Goal: Task Accomplishment & Management: Manage account settings

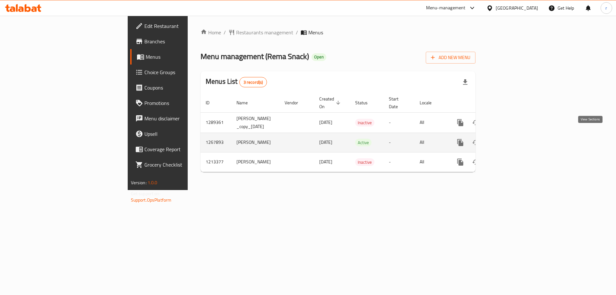
click at [510, 140] on icon "enhanced table" at bounding box center [507, 143] width 6 height 6
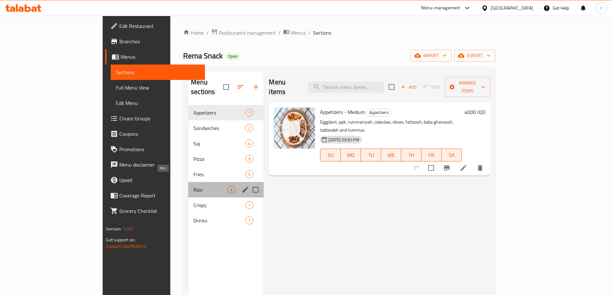
click at [194, 186] on span "Rizo" at bounding box center [211, 190] width 34 height 8
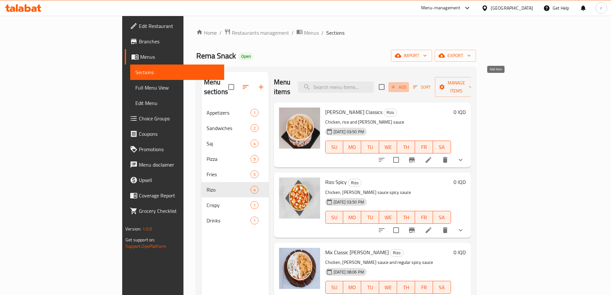
click at [396, 84] on icon "button" at bounding box center [394, 87] width 6 height 6
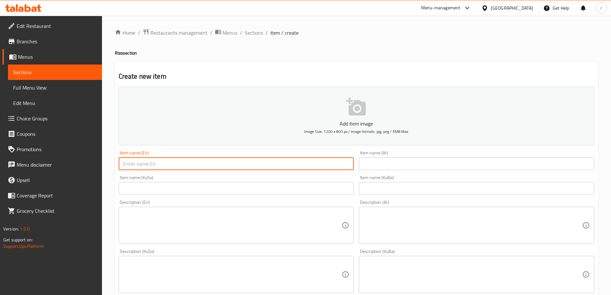
click at [132, 163] on input "text" at bounding box center [237, 163] width 236 height 13
paste input "Cheese Rizo"
type input "Cheese Rizo"
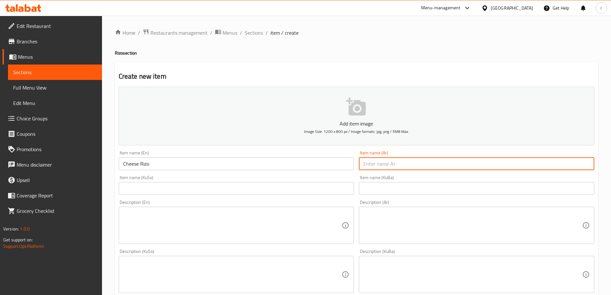
click at [401, 162] on input "text" at bounding box center [477, 163] width 236 height 13
paste input "ريزو بجبنة"
type input "ريزو بجبنة"
click at [279, 187] on input "text" at bounding box center [237, 188] width 236 height 13
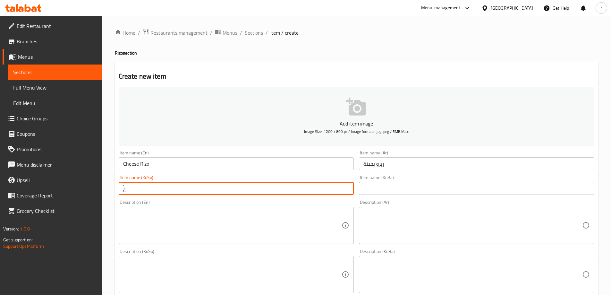
type input "ٌ"
type input "ڕیزۆ بە پەنیر"
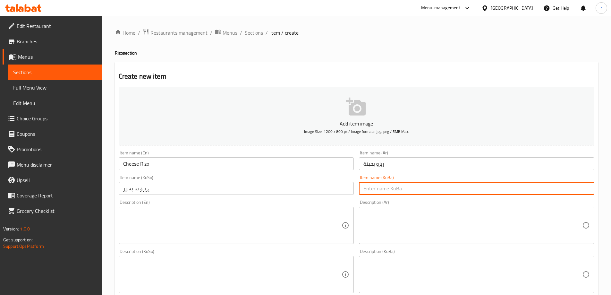
paste input "ڕیزۆ بە پەنیر"
type input "ڕیزۆ بە پەنیر"
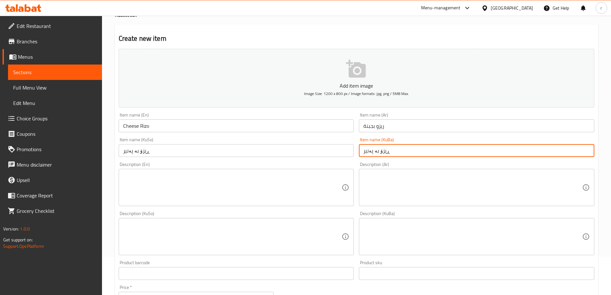
scroll to position [54, 0]
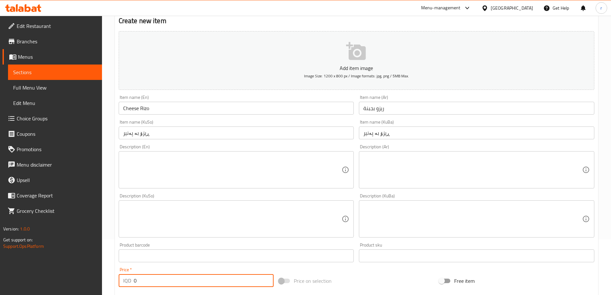
drag, startPoint x: 144, startPoint y: 285, endPoint x: 128, endPoint y: 269, distance: 22.7
click at [118, 291] on div "Add item image Image Size: 1200 x 800 px / Image formats: jpg, png / 5MB Max. I…" at bounding box center [356, 204] width 481 height 350
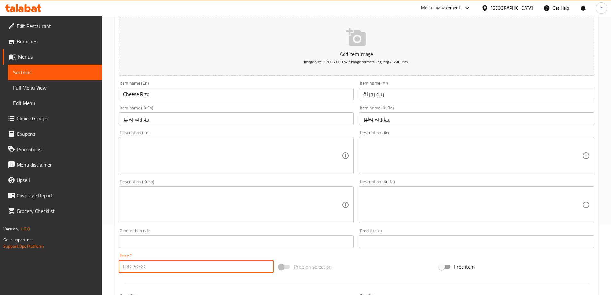
type input "5000"
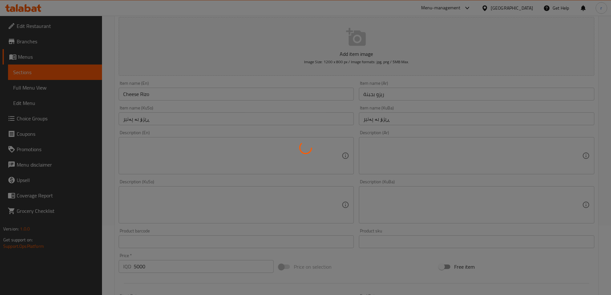
type input "0"
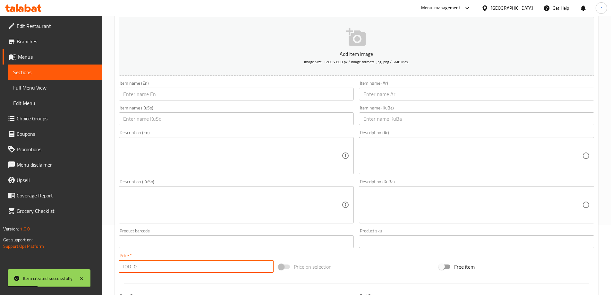
click at [186, 92] on input "text" at bounding box center [237, 94] width 236 height 13
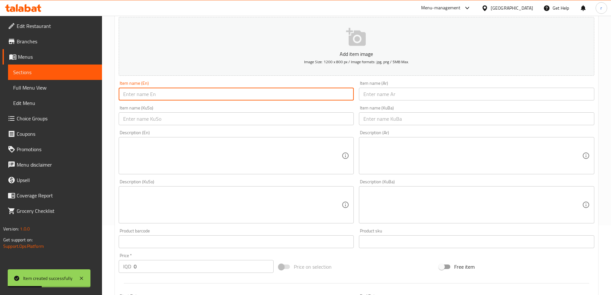
paste input "BBQ Rizo"
type input "BBQ Rizo"
click at [366, 94] on input "text" at bounding box center [477, 94] width 236 height 13
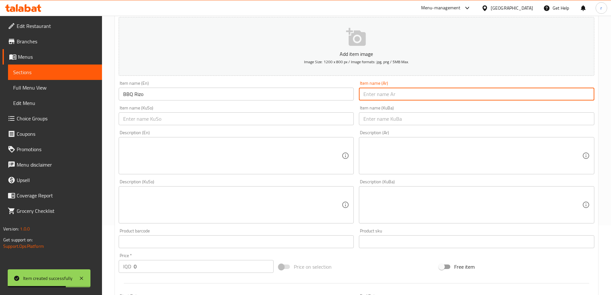
paste input "ريزو باربيكيو"
type input "ريزو باربيكيو"
click at [135, 119] on input "text" at bounding box center [237, 118] width 236 height 13
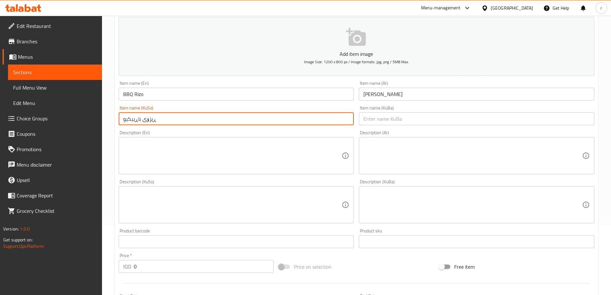
drag, startPoint x: 141, startPoint y: 119, endPoint x: 120, endPoint y: 120, distance: 20.6
click at [120, 120] on input "ڕیزۆی باڕبیکیو" at bounding box center [237, 118] width 236 height 13
type input "ڕیزۆی باڕبیکیو"
click at [220, 120] on input "ڕیزۆی باڕبیکیو" at bounding box center [237, 118] width 236 height 13
click at [175, 120] on input "ڕیزۆی باڕبیکیو" at bounding box center [237, 118] width 236 height 13
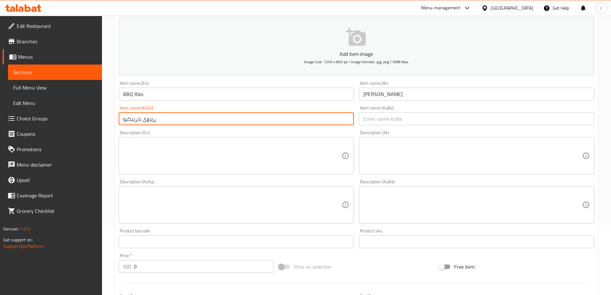
click at [175, 120] on input "ڕیزۆی باڕبیکیو" at bounding box center [237, 118] width 236 height 13
click at [379, 117] on input "text" at bounding box center [477, 118] width 236 height 13
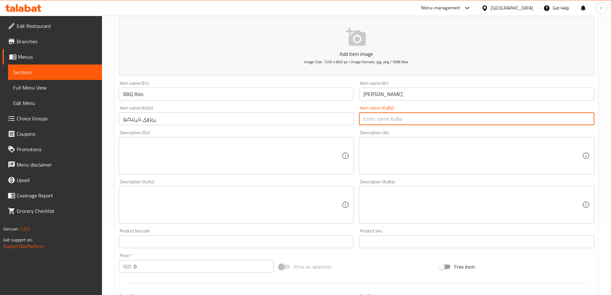
paste input "ڕیزۆی باڕبیکیو"
type input "ڕیزۆی باڕبیکیو"
drag, startPoint x: 142, startPoint y: 265, endPoint x: 126, endPoint y: 271, distance: 17.4
click at [126, 271] on div "IQD 0 Price *" at bounding box center [196, 266] width 155 height 13
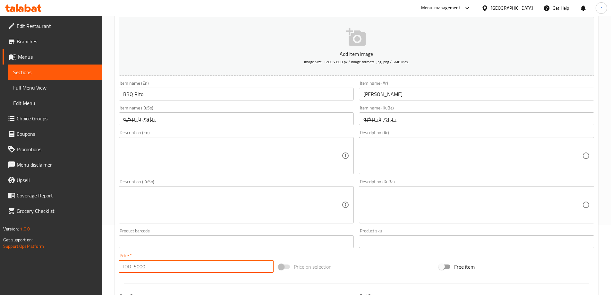
type input "5000"
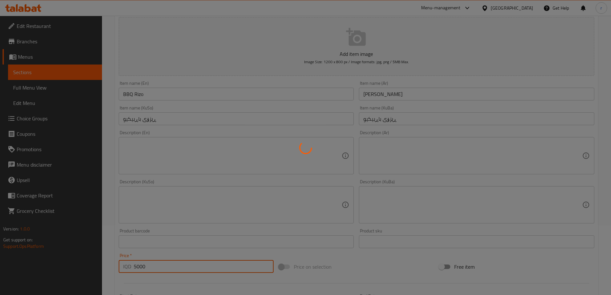
type input "0"
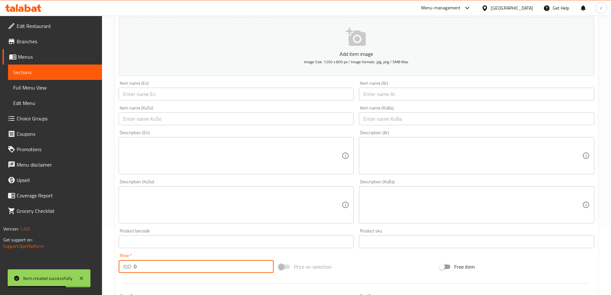
click at [141, 96] on input "text" at bounding box center [237, 94] width 236 height 13
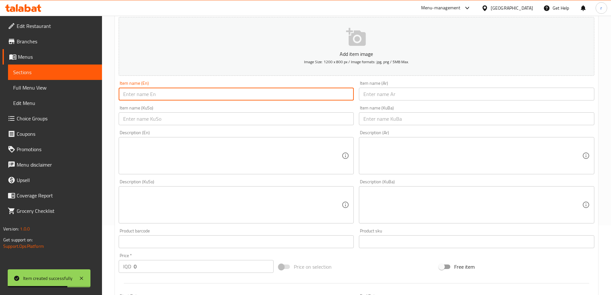
paste input "Rema Rizo 3 Different Sauce"
type input "Rema Rizo 3 Different Sauce"
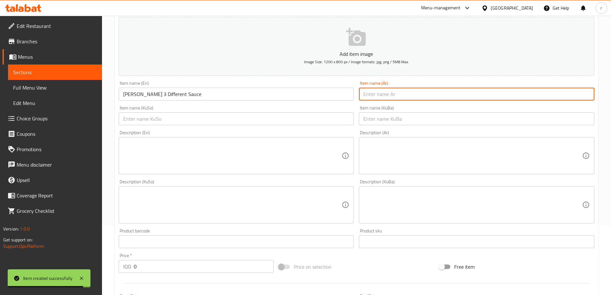
click at [382, 96] on input "text" at bounding box center [477, 94] width 236 height 13
paste input "ريزو ريما 3 صلصات مختلفة"
type input "ريزو ريما 3 صلصات مختلفة"
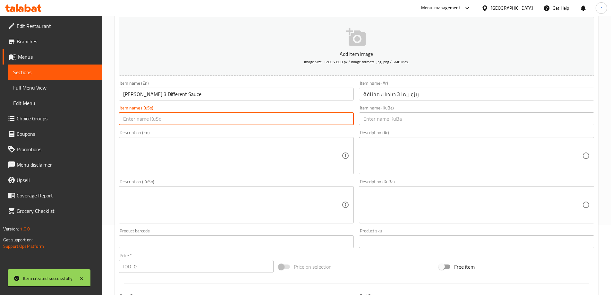
click at [279, 120] on input "text" at bounding box center [237, 118] width 236 height 13
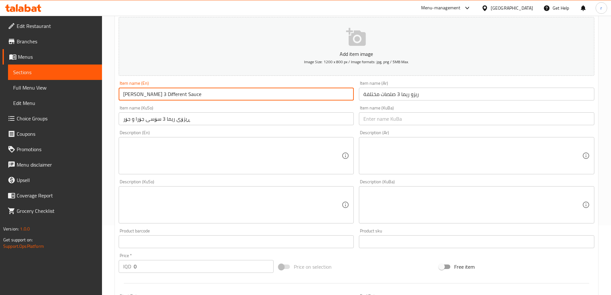
drag, startPoint x: 151, startPoint y: 92, endPoint x: 170, endPoint y: 92, distance: 18.6
click at [170, 92] on input "Rema Rizo 3 Different Sauce" at bounding box center [237, 94] width 236 height 13
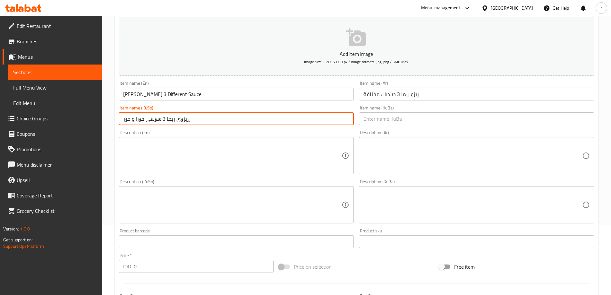
drag, startPoint x: 123, startPoint y: 120, endPoint x: 143, endPoint y: 118, distance: 20.3
click at [143, 118] on input "ڕیزۆی ریما 3 سۆسی جۆرا و جۆر" at bounding box center [237, 118] width 236 height 13
paste input "اواز"
type input "ڕیزۆی ریما 3 سۆسی جیاواز"
click at [380, 120] on input "text" at bounding box center [477, 118] width 236 height 13
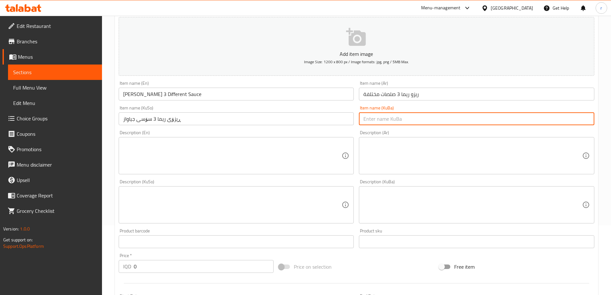
paste input "ڕیزۆی ریما 3 سۆسی جیاواز"
type input "ڕیزۆی ریما 3 سۆسی جیاواز"
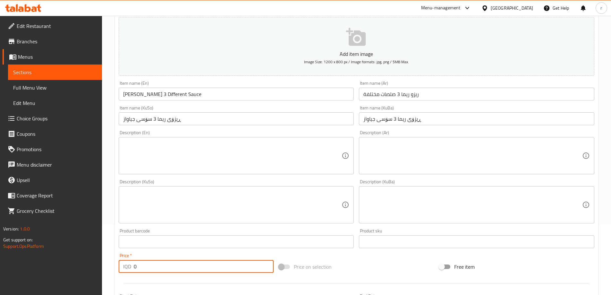
drag, startPoint x: 145, startPoint y: 270, endPoint x: 121, endPoint y: 271, distance: 23.4
click at [121, 271] on div "IQD 0 Price *" at bounding box center [196, 266] width 155 height 13
type input "6000"
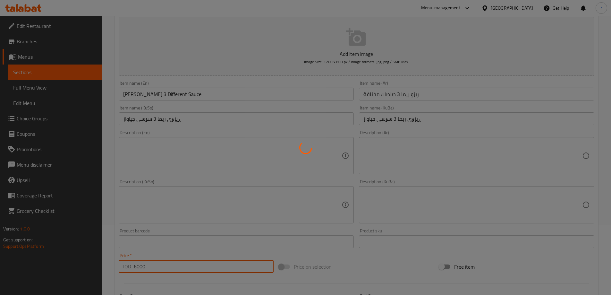
type input "0"
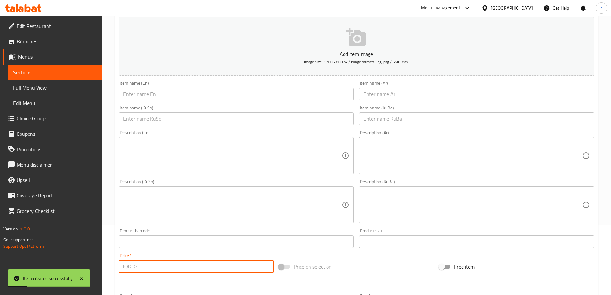
scroll to position [0, 0]
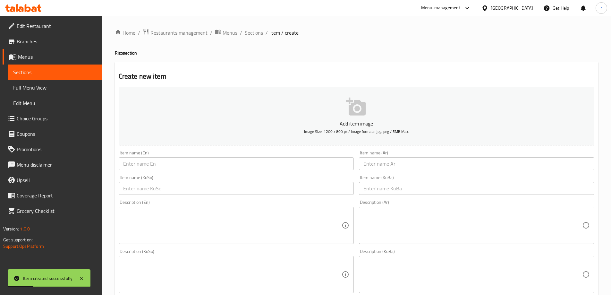
click at [250, 33] on span "Sections" at bounding box center [254, 33] width 18 height 8
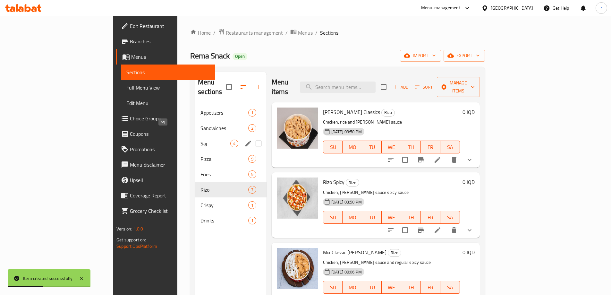
click at [201, 140] on span "Saj" at bounding box center [216, 144] width 30 height 8
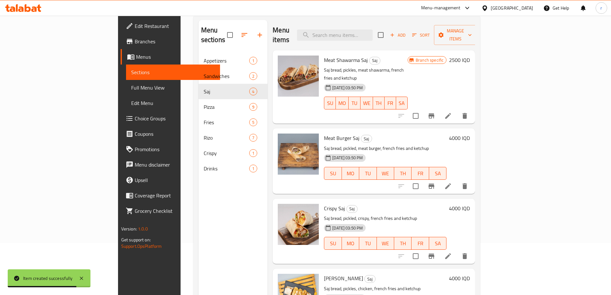
scroll to position [36, 0]
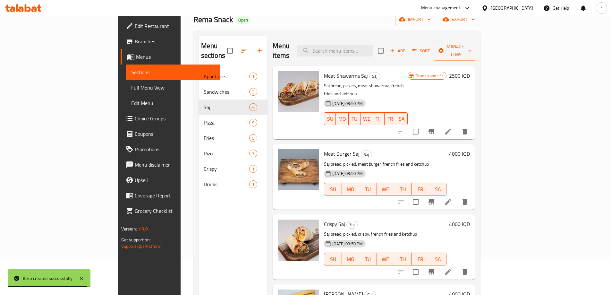
click at [407, 47] on span "Add" at bounding box center [397, 50] width 17 height 7
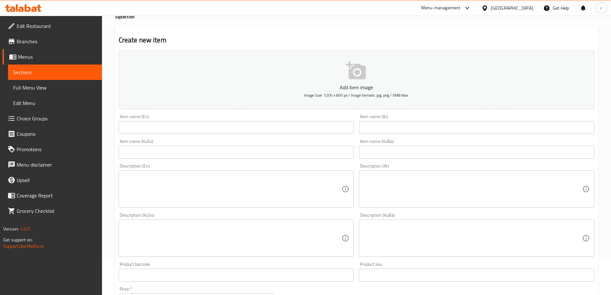
click at [158, 125] on input "text" at bounding box center [237, 127] width 236 height 13
paste input "Chicken Saj"
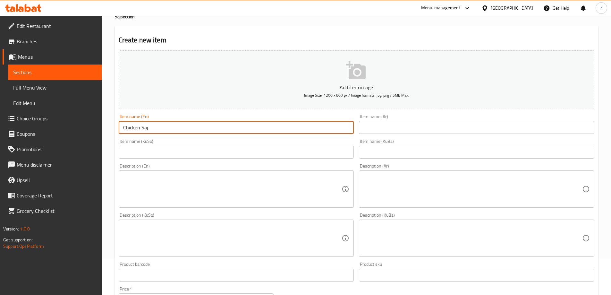
type input "Chicken Saj"
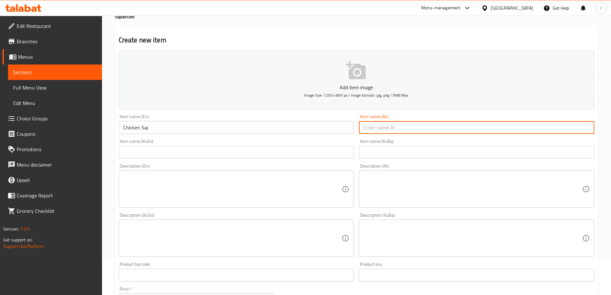
click at [382, 124] on input "text" at bounding box center [477, 127] width 236 height 13
paste input "صاج دجاج"
type input "صاج دجاج"
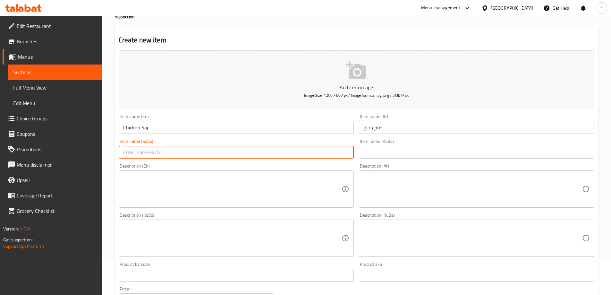
click at [260, 154] on input "text" at bounding box center [237, 152] width 236 height 13
type input "ساجی مریشک"
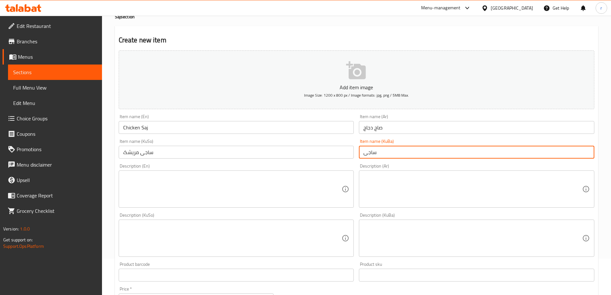
type input "ساجی مریشک"
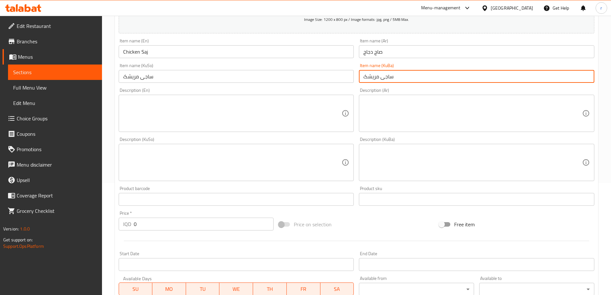
scroll to position [143, 0]
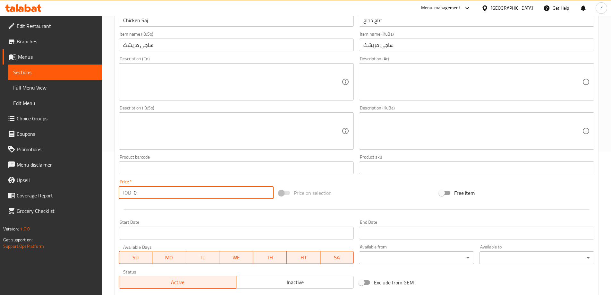
click at [142, 192] on input "0" at bounding box center [204, 192] width 140 height 13
drag, startPoint x: 142, startPoint y: 194, endPoint x: 110, endPoint y: 199, distance: 31.6
click at [110, 199] on div "Home / Restaurants management / Menus / Sections / item / create Saj section Cr…" at bounding box center [356, 128] width 509 height 512
type input "2500"
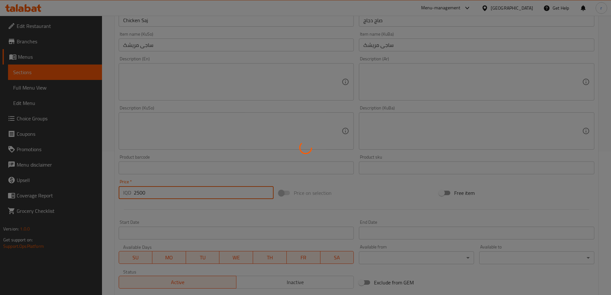
type input "0"
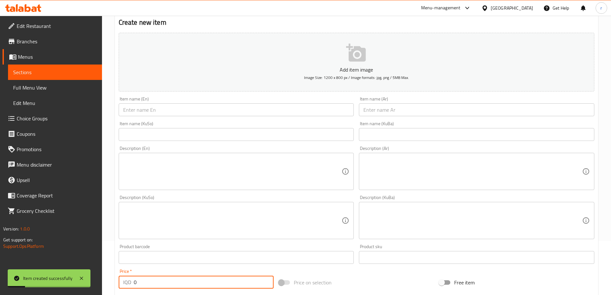
scroll to position [0, 0]
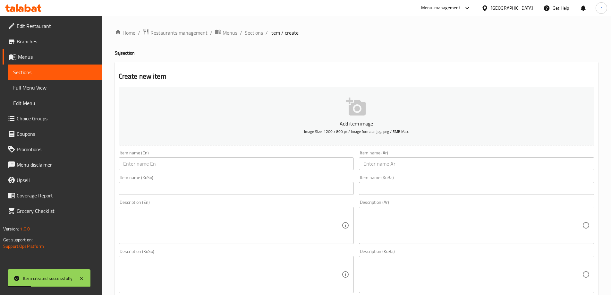
click at [250, 35] on span "Sections" at bounding box center [254, 33] width 18 height 8
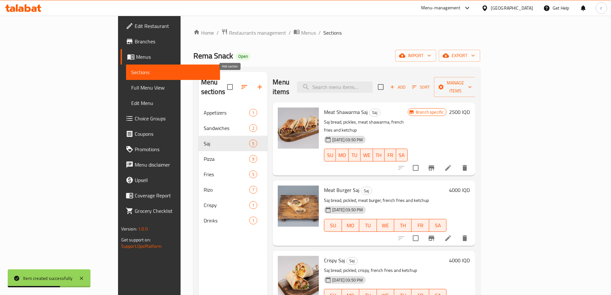
click at [256, 83] on icon "button" at bounding box center [260, 87] width 8 height 8
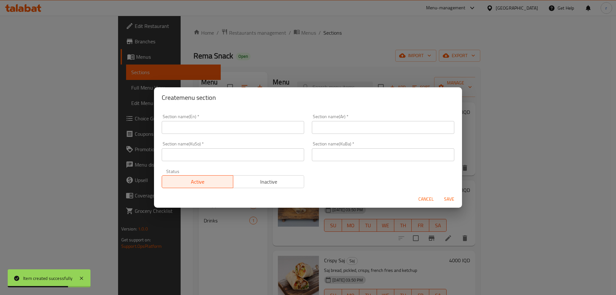
click at [198, 127] on input "text" at bounding box center [233, 127] width 143 height 13
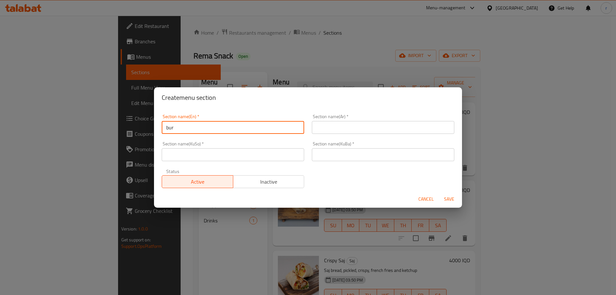
type input "Burger"
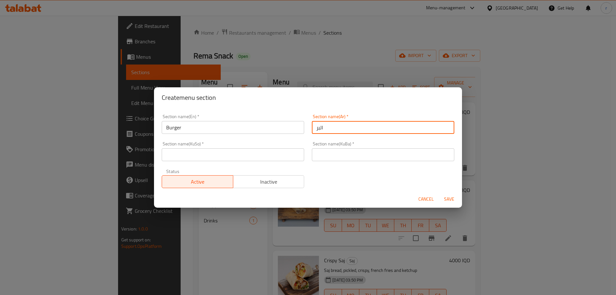
type input "البرجر"
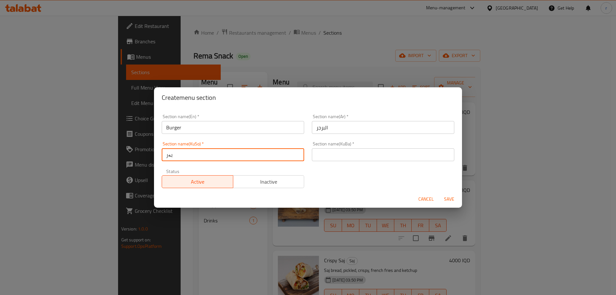
type input "بەرگر"
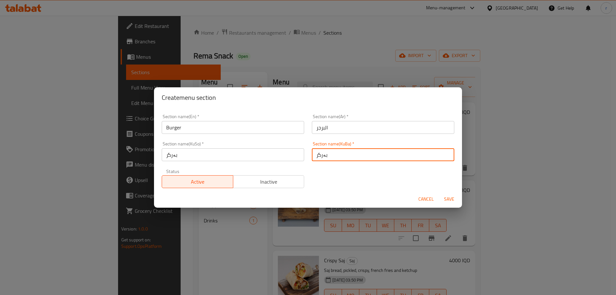
type input "بەرگر"
click at [439, 193] on button "Save" at bounding box center [449, 199] width 21 height 12
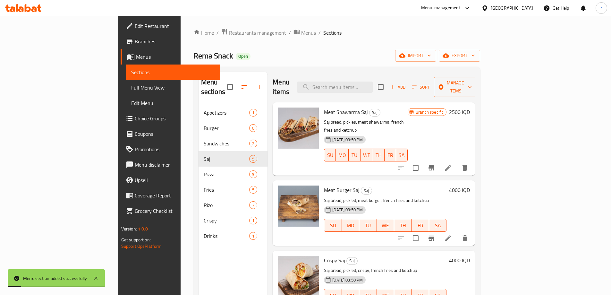
click at [241, 85] on icon "button" at bounding box center [245, 87] width 8 height 8
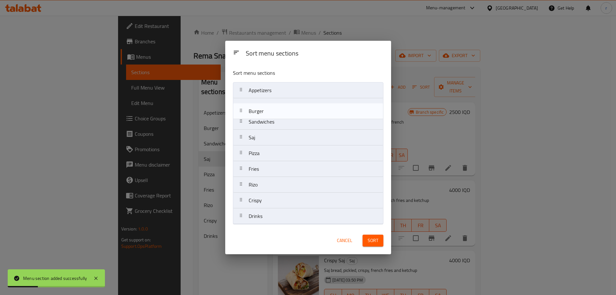
drag, startPoint x: 265, startPoint y: 113, endPoint x: 265, endPoint y: 123, distance: 10.0
click at [265, 123] on nav "Appetizers Burger Sandwiches Saj Pizza Fries Rizo Crispy Drinks" at bounding box center [308, 153] width 151 height 142
drag, startPoint x: 285, startPoint y: 107, endPoint x: 286, endPoint y: 122, distance: 15.4
click at [286, 122] on nav "Appetizers Burger Sandwiches Saj Pizza Fries Rizo Crispy Drinks" at bounding box center [308, 153] width 151 height 142
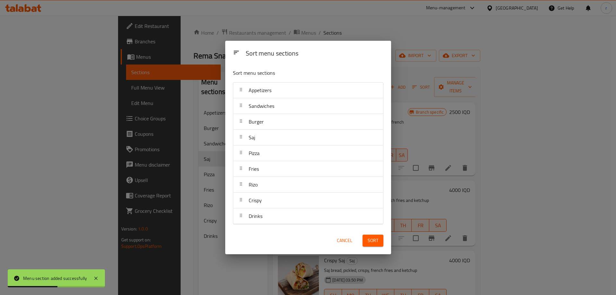
click at [376, 244] on span "Sort" at bounding box center [373, 241] width 11 height 8
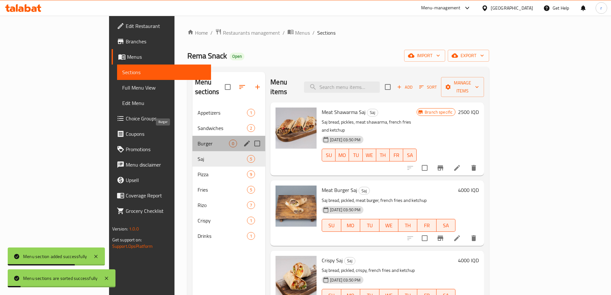
click at [198, 140] on span "Burger" at bounding box center [213, 144] width 31 height 8
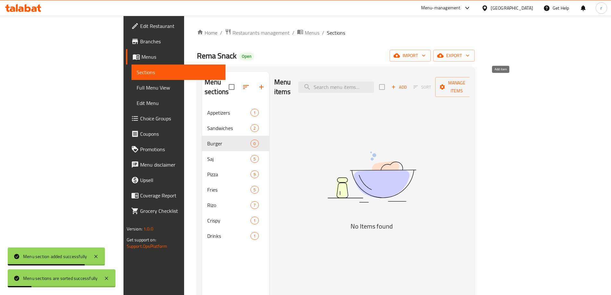
click at [397, 84] on icon "button" at bounding box center [394, 87] width 6 height 6
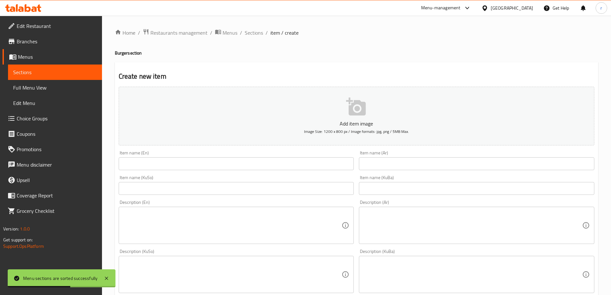
click at [153, 164] on input "text" at bounding box center [237, 163] width 236 height 13
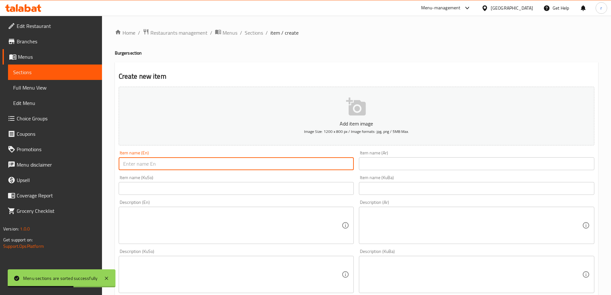
paste input "Rema Burger"
type input "Rema Burger"
click at [411, 167] on input "text" at bounding box center [477, 163] width 236 height 13
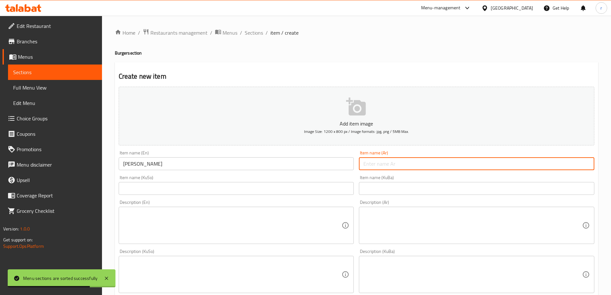
paste input "ريما برجر"
type input "ريما برجر"
click at [281, 189] on input "text" at bounding box center [237, 188] width 236 height 13
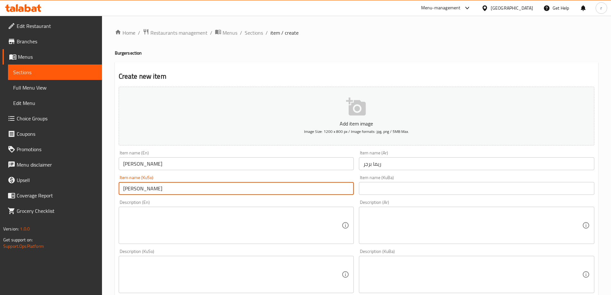
drag, startPoint x: 182, startPoint y: 188, endPoint x: 83, endPoint y: 191, distance: 98.6
click at [83, 191] on div "Edit Restaurant Branches Menus Sections Full Menu View Edit Menu Choice Groups …" at bounding box center [305, 272] width 611 height 512
type input "بەرگری ریما"
click at [387, 186] on input "text" at bounding box center [477, 188] width 236 height 13
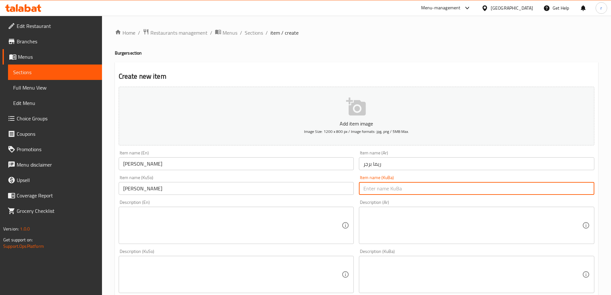
paste input "بەرگری ریما"
type input "بەرگری ریما"
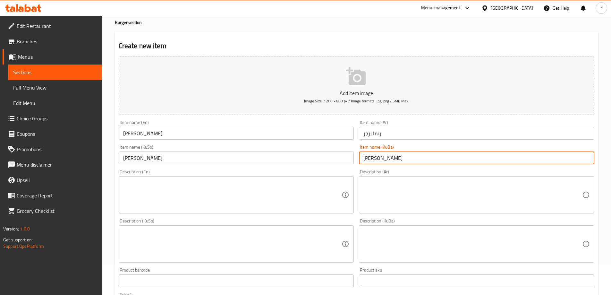
scroll to position [107, 0]
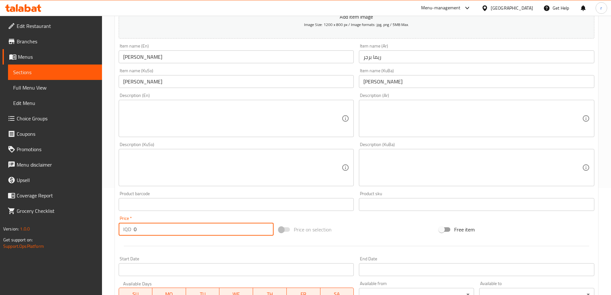
drag, startPoint x: 143, startPoint y: 229, endPoint x: 109, endPoint y: 234, distance: 35.0
click at [109, 234] on div "Home / Restaurants management / Menus / Sections / item / create Burger section…" at bounding box center [356, 165] width 509 height 512
type input "4000"
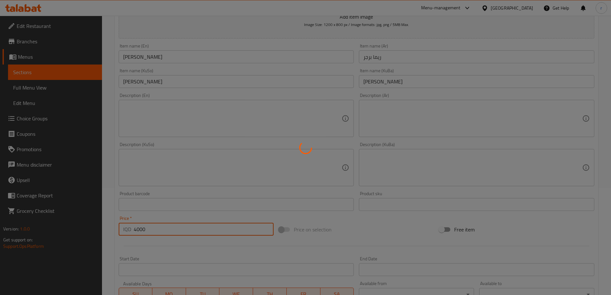
type input "0"
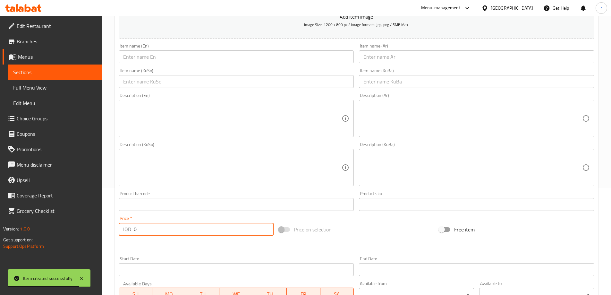
click at [152, 108] on textarea at bounding box center [232, 118] width 219 height 30
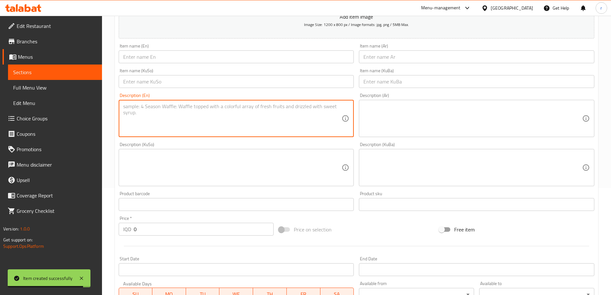
paste textarea "3 Rizo, 3 Pepsi and extra sauces"
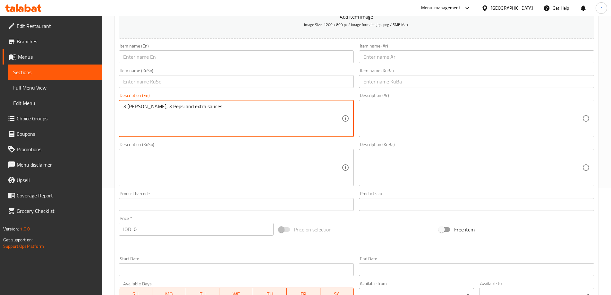
type textarea "3 Rizo, 3 Pepsi and extra sauces"
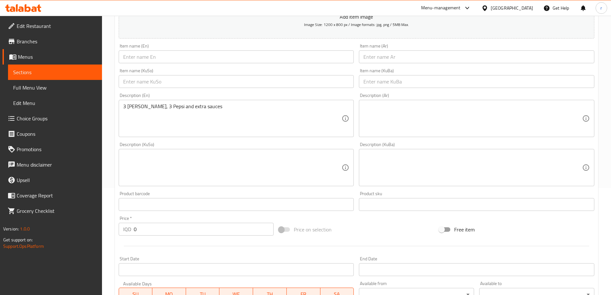
click at [360, 126] on div "Description (Ar)" at bounding box center [477, 118] width 236 height 37
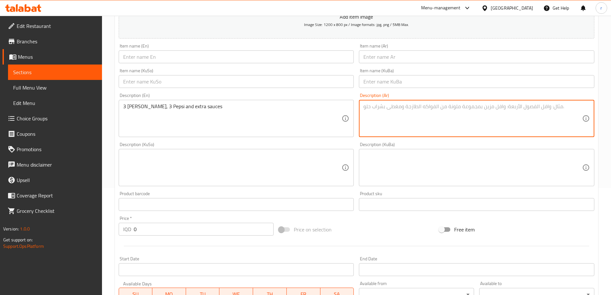
paste textarea "3 ريزو، 3 بيبسي وصلصات إضافية"
type textarea "3 ريزو، 3 بيبسي وصلصات إضافية"
click at [263, 168] on textarea at bounding box center [232, 167] width 219 height 30
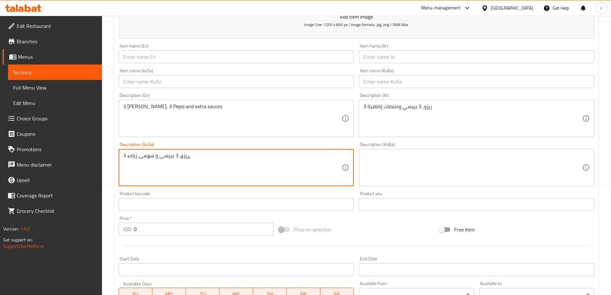
drag, startPoint x: 263, startPoint y: 168, endPoint x: 97, endPoint y: 170, distance: 166.3
click at [97, 170] on div "Edit Restaurant Branches Menus Sections Full Menu View Edit Menu Choice Groups …" at bounding box center [305, 165] width 611 height 512
type textarea "3 ڕیزۆ، 3 بیپسی و سۆسی زیادە"
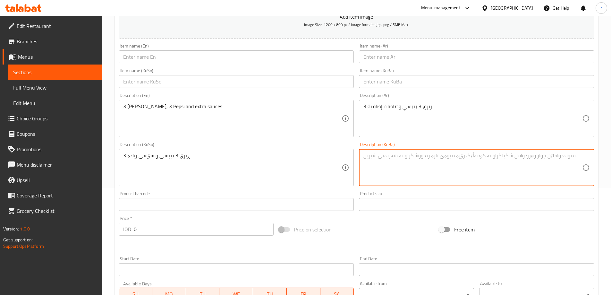
click at [394, 163] on textarea at bounding box center [473, 167] width 219 height 30
paste textarea "3 ڕیزۆ، 3 بیپسی و سۆسی زیادە"
type textarea "3 ڕیزۆ، 3 بیپسی و سۆسی زیادە"
click at [135, 56] on input "text" at bounding box center [237, 56] width 236 height 13
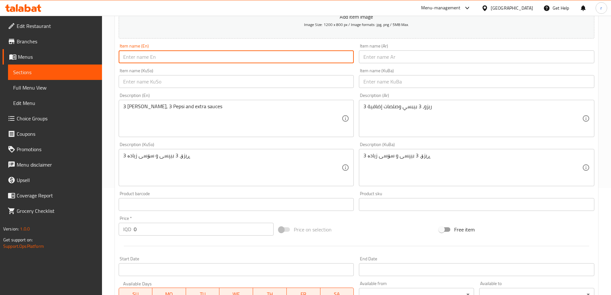
paste input "Rizo Box"
type input "Rizo Box"
click at [385, 59] on input "text" at bounding box center [477, 56] width 236 height 13
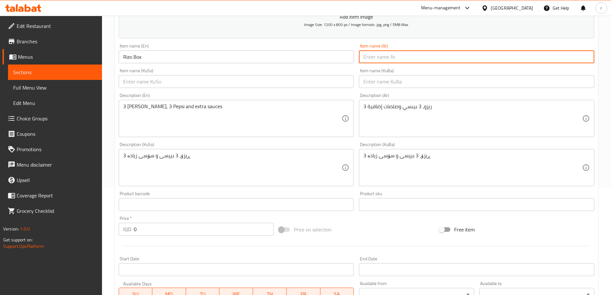
paste input "علبة"
drag, startPoint x: 384, startPoint y: 62, endPoint x: 341, endPoint y: 61, distance: 43.0
click at [342, 62] on div "Add item image Image Size: 1200 x 800 px / Image formats: jpg, png / 5MB Max. I…" at bounding box center [356, 152] width 481 height 350
paste input "يزو بوكس"
type input "ريزو بوكس"
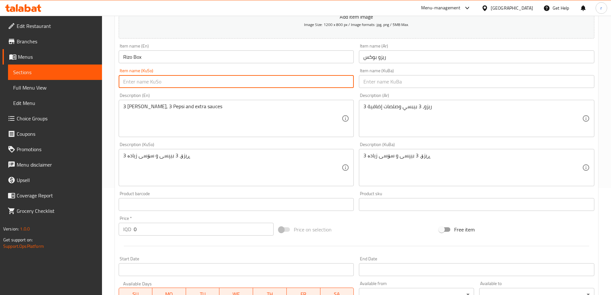
click at [230, 86] on input "text" at bounding box center [237, 81] width 236 height 13
type input "سندووقی ڕیزۆ"
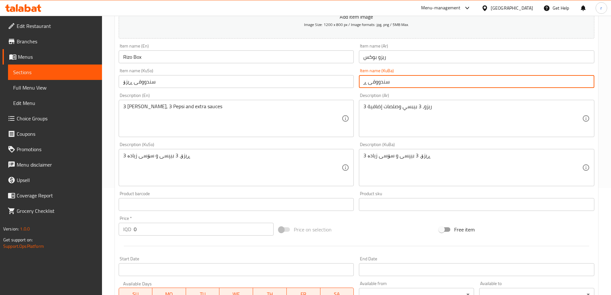
type input "سندووقی ڕیزۆ"
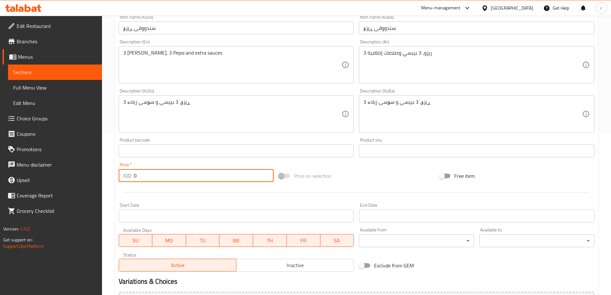
drag, startPoint x: 121, startPoint y: 179, endPoint x: 100, endPoint y: 179, distance: 21.2
click at [100, 179] on div "Edit Restaurant Branches Menus Sections Full Menu View Edit Menu Choice Groups …" at bounding box center [305, 111] width 611 height 512
type input "12000"
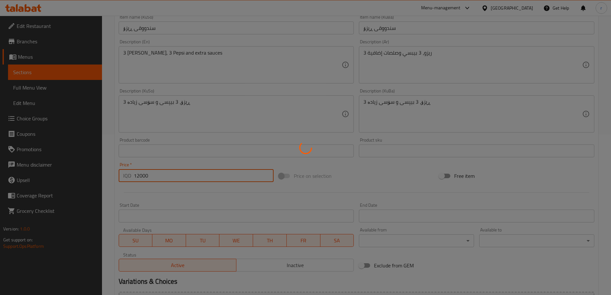
type input "0"
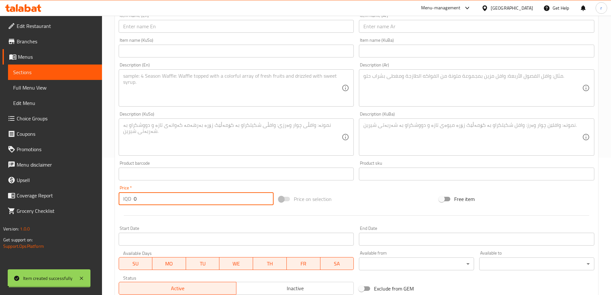
scroll to position [0, 0]
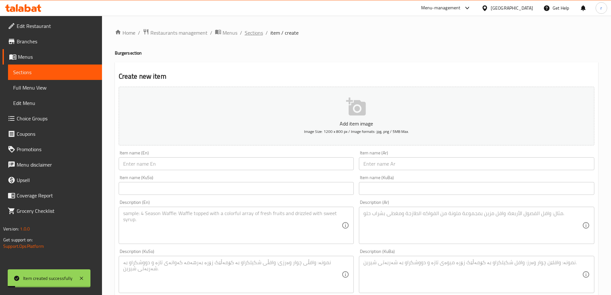
click at [252, 35] on span "Sections" at bounding box center [254, 33] width 18 height 8
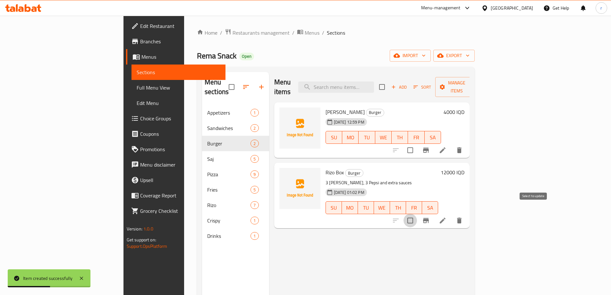
click at [417, 214] on input "checkbox" at bounding box center [410, 220] width 13 height 13
click at [473, 82] on span "Manage items" at bounding box center [457, 87] width 33 height 16
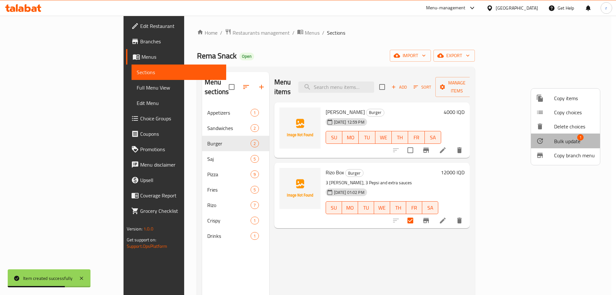
click at [565, 141] on span "Bulk update" at bounding box center [567, 141] width 26 height 8
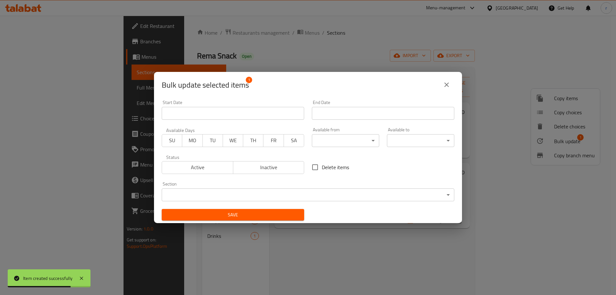
click at [280, 190] on body "Item created successfully ​ Menu-management Iraq Get Help r Edit Restaurant Bra…" at bounding box center [308, 155] width 616 height 279
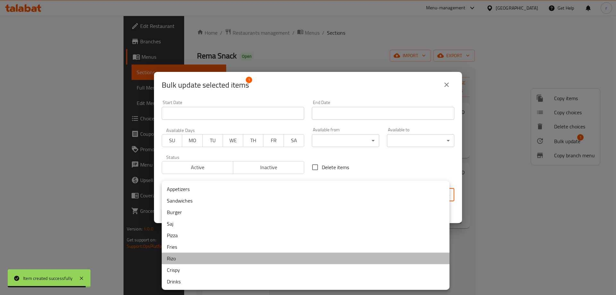
click at [185, 256] on li "Rizo" at bounding box center [306, 259] width 288 height 12
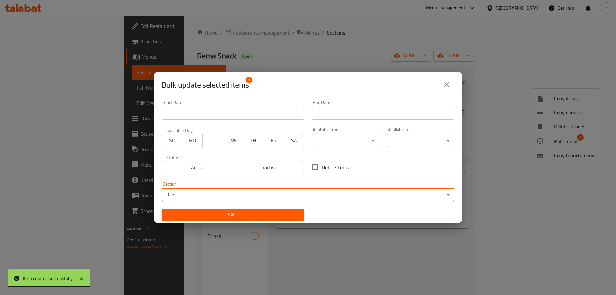
click at [216, 211] on span "Save" at bounding box center [233, 215] width 132 height 8
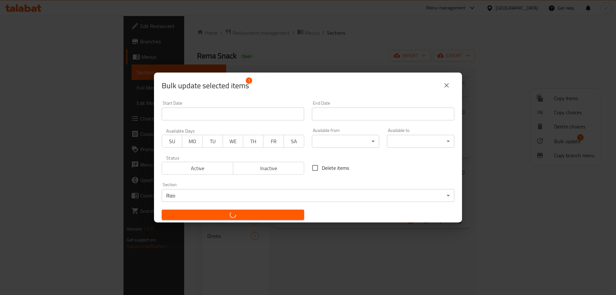
checkbox input "false"
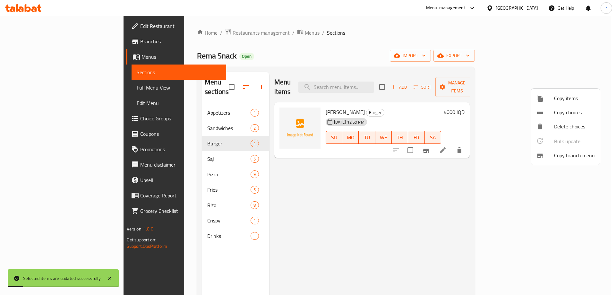
click at [280, 168] on div at bounding box center [308, 147] width 616 height 295
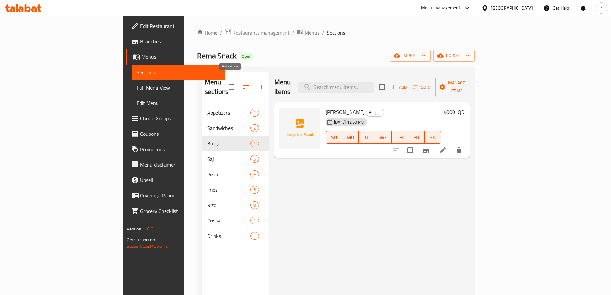
click at [258, 83] on icon "button" at bounding box center [262, 87] width 8 height 8
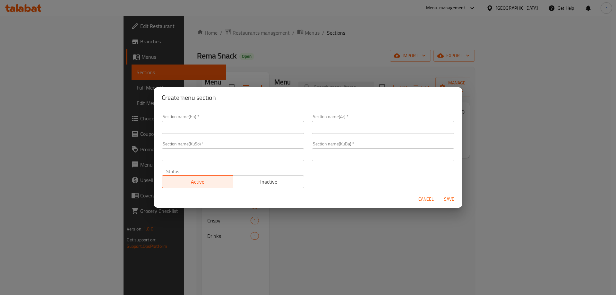
click at [201, 127] on input "text" at bounding box center [233, 127] width 143 height 13
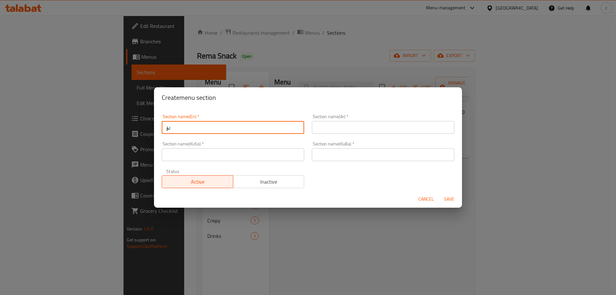
type input "ب"
type input "Box"
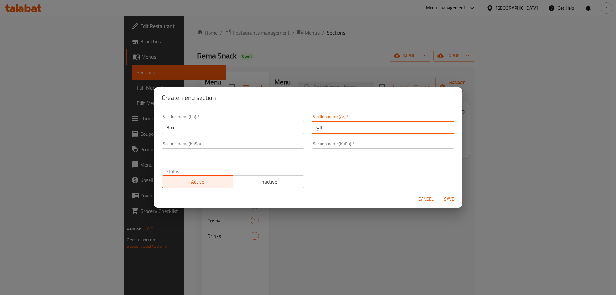
type input "العلبة"
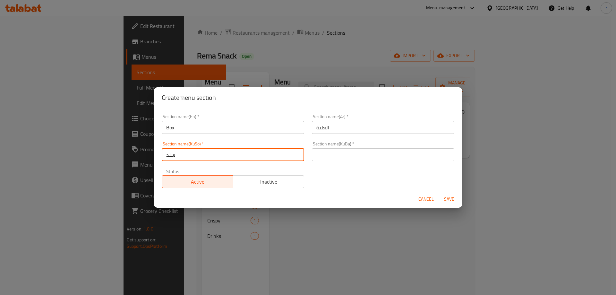
type input "سندووق"
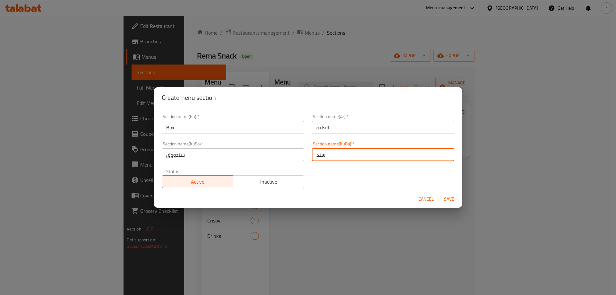
type input "سندووق"
click at [439, 193] on button "Save" at bounding box center [449, 199] width 21 height 12
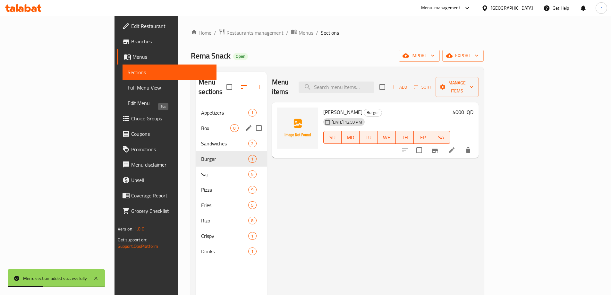
click at [201, 124] on span "Box" at bounding box center [215, 128] width 29 height 8
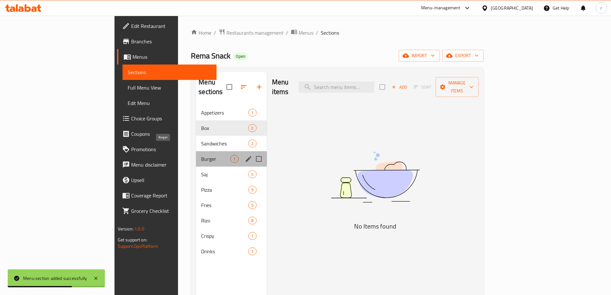
click at [201, 155] on span "Burger" at bounding box center [215, 159] width 29 height 8
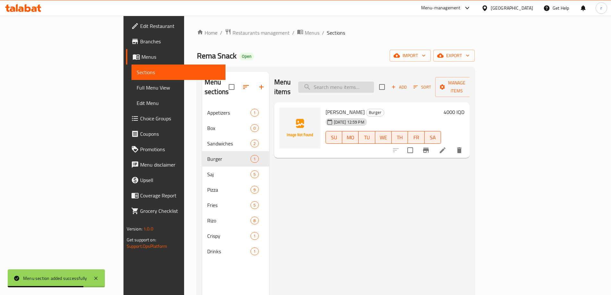
click at [374, 82] on input "search" at bounding box center [337, 87] width 76 height 11
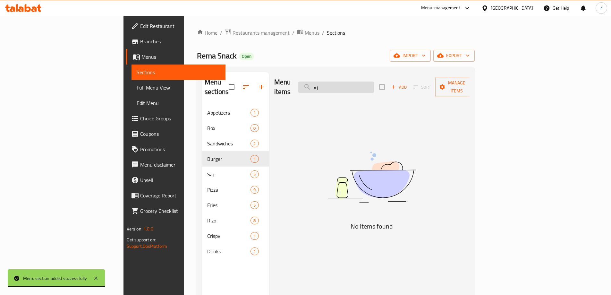
type input "ر"
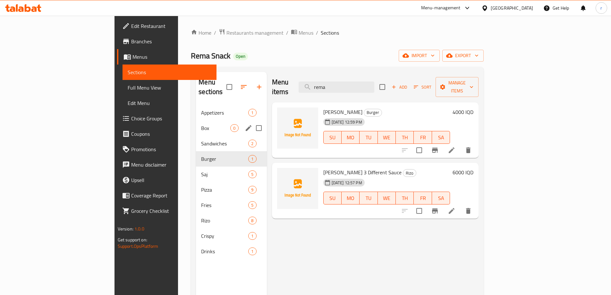
click at [196, 124] on div "Box 0" at bounding box center [231, 127] width 71 height 15
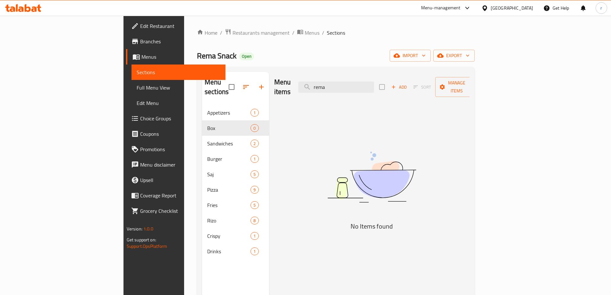
drag, startPoint x: 374, startPoint y: 82, endPoint x: 334, endPoint y: 83, distance: 39.8
click at [334, 83] on div "Menu items rema Add Sort Manage items" at bounding box center [372, 87] width 196 height 30
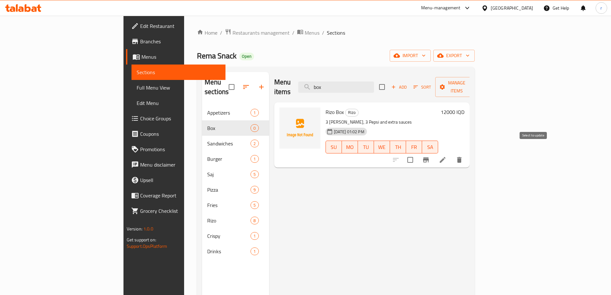
type input "box"
click at [417, 153] on input "checkbox" at bounding box center [410, 159] width 13 height 13
checkbox input "true"
click at [473, 83] on span "Manage items" at bounding box center [457, 87] width 33 height 16
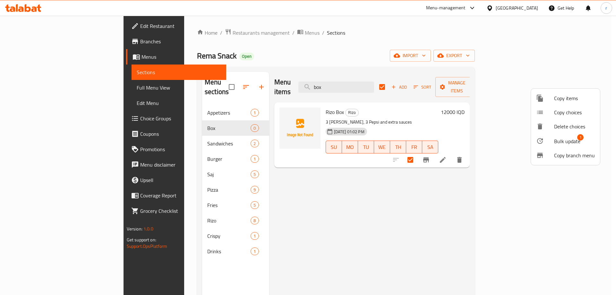
click at [565, 140] on span "Bulk update" at bounding box center [567, 141] width 26 height 8
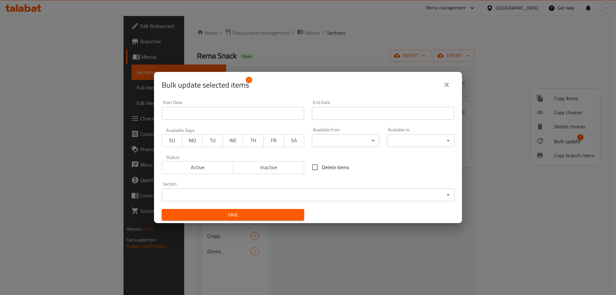
click at [338, 190] on body "​ Menu-management Iraq Get Help r Edit Restaurant Branches Menus Sections Full …" at bounding box center [308, 155] width 616 height 279
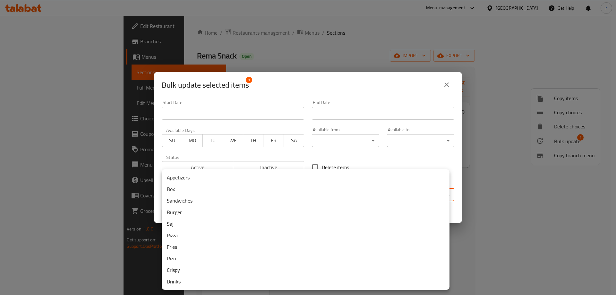
click at [183, 190] on li "Box" at bounding box center [306, 189] width 288 height 12
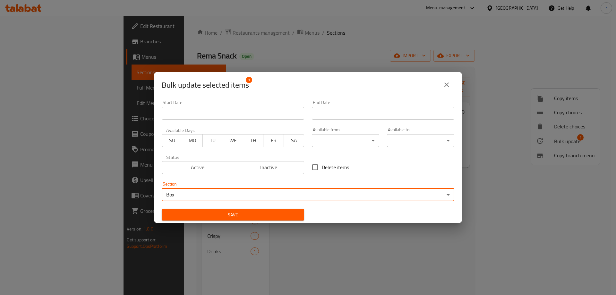
click at [220, 210] on button "Save" at bounding box center [233, 215] width 143 height 12
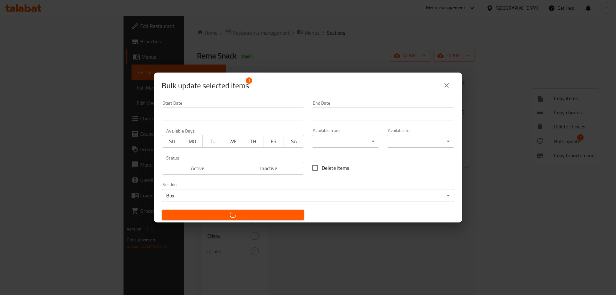
checkbox input "false"
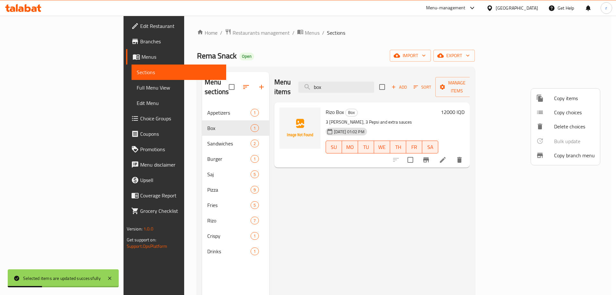
click at [367, 112] on div at bounding box center [308, 147] width 616 height 295
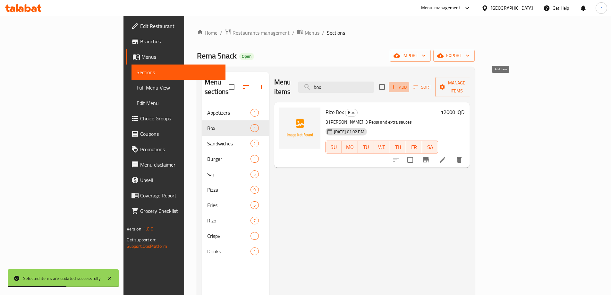
click at [408, 84] on span "Add" at bounding box center [399, 86] width 17 height 7
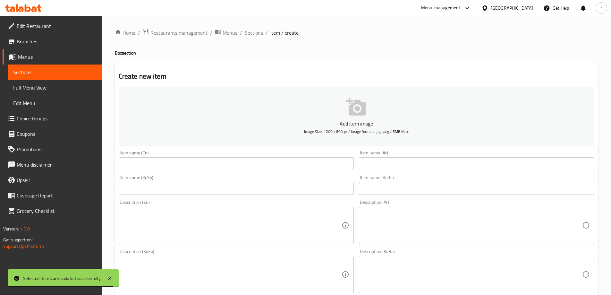
click at [380, 225] on textarea at bounding box center [473, 225] width 219 height 30
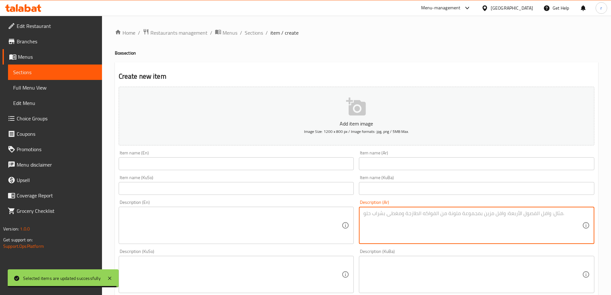
paste textarea "برجر لحم، برجر دجاج، صاج دجاج، سندويتش فاهيتا، سندويتش زنجر وبيبسي 2"
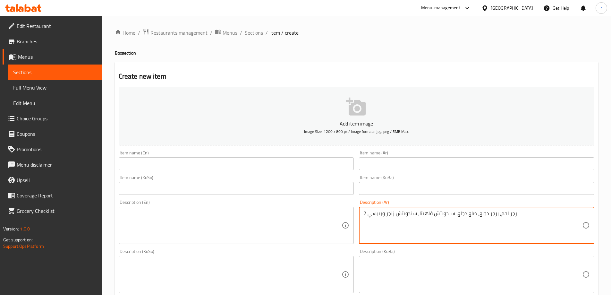
type textarea "برجر لحم، برجر دجاج، صاج دجاج، سندويتش فاهيتا، سندويتش زنجر وبيبسي 2"
click at [184, 212] on textarea at bounding box center [232, 225] width 219 height 30
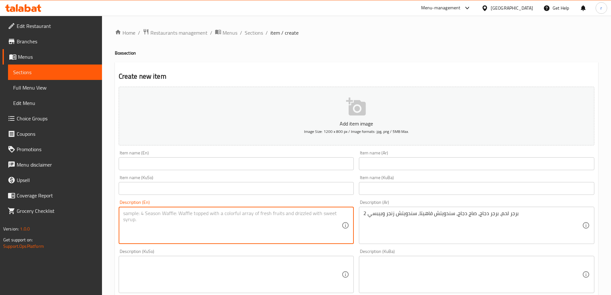
paste textarea "Meat burger, chicken burger, chicken saj, fajita sandwich, zinger sandwich and …"
type textarea "Meat burger, chicken burger, chicken saj, fajita sandwich, zinger sandwich and …"
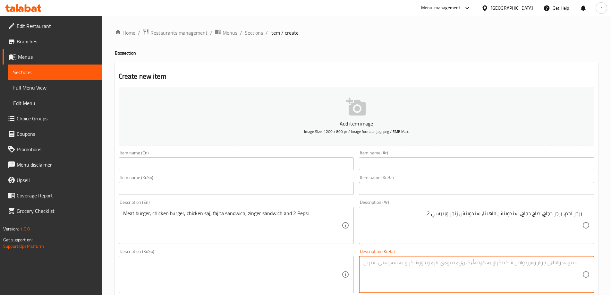
click at [443, 268] on textarea at bounding box center [473, 274] width 219 height 30
type textarea "b"
click at [443, 268] on textarea "بەرگری گۆشت، بەرگری مریشک، ساجی مریشک، سەندویچی فاهیتا، سەندویچی زینگەر و 2 بیپ…" at bounding box center [473, 274] width 219 height 30
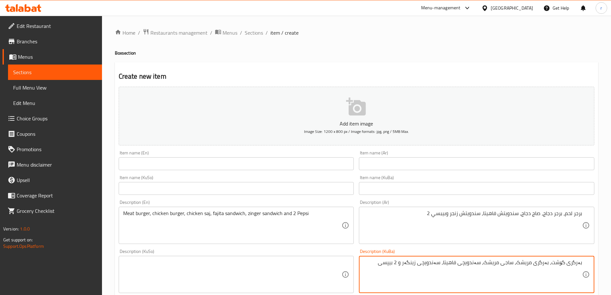
type textarea "بەرگری گۆشت، بەرگری مریشک، ساجی مریشک، سەندویچی فاهیتا، سەندویچی زینگەر و 2 بیپ…"
click at [259, 265] on textarea at bounding box center [232, 274] width 219 height 30
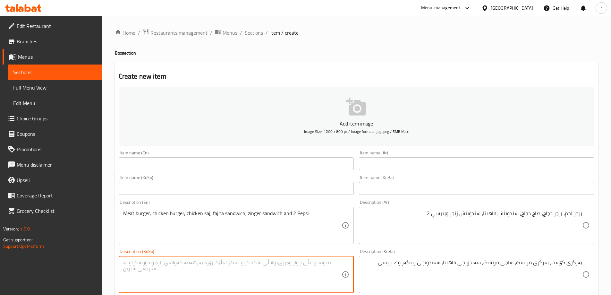
paste textarea "بەرگری گۆشت، بەرگری مریشک، ساجی مریشک، سەندویچی فاهیتا، سەندویچی زینگەر و 2 بیپ…"
type textarea "بەرگری گۆشت، بەرگری مریشک، ساجی مریشک، سەندویچی فاهیتا، سەندویچی زینگەر و 2 بیپ…"
click at [173, 162] on input "text" at bounding box center [237, 163] width 236 height 13
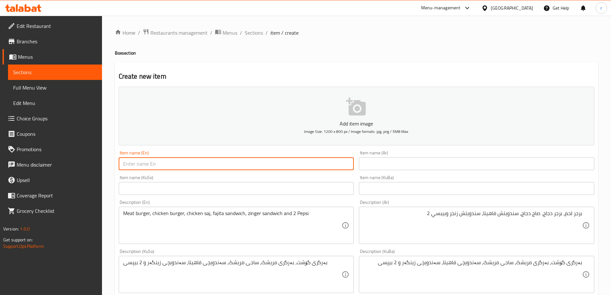
paste input "Rema Box"
type input "Rema Box"
click at [377, 160] on input "text" at bounding box center [477, 163] width 236 height 13
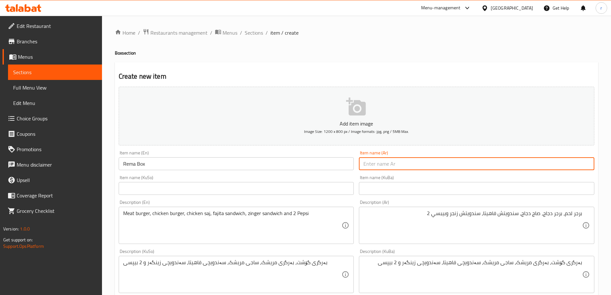
paste input "ريما بوكس"
type input "ريما بوكس"
click at [320, 186] on input "text" at bounding box center [237, 188] width 236 height 13
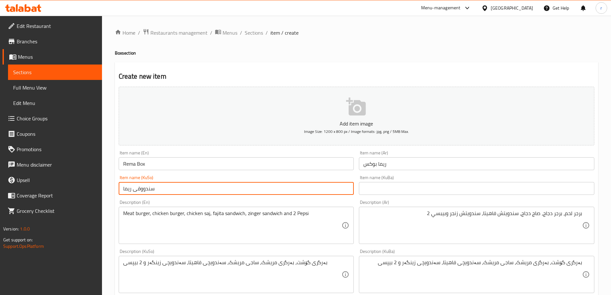
type input "سندووقی ریما"
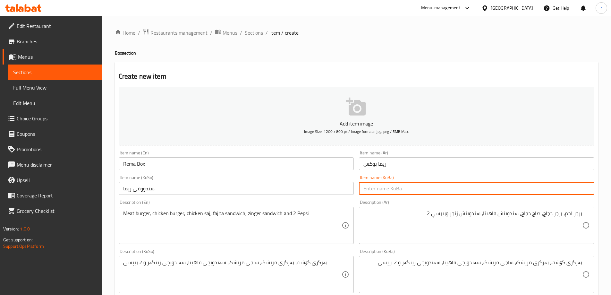
paste input "سندووقی ریما"
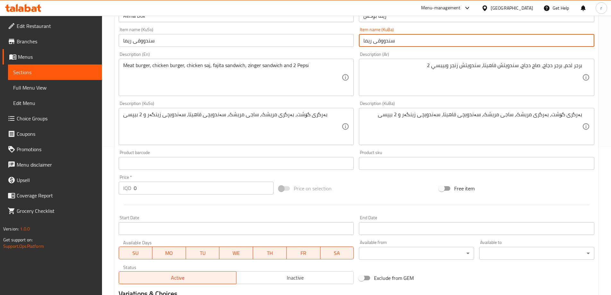
scroll to position [160, 0]
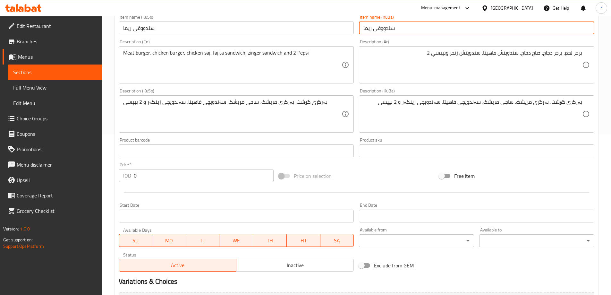
type input "سندووقی ریما"
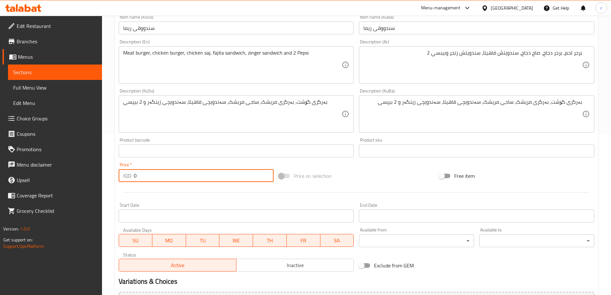
drag, startPoint x: 132, startPoint y: 176, endPoint x: 122, endPoint y: 176, distance: 10.0
click at [122, 176] on div "IQD 0 Price *" at bounding box center [196, 175] width 155 height 13
type input "15000"
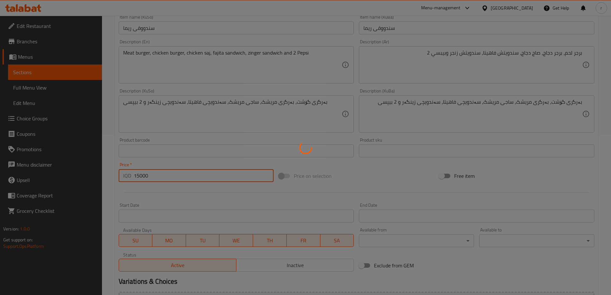
type input "0"
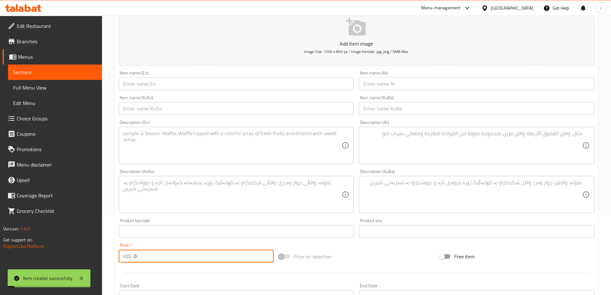
scroll to position [0, 0]
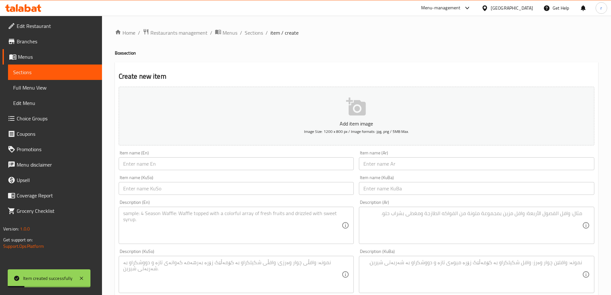
click at [60, 86] on span "Full Menu View" at bounding box center [55, 88] width 84 height 8
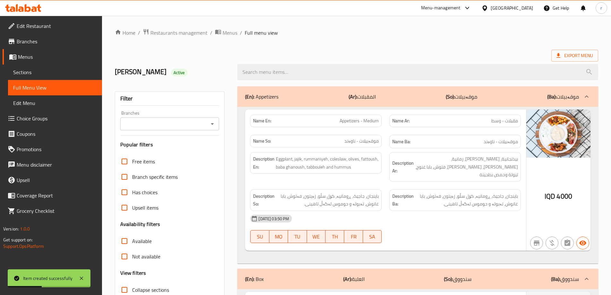
click at [142, 123] on input "Branches" at bounding box center [164, 123] width 85 height 9
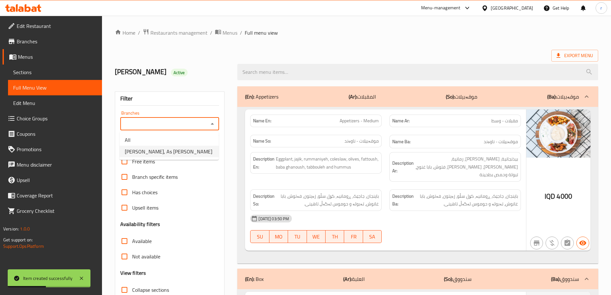
click at [152, 151] on span "Rema Snack, As Saymar" at bounding box center [169, 152] width 88 height 8
type input "Rema Snack, As Saymar"
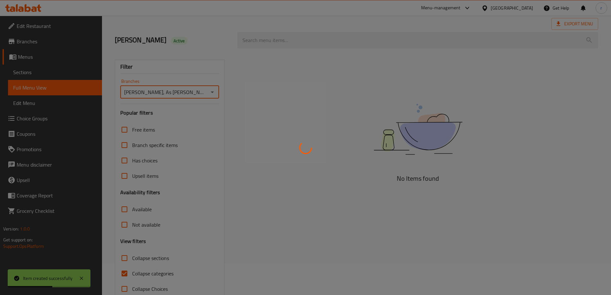
scroll to position [47, 0]
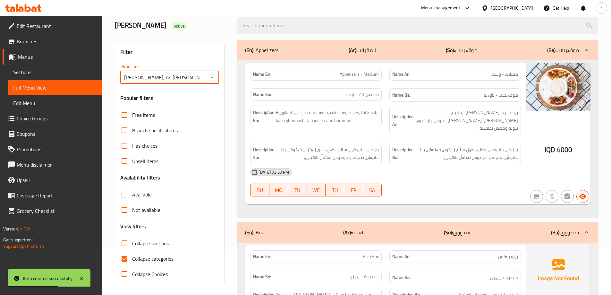
click at [146, 261] on span "Collapse categories" at bounding box center [152, 259] width 41 height 8
click at [132, 261] on input "Collapse categories" at bounding box center [124, 258] width 15 height 15
checkbox input "false"
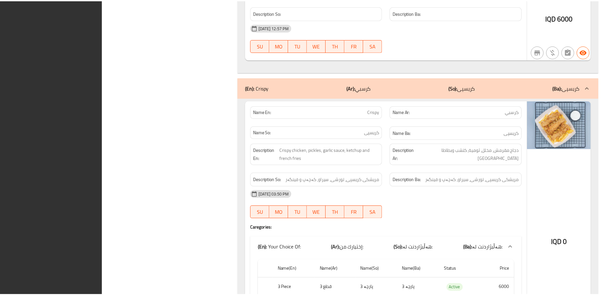
scroll to position [6630, 0]
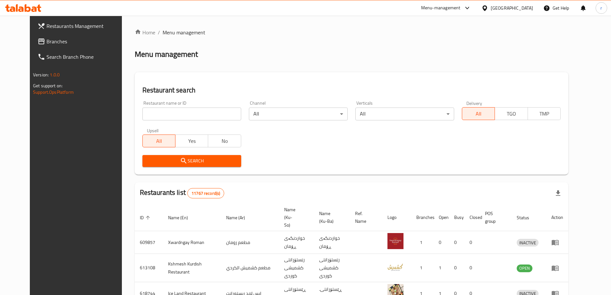
click at [47, 43] on span "Branches" at bounding box center [87, 42] width 80 height 8
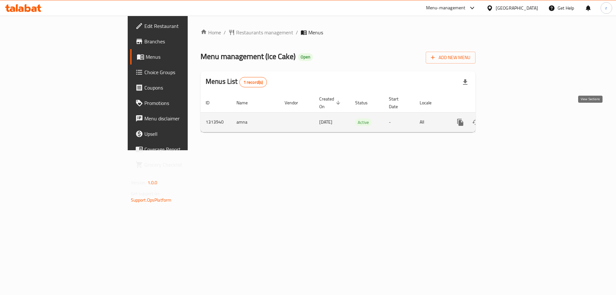
click at [511, 119] on icon "enhanced table" at bounding box center [507, 122] width 8 height 8
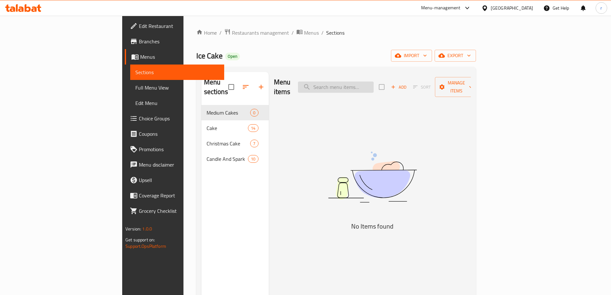
click at [366, 82] on input "search" at bounding box center [336, 87] width 76 height 11
paste input "Mini cake 7"
type input "M"
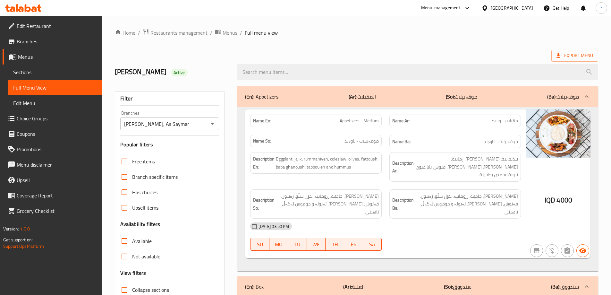
scroll to position [6630, 0]
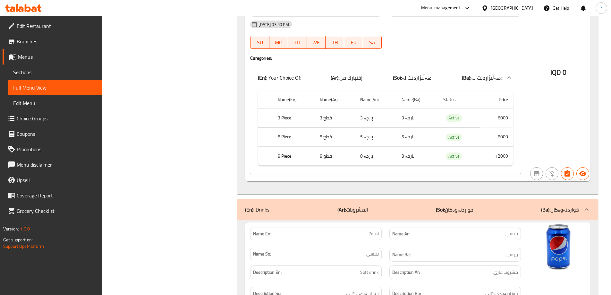
click at [33, 11] on icon at bounding box center [33, 8] width 5 height 5
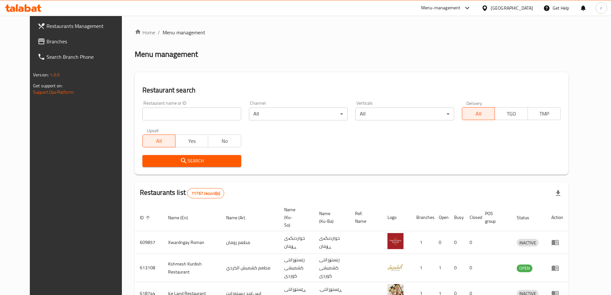
click at [162, 117] on input "search" at bounding box center [192, 114] width 99 height 13
paste input "|768361"
click at [143, 117] on input "|768361" at bounding box center [192, 114] width 99 height 13
click at [143, 113] on input "|768361" at bounding box center [192, 114] width 99 height 13
click at [143, 115] on input "|768361" at bounding box center [192, 114] width 99 height 13
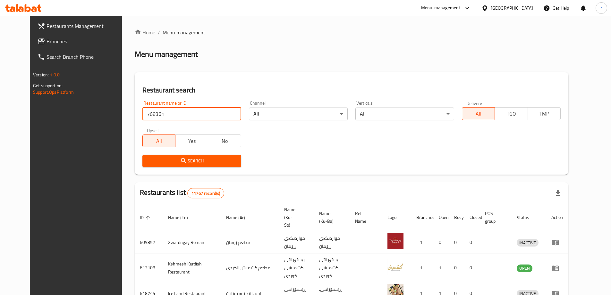
type input "768361"
click at [161, 162] on span "Search" at bounding box center [192, 161] width 89 height 8
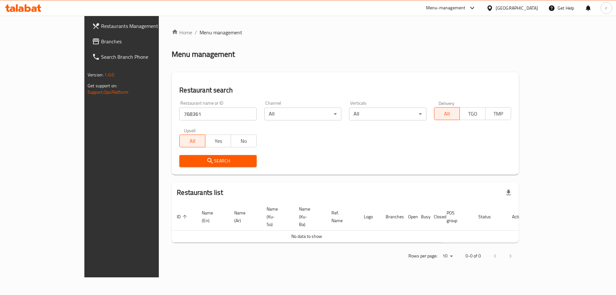
click at [101, 44] on span "Branches" at bounding box center [141, 42] width 81 height 8
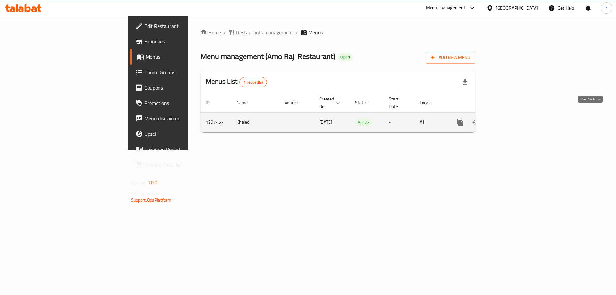
click at [515, 115] on link "enhanced table" at bounding box center [506, 122] width 15 height 15
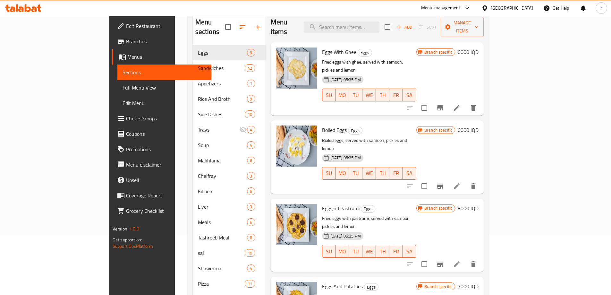
scroll to position [45, 0]
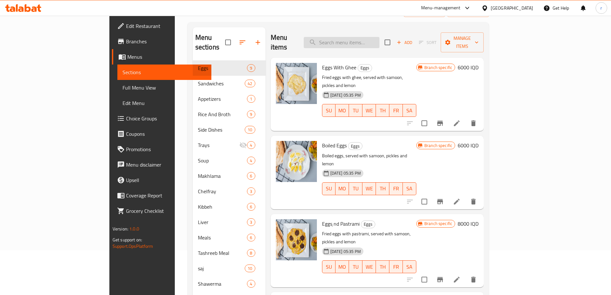
click at [377, 43] on input "search" at bounding box center [342, 42] width 76 height 11
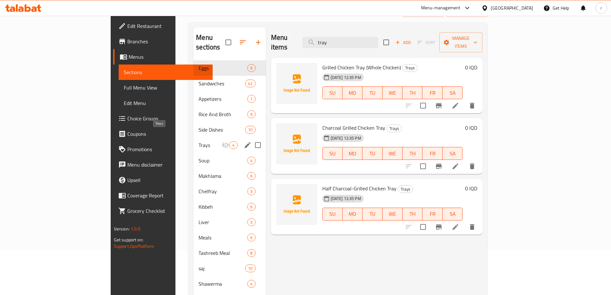
type input "tray"
click at [199, 141] on span "Trays" at bounding box center [210, 145] width 23 height 8
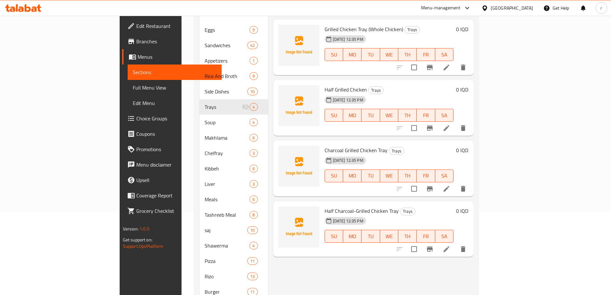
scroll to position [98, 0]
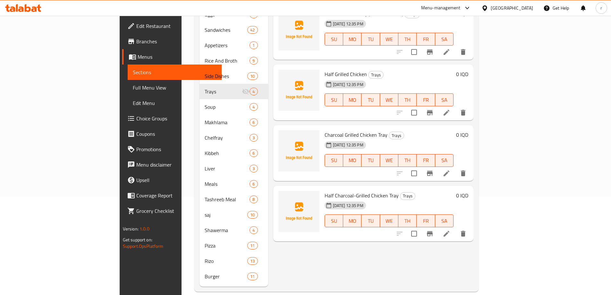
click at [136, 120] on span "Choice Groups" at bounding box center [176, 119] width 80 height 8
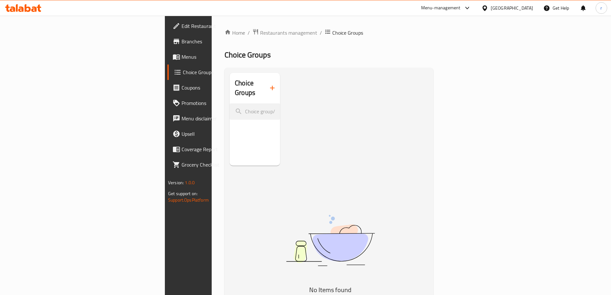
click at [270, 86] on icon "button" at bounding box center [272, 88] width 4 height 4
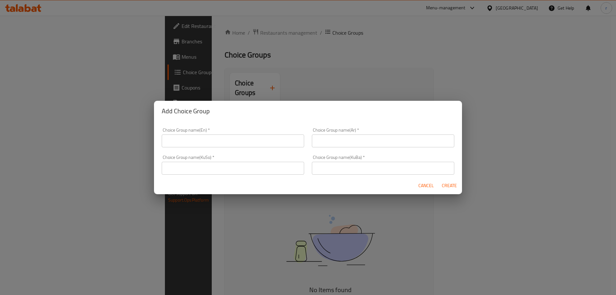
click at [172, 137] on input "text" at bounding box center [233, 140] width 143 height 13
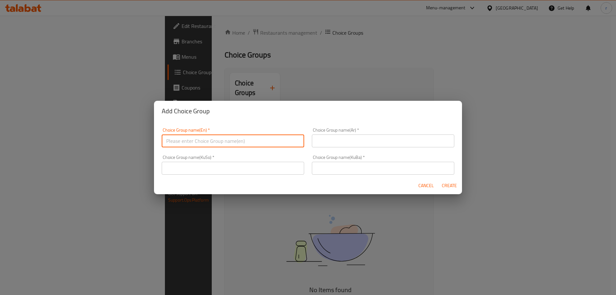
type input "Your Choice Of Size:"
click at [318, 138] on input "text" at bounding box center [383, 140] width 143 height 13
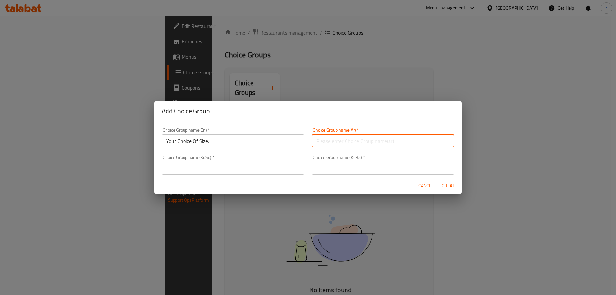
type input "إختيارك من الحجم:"
click at [253, 166] on input "text" at bounding box center [233, 168] width 143 height 13
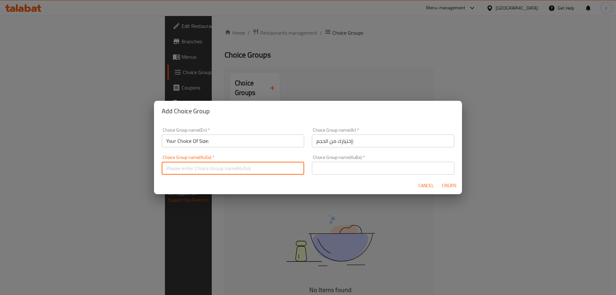
type input "هەڵبژاردنت لە قەبارە:"
click at [332, 169] on input "text" at bounding box center [383, 168] width 143 height 13
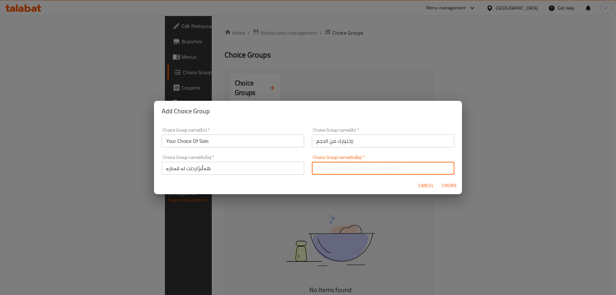
type input "هەڵبژاردنت لە قەبارە:"
click at [455, 185] on span "Create" at bounding box center [449, 186] width 15 height 8
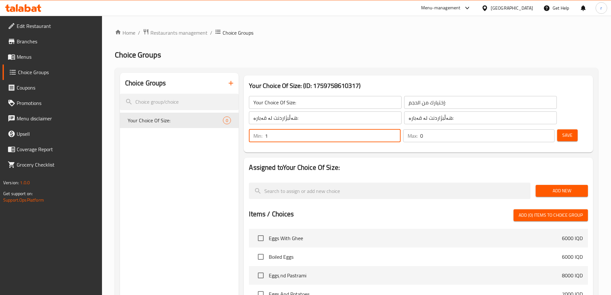
type input "1"
click at [401, 129] on input "1" at bounding box center [332, 135] width 135 height 13
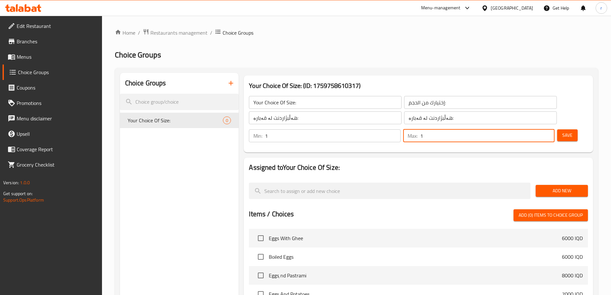
type input "1"
click at [537, 129] on input "1" at bounding box center [487, 135] width 134 height 13
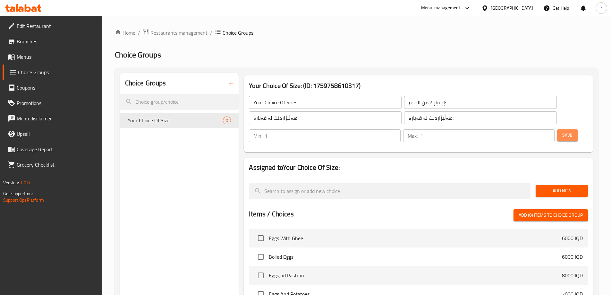
click at [563, 131] on span "Save" at bounding box center [568, 135] width 10 height 8
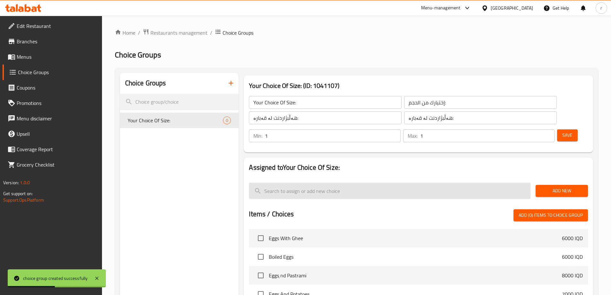
click at [538, 185] on button "Add New" at bounding box center [562, 191] width 52 height 12
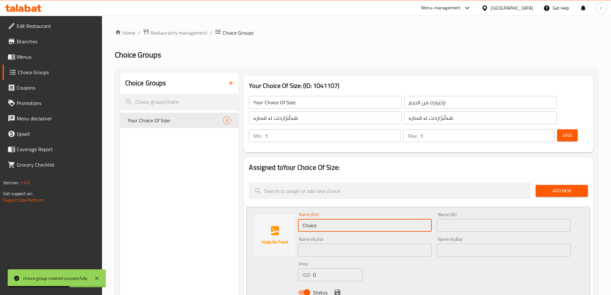
drag, startPoint x: 342, startPoint y: 209, endPoint x: 241, endPoint y: 209, distance: 100.5
paste input "Small Tray Siz"
type input "Small Tray Size"
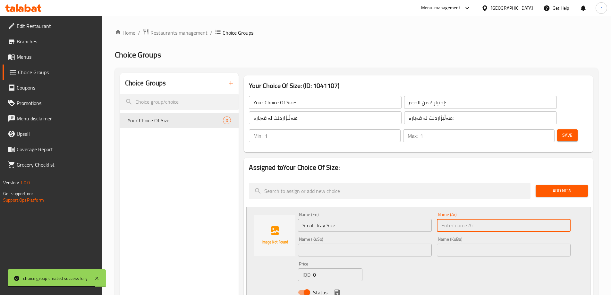
click at [459, 219] on input "text" at bounding box center [504, 225] width 134 height 13
paste input "صينية حجم صغير"
type input "صينية حجم صغير"
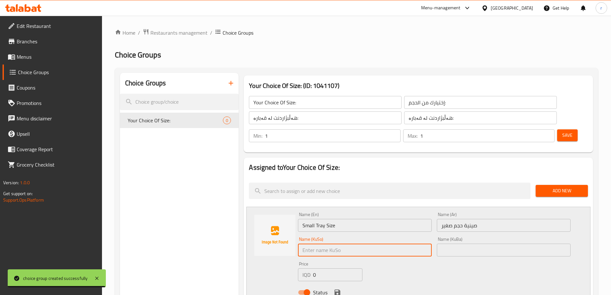
click at [323, 244] on input "text" at bounding box center [365, 250] width 134 height 13
type input "s"
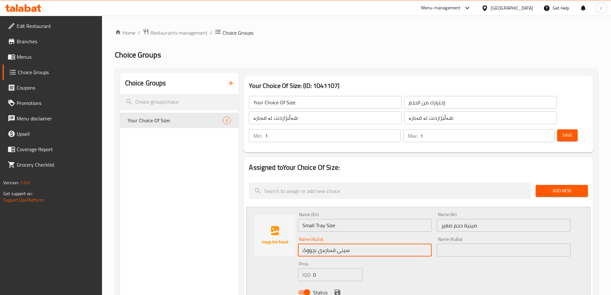
type input "سینی قەبارەی بچووک"
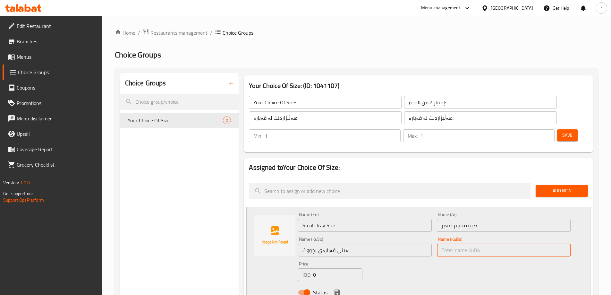
paste input "سینی قەبارەی بچووک"
type input "سینی قەبارەی بچووک"
drag, startPoint x: 320, startPoint y: 259, endPoint x: 259, endPoint y: 256, distance: 61.1
click at [259, 256] on div "Name (En) Small Tray Size Name (En) Name (Ar) صينية حجم صغير Name (Ar) Name (Ku…" at bounding box center [419, 255] width 344 height 97
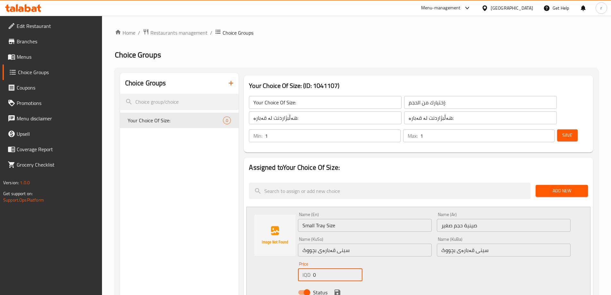
paste input "2200"
type input "22000"
click at [339, 290] on icon "save" at bounding box center [338, 293] width 6 height 6
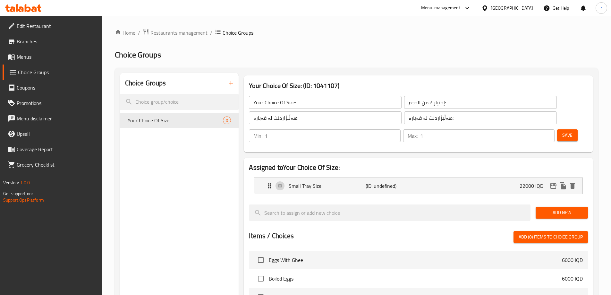
click at [542, 209] on span "Add New" at bounding box center [562, 213] width 42 height 8
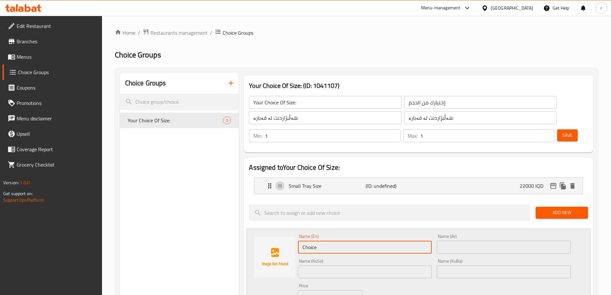
drag, startPoint x: 353, startPoint y: 232, endPoint x: 206, endPoint y: 230, distance: 146.4
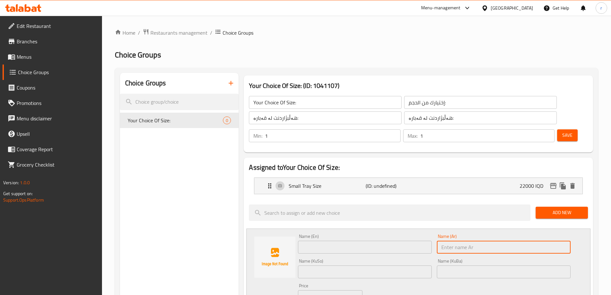
click at [447, 241] on input "text" at bounding box center [504, 247] width 134 height 13
paste input "صينية حجم وسط"
type input "صينية حجم وسط"
click at [315, 241] on input "text" at bounding box center [365, 247] width 134 height 13
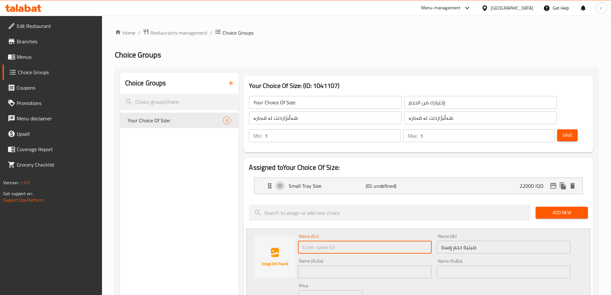
paste input "Medium Tray Size"
type input "Medium Tray Size"
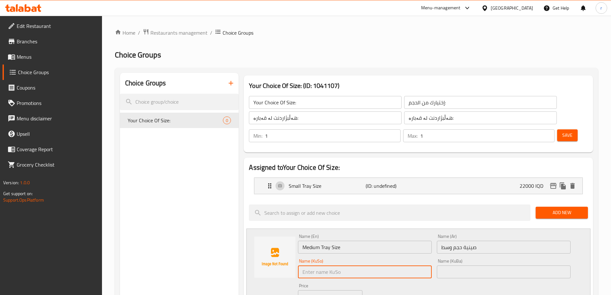
click at [326, 265] on input "text" at bounding box center [365, 271] width 134 height 13
type input "س"
paste input "سینی قەبارەی بچووک"
drag, startPoint x: 363, startPoint y: 252, endPoint x: 263, endPoint y: 259, distance: 100.7
click at [263, 259] on div "Name (En) Medium Tray Size Name (En) Name (Ar) صينية حجم وسط Name (Ar) Name (Ku…" at bounding box center [419, 277] width 344 height 97
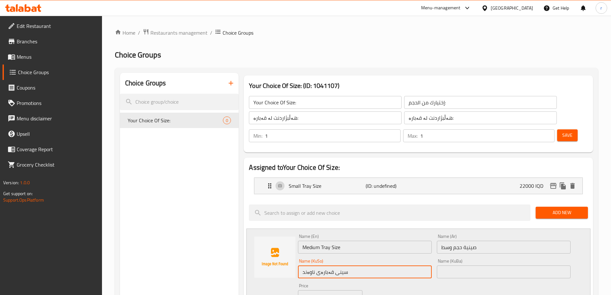
type input "سینی قەبارەی ناوەند"
click at [462, 265] on input "text" at bounding box center [504, 271] width 134 height 13
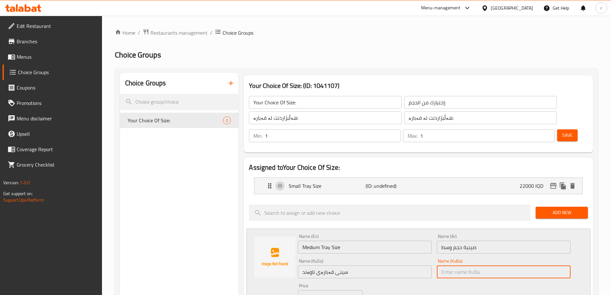
paste input "سینی قەبارەی ناوەند"
type input "سینی قەبارەی ناوەند"
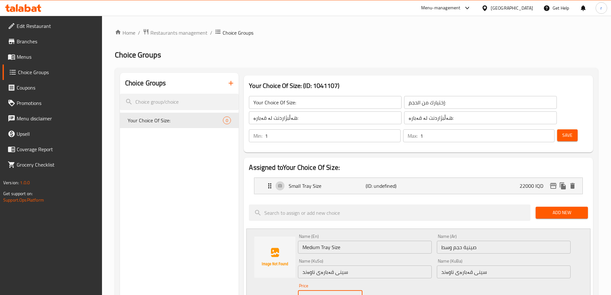
drag, startPoint x: 325, startPoint y: 282, endPoint x: 304, endPoint y: 282, distance: 21.8
click at [304, 290] on div "IQD 0 Price" at bounding box center [330, 296] width 64 height 13
paste input "2400"
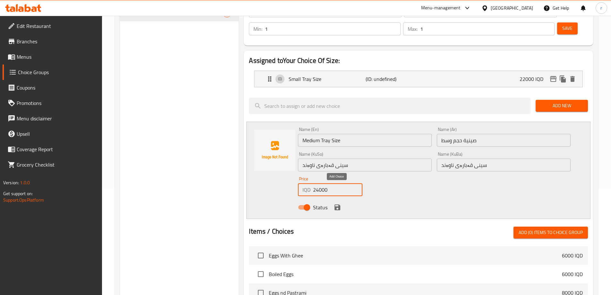
type input "24000"
click at [337, 204] on icon "save" at bounding box center [338, 207] width 6 height 6
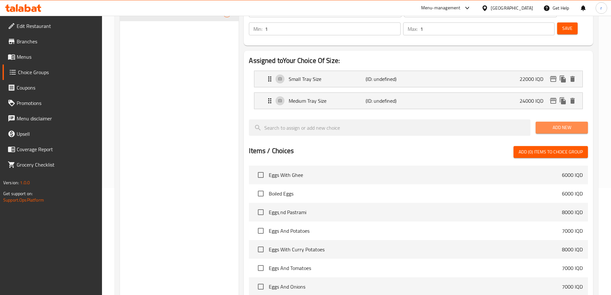
click at [583, 122] on button "Add New" at bounding box center [562, 128] width 52 height 12
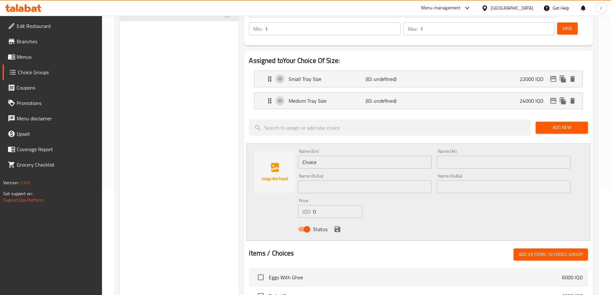
drag, startPoint x: 376, startPoint y: 144, endPoint x: 175, endPoint y: 150, distance: 201.0
click at [175, 150] on div "Choice Groups Your Choice Of Size: 0 Your Choice Of Size: (ID: 1041107) Your Ch…" at bounding box center [358, 230] width 476 height 529
click at [454, 156] on input "text" at bounding box center [504, 162] width 134 height 13
paste input "صينية حجم كبير"
type input "صينية حجم كبير"
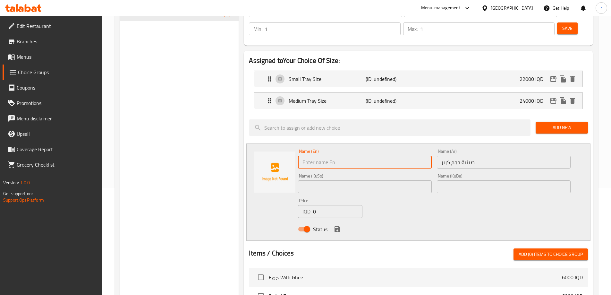
click at [308, 156] on input "text" at bounding box center [365, 162] width 134 height 13
paste input "Large Tray Size"
type input "Large Tray Size"
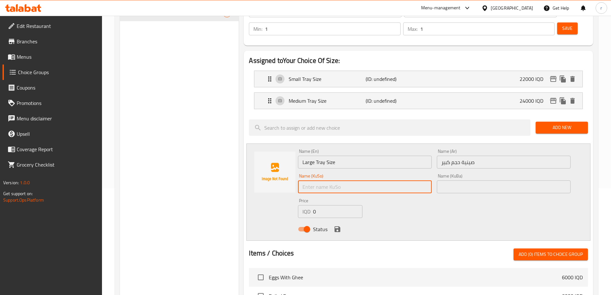
click at [323, 180] on input "text" at bounding box center [365, 186] width 134 height 13
paste input "سینی قەبارەی ناوەند"
drag, startPoint x: 302, startPoint y: 172, endPoint x: 314, endPoint y: 170, distance: 12.5
click at [314, 180] on input "سینی قەبارەی ناوەند" at bounding box center [365, 186] width 134 height 13
type input "سینی قەبارەی گەورە"
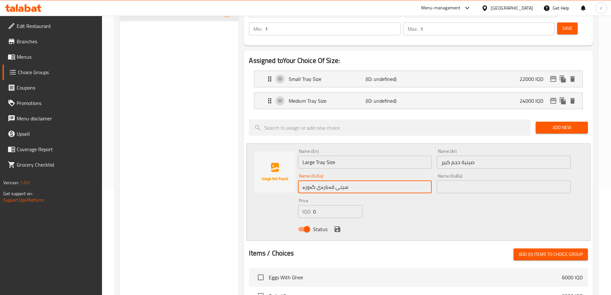
click at [456, 180] on input "text" at bounding box center [504, 186] width 134 height 13
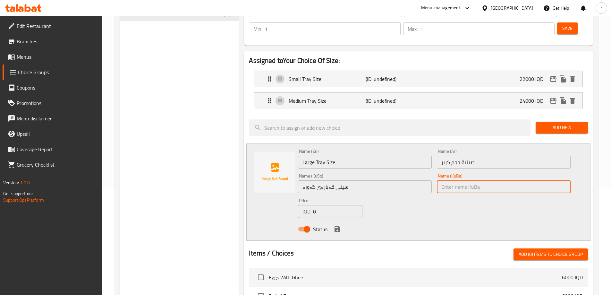
paste input "سینی قەبارەی گەورە"
type input "سینی قەبارەی گەورە"
drag, startPoint x: 326, startPoint y: 193, endPoint x: 278, endPoint y: 191, distance: 48.8
click at [278, 191] on div "Name (En) Large Tray Size Name (En) Name (Ar) صينية حجم كبير Name (Ar) Name (Ku…" at bounding box center [419, 191] width 344 height 97
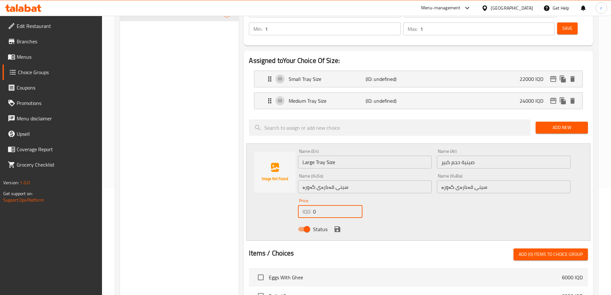
paste input "2600"
type input "26000"
click at [340, 226] on icon "save" at bounding box center [338, 229] width 6 height 6
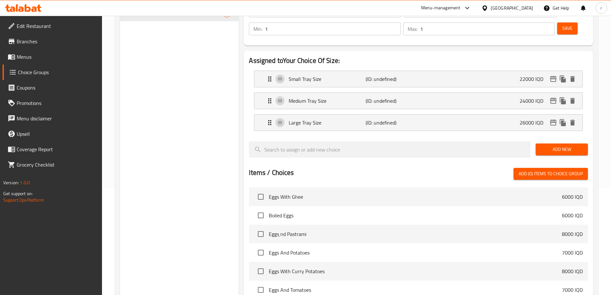
click at [575, 145] on span "Add New" at bounding box center [562, 149] width 42 height 8
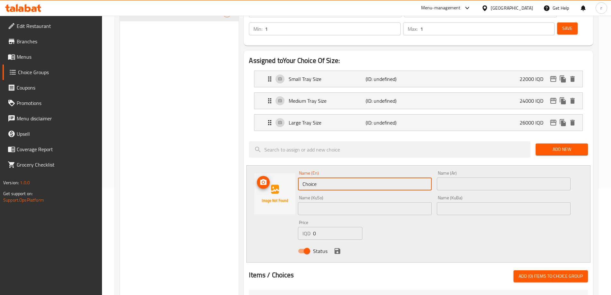
drag, startPoint x: 292, startPoint y: 167, endPoint x: 233, endPoint y: 168, distance: 59.1
click at [233, 168] on div "Choice Groups Your Choice Of Size: 0 Your Choice Of Size: (ID: 1041107) Your Ch…" at bounding box center [358, 241] width 476 height 551
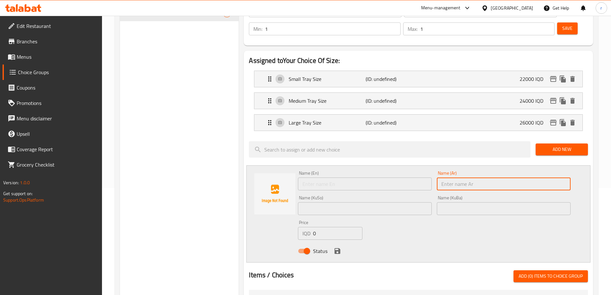
click at [456, 177] on input "text" at bounding box center [504, 183] width 134 height 13
paste input "صينية حجم عائلي"
type input "صينية حجم عائلي"
click at [322, 177] on input "text" at bounding box center [365, 183] width 134 height 13
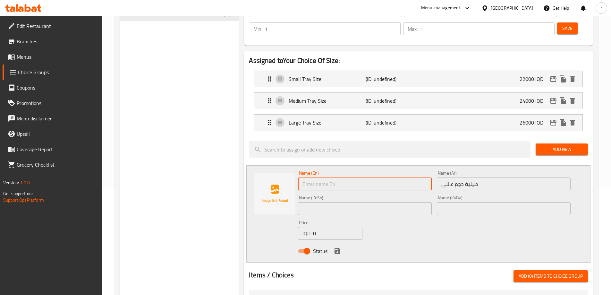
paste input "Family Tray Size"
type input "Family Tray Size"
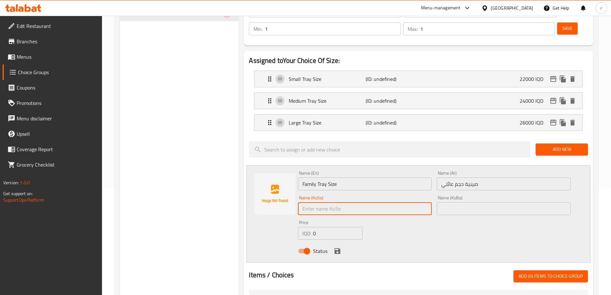
click at [328, 202] on input "text" at bounding box center [365, 208] width 134 height 13
paste input "سینی قەبارەی گەورە"
drag, startPoint x: 301, startPoint y: 191, endPoint x: 314, endPoint y: 194, distance: 12.5
click at [314, 202] on input "سینی قەبارەی گەورە" at bounding box center [365, 208] width 134 height 13
type input "سینی قەبارەی خێزانی"
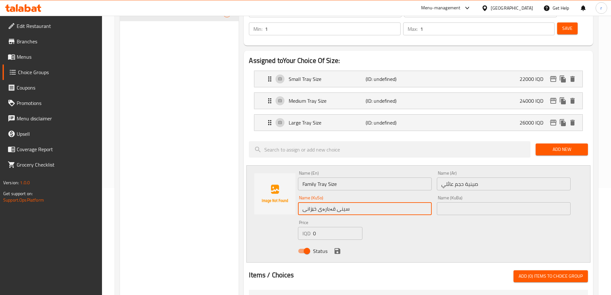
click at [459, 202] on input "text" at bounding box center [504, 208] width 134 height 13
paste input "سینی قەبارەی خێزانی"
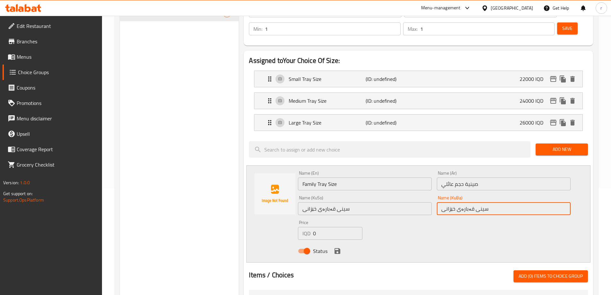
type input "سینی قەبارەی خێزانی"
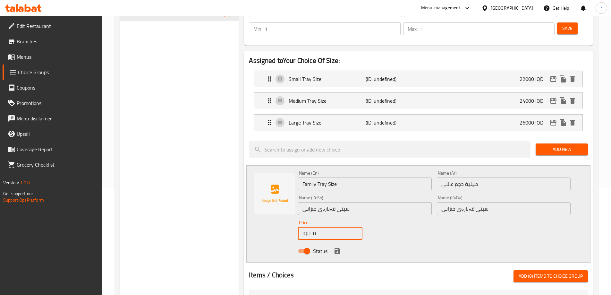
drag, startPoint x: 325, startPoint y: 209, endPoint x: 290, endPoint y: 210, distance: 35.0
click at [290, 210] on div "Name (En) Family Tray Size Name (En) Name (Ar) صينية حجم عائلي Name (Ar) Name (…" at bounding box center [419, 213] width 344 height 97
paste input "3000"
type input "30000"
click at [339, 247] on icon "save" at bounding box center [338, 251] width 8 height 8
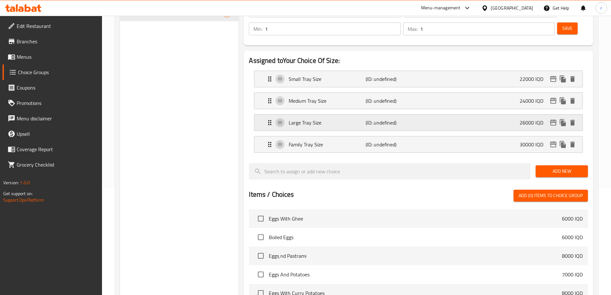
scroll to position [0, 0]
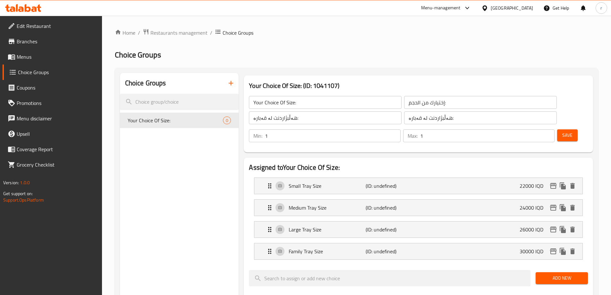
click at [558, 129] on button "Save" at bounding box center [568, 135] width 21 height 12
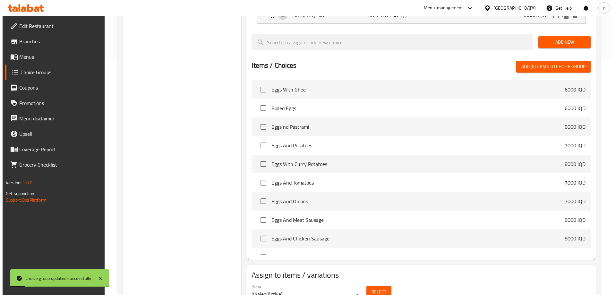
scroll to position [248, 0]
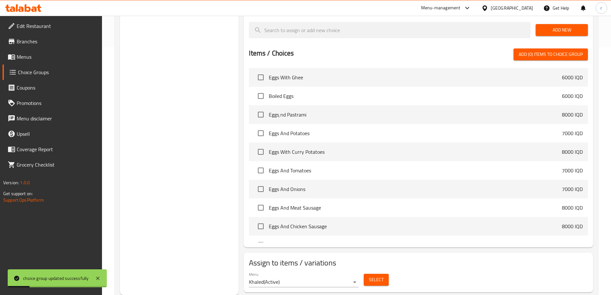
click at [380, 276] on span "Select" at bounding box center [376, 280] width 15 height 8
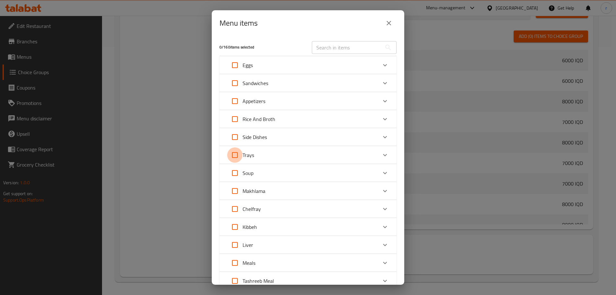
click at [236, 154] on input "Expand" at bounding box center [234, 154] width 15 height 15
checkbox input "true"
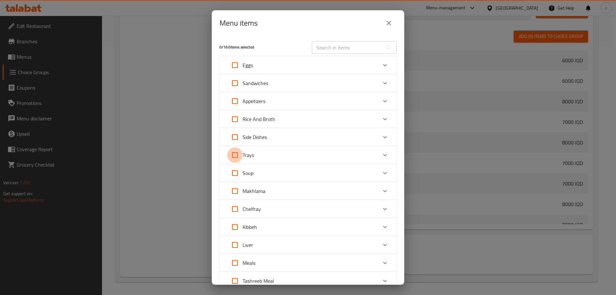
checkbox input "true"
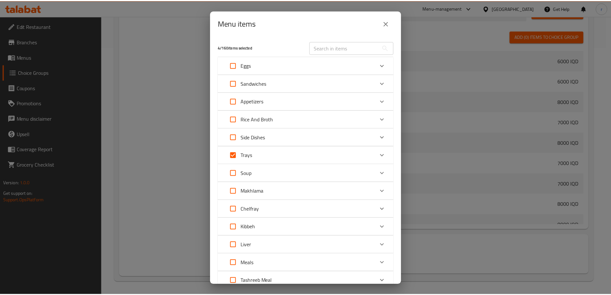
scroll to position [140, 0]
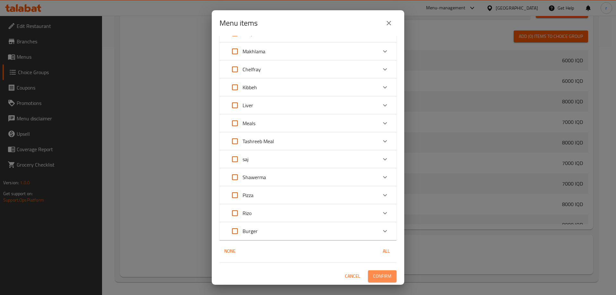
click at [379, 272] on span "Confirm" at bounding box center [382, 276] width 18 height 8
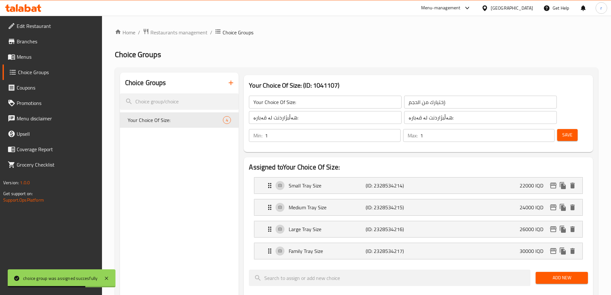
scroll to position [0, 0]
click at [234, 86] on icon "button" at bounding box center [231, 83] width 8 height 8
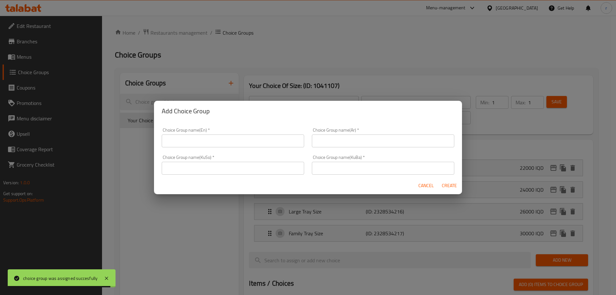
drag, startPoint x: 204, startPoint y: 134, endPoint x: 204, endPoint y: 128, distance: 6.1
click at [204, 134] on input "text" at bounding box center [233, 140] width 143 height 13
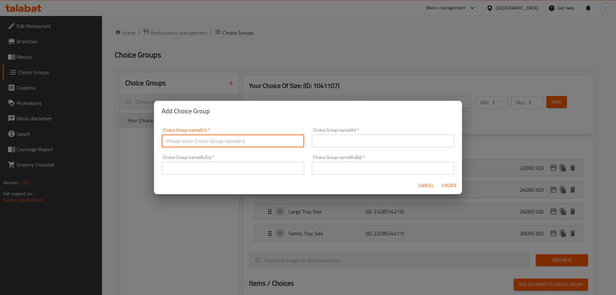
click at [339, 139] on input "text" at bounding box center [383, 140] width 143 height 13
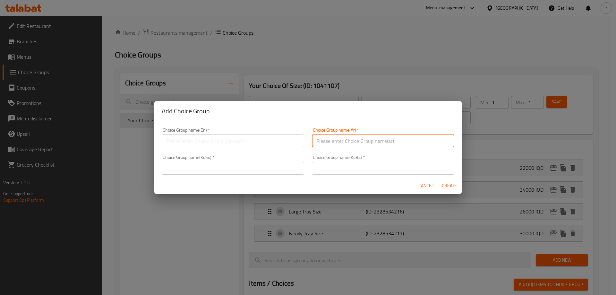
paste input "إختيارك من الأرز:"
type input "إختيارك من الأرز:"
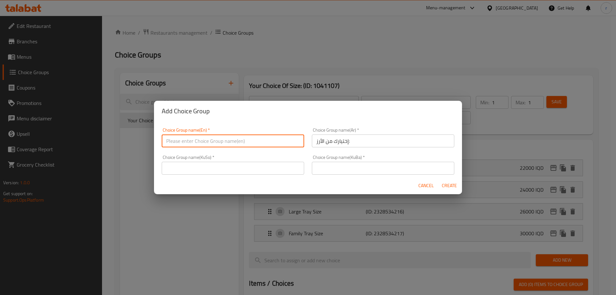
click at [213, 139] on input "text" at bounding box center [233, 140] width 143 height 13
paste input "Your Choice Of Rice:"
type input "Your Choice Of Rice:"
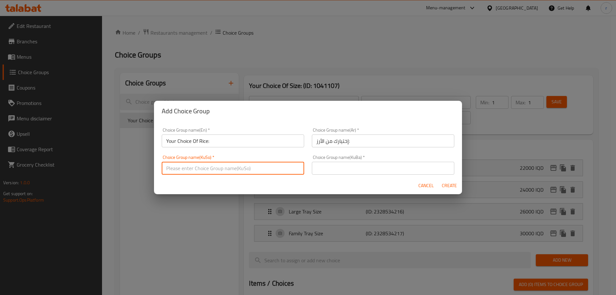
click at [201, 170] on input "text" at bounding box center [233, 168] width 143 height 13
type input "هەڵبژاردنت لە برنج:"
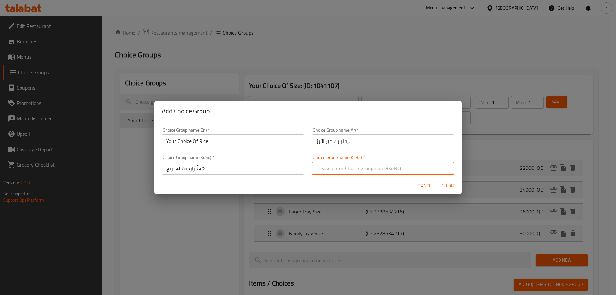
paste input "هەڵبژاردنت لە برنج:"
type input "هەڵبژاردنت لە برنج:"
click at [453, 188] on span "Create" at bounding box center [449, 186] width 15 height 8
type input "Your Choice Of Rice:"
type input "إختيارك من الأرز:"
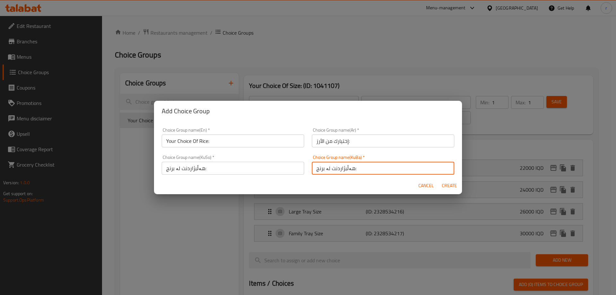
type input "هەڵبژاردنت لە برنج:"
type input "0"
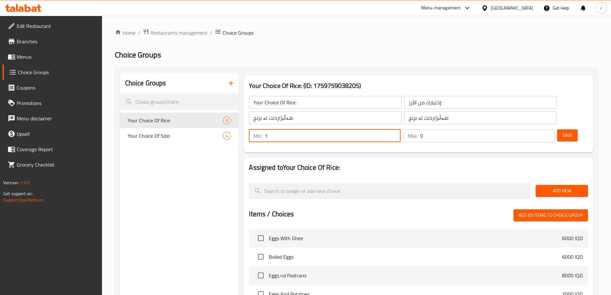
type input "1"
click at [401, 129] on input "1" at bounding box center [332, 135] width 135 height 13
type input "1"
click at [538, 129] on input "1" at bounding box center [487, 135] width 134 height 13
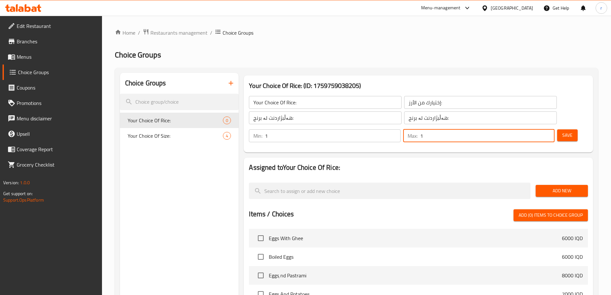
click at [563, 131] on span "Save" at bounding box center [568, 135] width 10 height 8
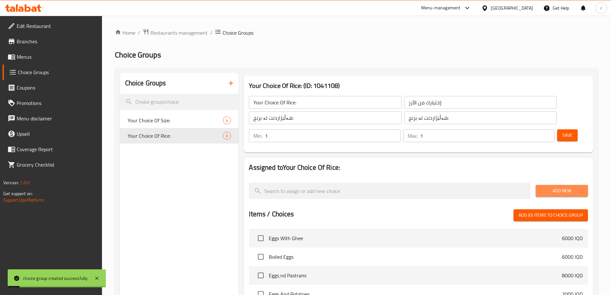
click at [546, 187] on span "Add New" at bounding box center [562, 191] width 42 height 8
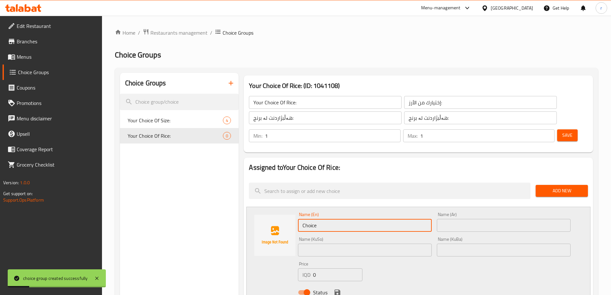
drag, startPoint x: 322, startPoint y: 211, endPoint x: 205, endPoint y: 214, distance: 116.9
paste input "White Rice"
type input "White Rice"
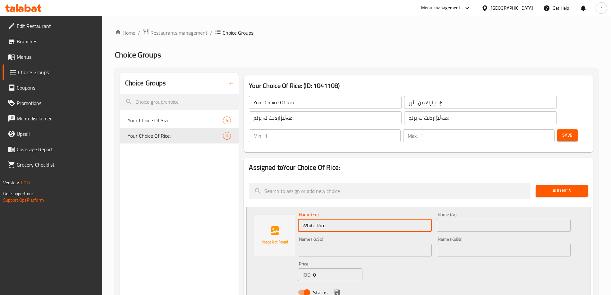
click at [460, 212] on div "Name (Ar) Name (Ar)" at bounding box center [504, 222] width 134 height 20
click at [461, 219] on input "text" at bounding box center [504, 225] width 134 height 13
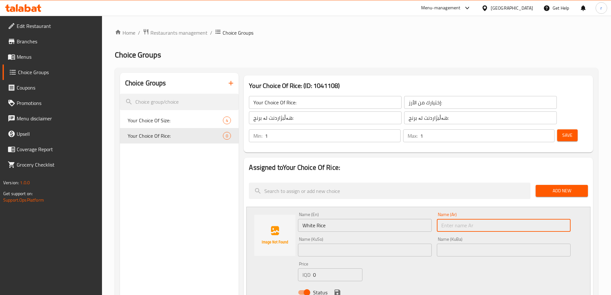
paste input "أرز أبيض"
type input "أرز أبيض"
click at [338, 244] on input "text" at bounding box center [365, 250] width 134 height 13
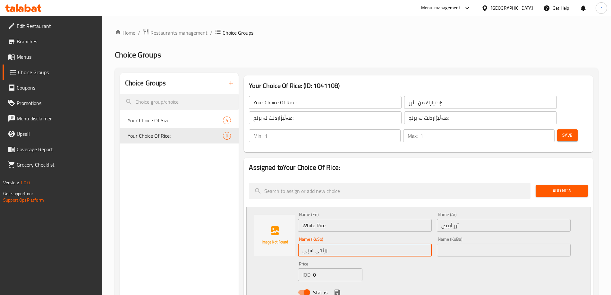
type input "برنجی سپی"
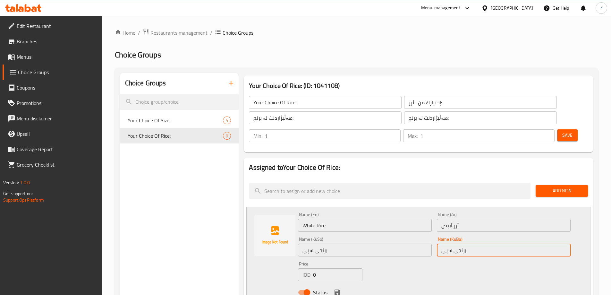
type input "برنجی سپی"
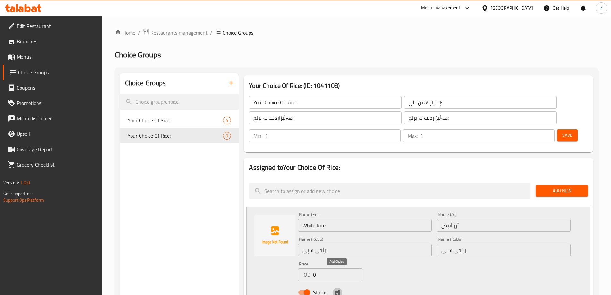
click at [338, 290] on icon "save" at bounding box center [338, 293] width 6 height 6
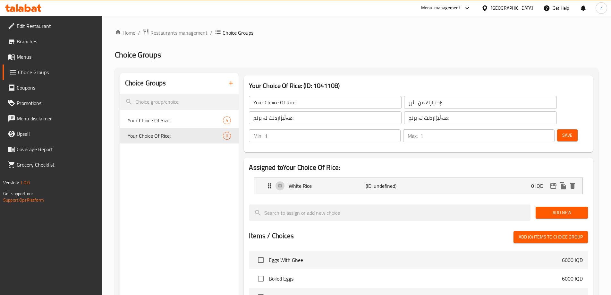
click at [539, 207] on button "Add New" at bounding box center [562, 213] width 52 height 12
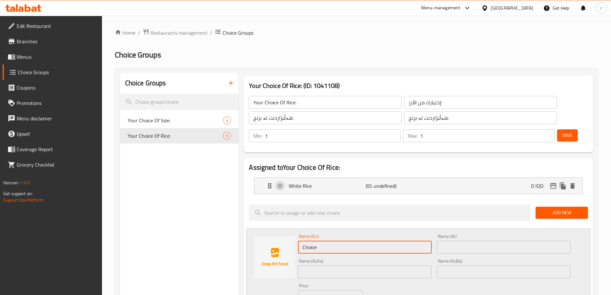
drag, startPoint x: 357, startPoint y: 227, endPoint x: 273, endPoint y: 234, distance: 84.4
click at [273, 234] on div "Name (En) Choice Name (En) Name (Ar) Name (Ar) Name (KuSo) Name (KuSo) Name (Ku…" at bounding box center [419, 277] width 344 height 97
paste input "Red R"
type input "Red Rice"
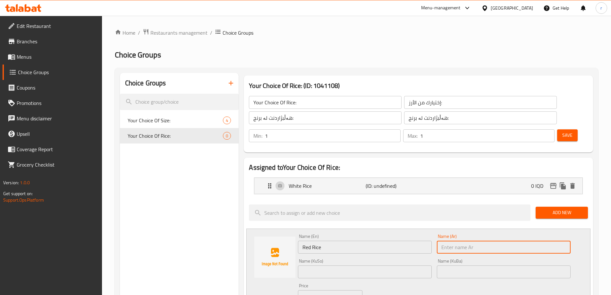
click at [447, 241] on input "text" at bounding box center [504, 247] width 134 height 13
paste input "أرز أحمر"
type input "أرز أحمر"
click at [349, 265] on input "text" at bounding box center [365, 271] width 134 height 13
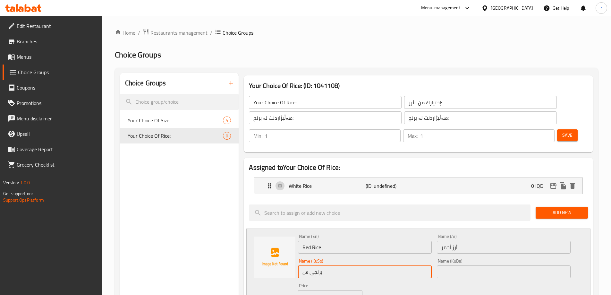
type input "برنجی سوور"
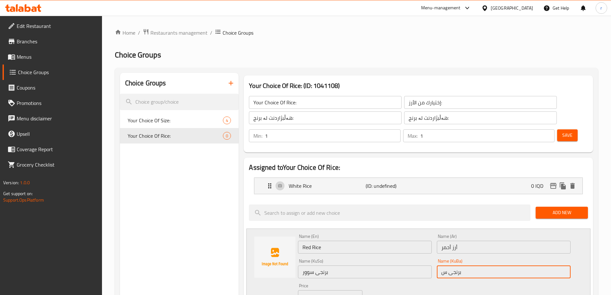
type input "برنجی سوور"
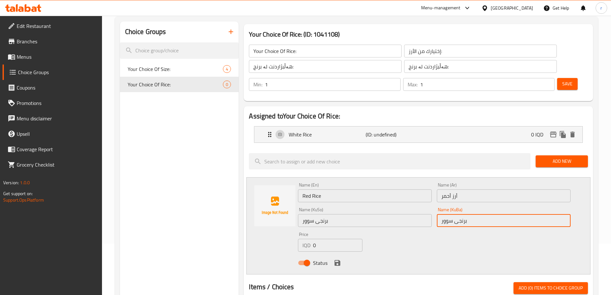
scroll to position [54, 0]
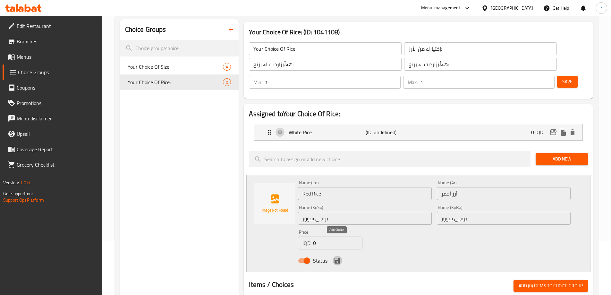
click at [338, 257] on icon "save" at bounding box center [338, 261] width 8 height 8
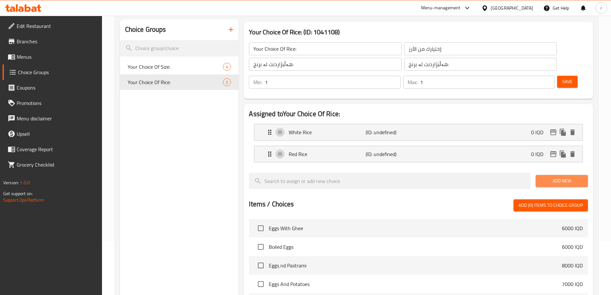
click at [543, 177] on span "Add New" at bounding box center [562, 181] width 42 height 8
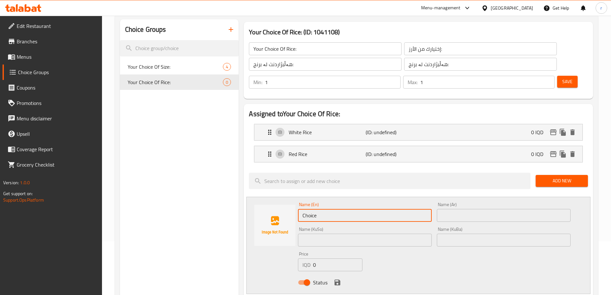
drag, startPoint x: 346, startPoint y: 200, endPoint x: 242, endPoint y: 198, distance: 104.7
paste input "Mixed Rice"
type input "Mixed Rice"
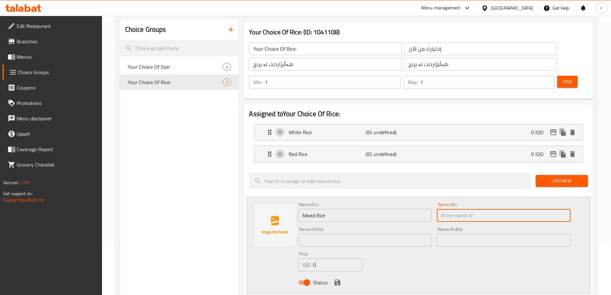
click at [472, 209] on input "text" at bounding box center [504, 215] width 134 height 13
paste input "أرز مشكل"
type input "أرز مشكل"
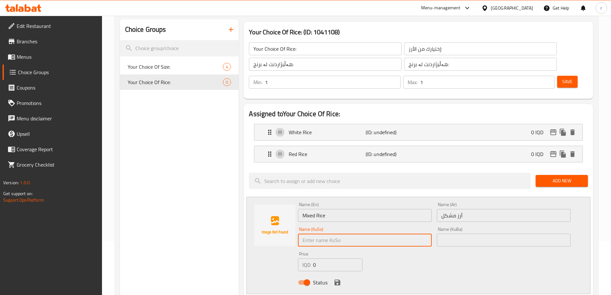
click at [313, 234] on input "text" at bounding box center [365, 240] width 134 height 13
click at [317, 234] on input "برنجی مووشەکەل" at bounding box center [365, 240] width 134 height 13
type input "برنجی مووشەکەل"
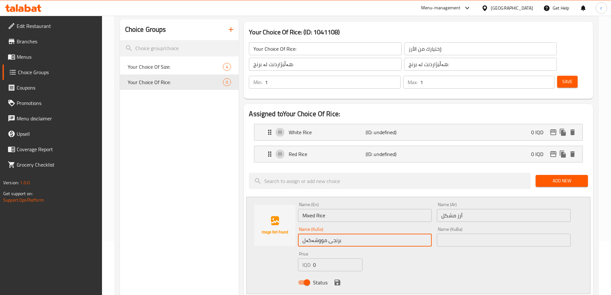
click at [463, 234] on input "text" at bounding box center [504, 240] width 134 height 13
paste input "برنجی مووشەکەل"
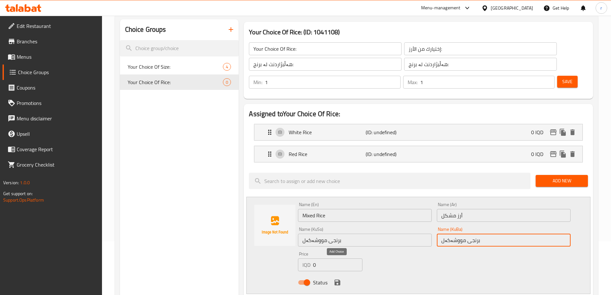
type input "برنجی مووشەکەل"
click at [337, 280] on icon "save" at bounding box center [338, 283] width 6 height 6
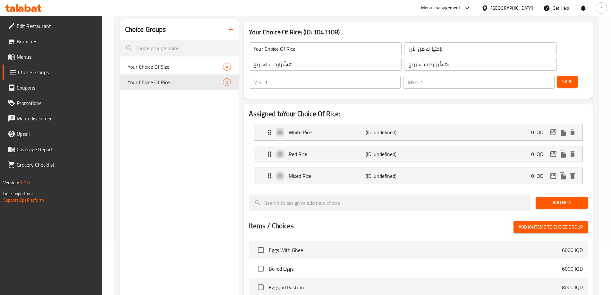
click at [545, 199] on span "Add New" at bounding box center [562, 203] width 42 height 8
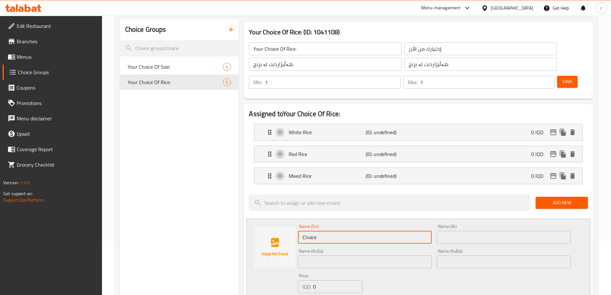
drag, startPoint x: 350, startPoint y: 223, endPoint x: 186, endPoint y: 229, distance: 164.2
click at [186, 229] on div "Choice Groups Your Choice Of Size: 4 Your Choice Of Rice: 0 Your Choice Of Rice…" at bounding box center [358, 294] width 476 height 551
click at [470, 231] on input "text" at bounding box center [504, 237] width 134 height 13
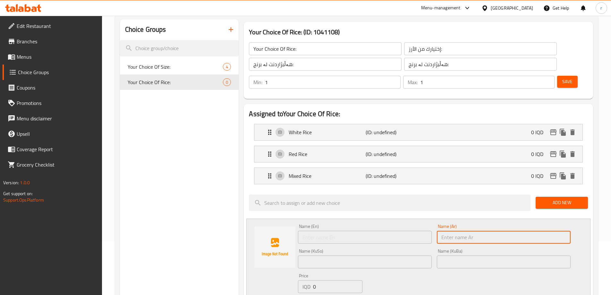
paste input "أرز برياني"
type input "أرز برياني"
click at [323, 231] on input "text" at bounding box center [365, 237] width 134 height 13
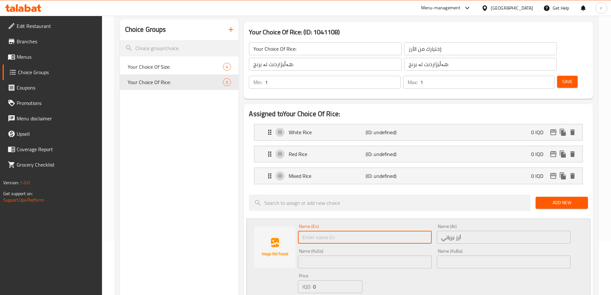
paste input "Biryani Rice"
type input "Biryani Rice"
click at [317, 255] on input "text" at bounding box center [365, 261] width 134 height 13
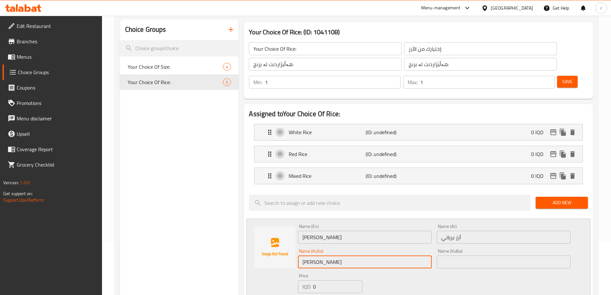
drag, startPoint x: 339, startPoint y: 244, endPoint x: 272, endPoint y: 245, distance: 67.1
click at [272, 245] on div "Name (En) Biryani Rice Name (En) Name (Ar) أرز برياني Name (Ar) Name (KuSo) برن…" at bounding box center [419, 267] width 344 height 97
type input "برنجی بریانی"
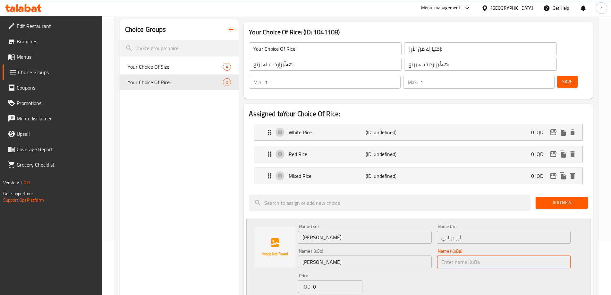
click at [456, 255] on input "text" at bounding box center [504, 261] width 134 height 13
paste input "برنجی بریانی"
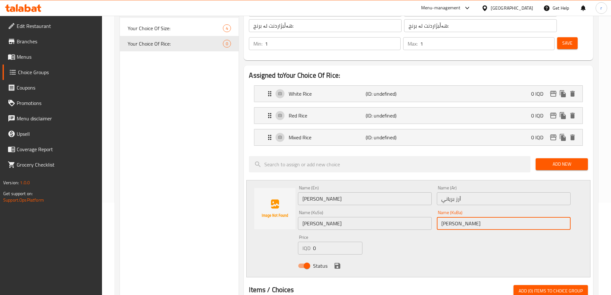
scroll to position [107, 0]
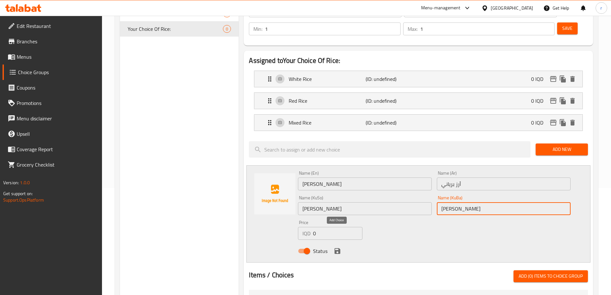
type input "برنجی بریانی"
click at [339, 248] on icon "save" at bounding box center [338, 251] width 6 height 6
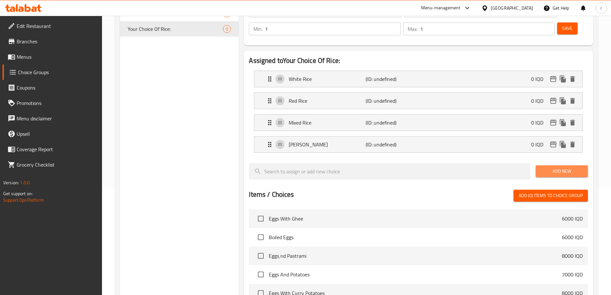
click at [553, 167] on span "Add New" at bounding box center [562, 171] width 42 height 8
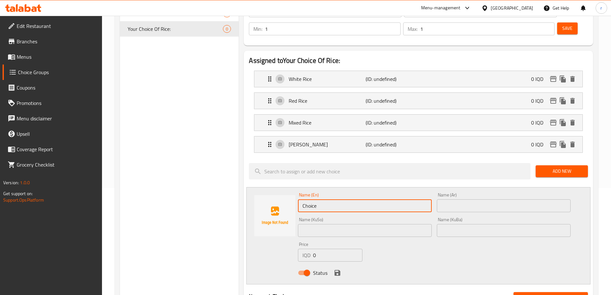
drag, startPoint x: 330, startPoint y: 186, endPoint x: 204, endPoint y: 188, distance: 125.8
click at [204, 188] on div "Choice Groups Your Choice Of Size: 4 Your Choice Of Rice: 0 Your Choice Of Rice…" at bounding box center [358, 252] width 476 height 573
paste input "Yellow Rice"
type input "Yellow Rice"
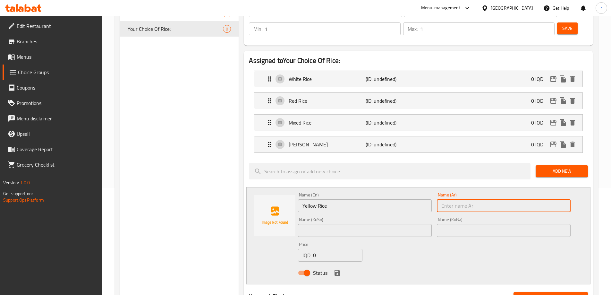
click at [446, 199] on input "text" at bounding box center [504, 205] width 134 height 13
paste input "أرز أصفر"
type input "أرز أصفر"
click at [319, 224] on input "text" at bounding box center [365, 230] width 134 height 13
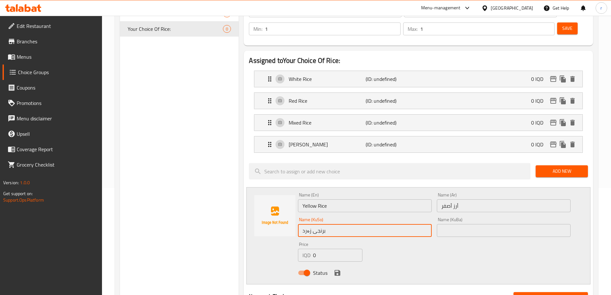
drag, startPoint x: 333, startPoint y: 214, endPoint x: 301, endPoint y: 216, distance: 32.8
click at [301, 224] on input "برنجی زەرد" at bounding box center [365, 230] width 134 height 13
type input "برنجی زەرد"
click at [445, 224] on input "text" at bounding box center [504, 230] width 134 height 13
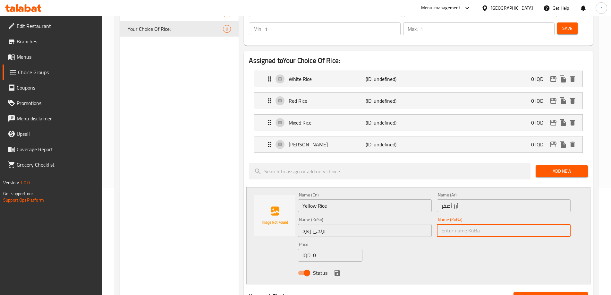
paste input "برنجی زەرد"
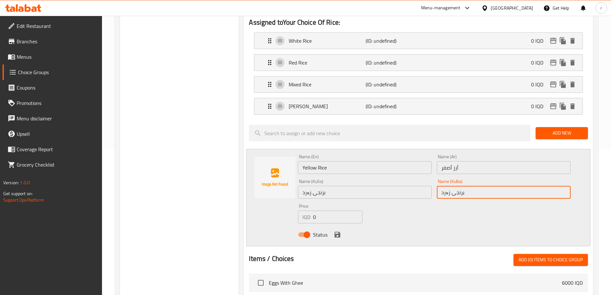
scroll to position [160, 0]
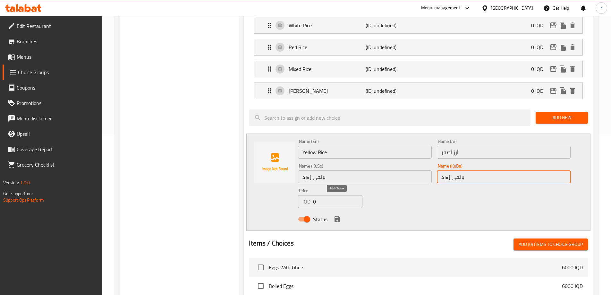
type input "برنجی زەرد"
click at [335, 216] on icon "save" at bounding box center [338, 219] width 6 height 6
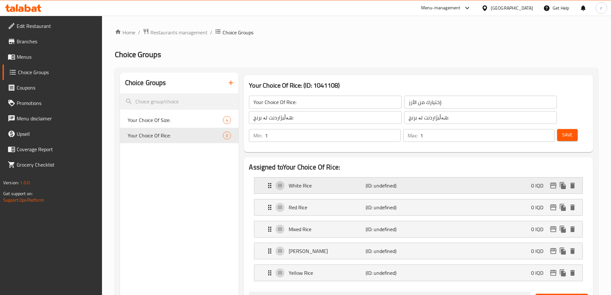
scroll to position [0, 0]
click at [563, 131] on span "Save" at bounding box center [568, 135] width 10 height 8
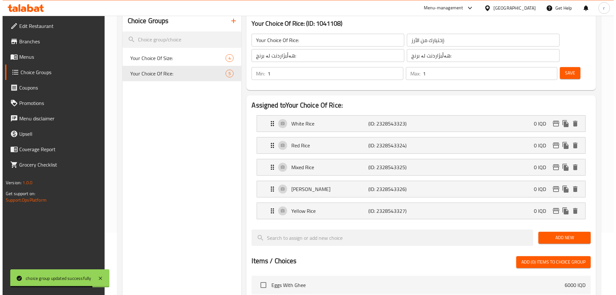
scroll to position [267, 0]
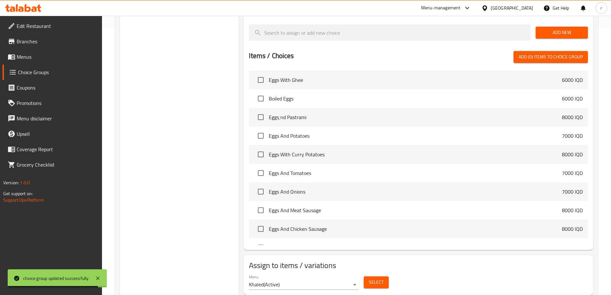
click at [381, 278] on span "Select" at bounding box center [376, 282] width 15 height 8
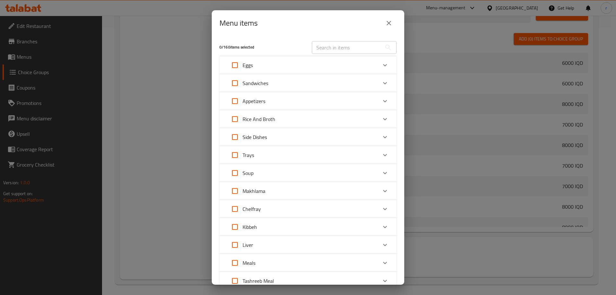
click at [235, 157] on input "Expand" at bounding box center [234, 154] width 15 height 15
checkbox input "true"
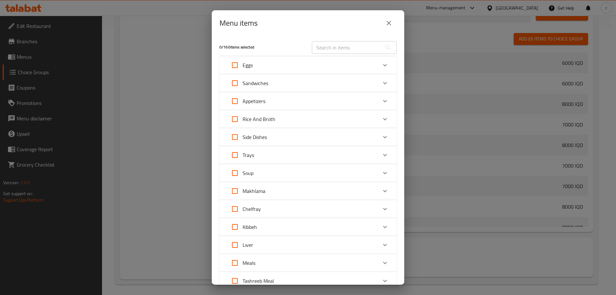
checkbox input "true"
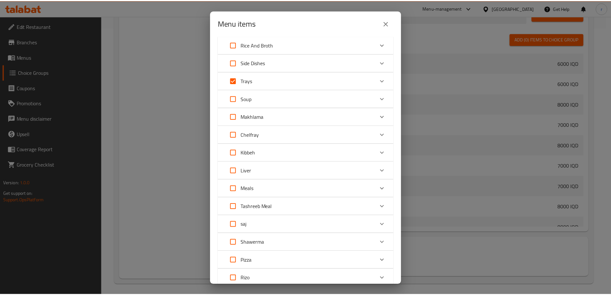
scroll to position [140, 0]
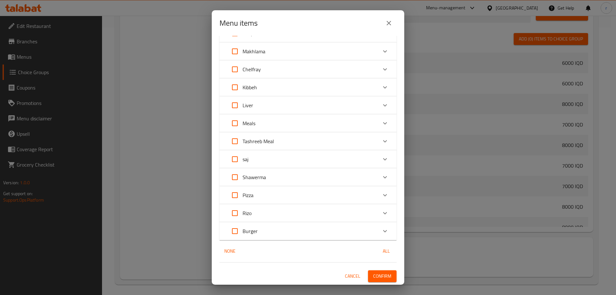
click at [381, 277] on span "Confirm" at bounding box center [382, 276] width 18 height 8
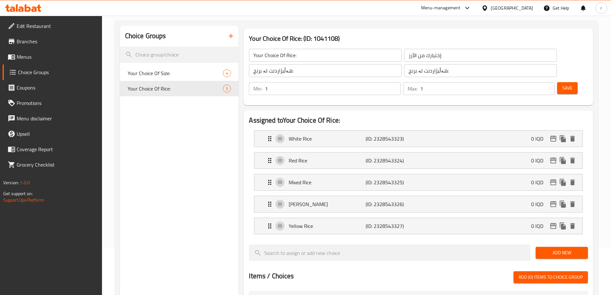
scroll to position [0, 0]
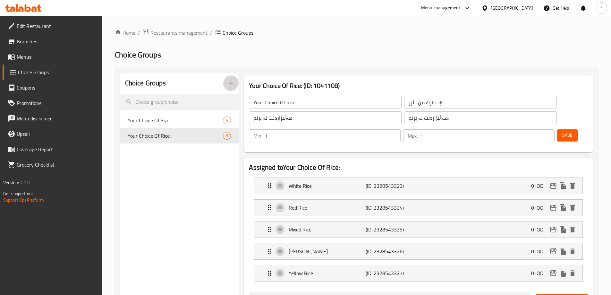
click at [230, 88] on button "button" at bounding box center [230, 82] width 15 height 15
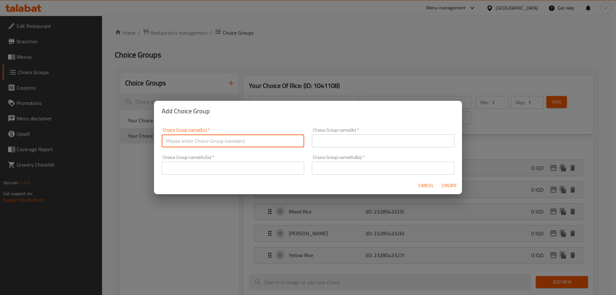
click at [203, 141] on input "text" at bounding box center [233, 140] width 143 height 13
paste input "Your Choice Of Broth:"
type input "Your Choice Of Broth:"
click at [351, 136] on input "text" at bounding box center [383, 140] width 143 height 13
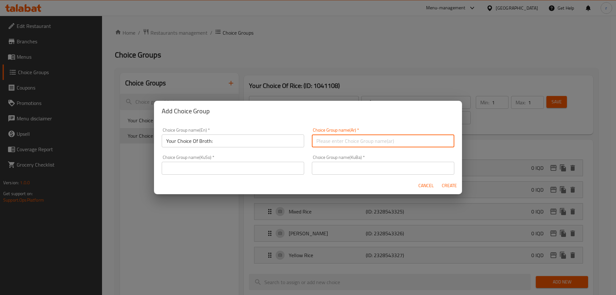
paste input "إختيارك من المرق:"
type input "إختيارك من المرق:"
click at [243, 168] on input "text" at bounding box center [233, 168] width 143 height 13
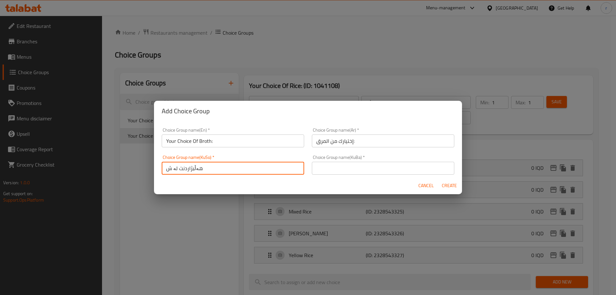
type input "هەڵبژاردنت لە شلە:"
drag, startPoint x: 243, startPoint y: 168, endPoint x: 140, endPoint y: 163, distance: 103.5
click at [140, 163] on div "Add Choice Group Choice Group name(En)   * Your Choice Of Broth: Choice Group n…" at bounding box center [308, 147] width 616 height 295
click at [346, 170] on input "text" at bounding box center [383, 168] width 143 height 13
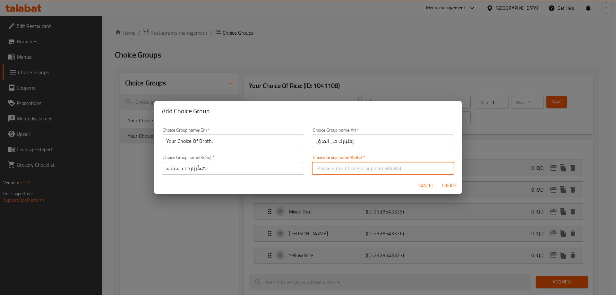
paste input "هەڵبژاردنت لە شلە:"
type input "هەڵبژاردنت لە شلە:"
click at [449, 185] on span "Create" at bounding box center [449, 186] width 15 height 8
type input "Your Choice Of Broth:"
type input "إختيارك من المرق:"
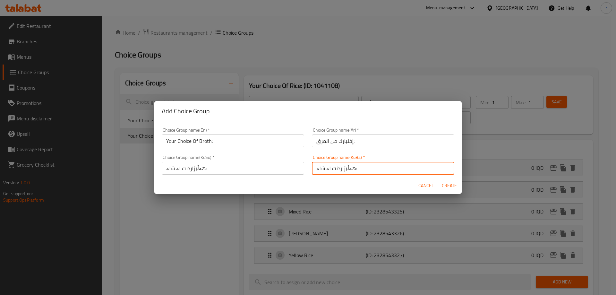
type input "هەڵبژاردنت لە شلە:"
type input "0"
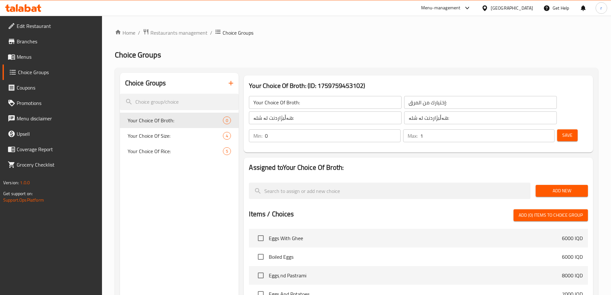
type input "1"
click at [538, 129] on input "1" at bounding box center [487, 135] width 134 height 13
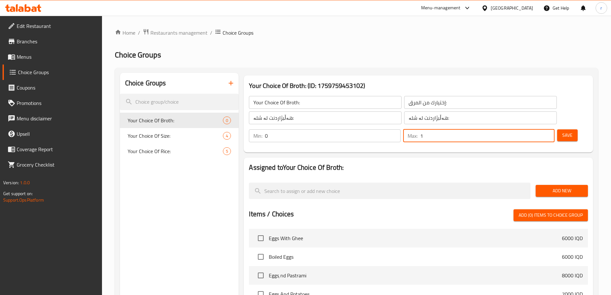
type input "1"
click at [401, 129] on input "1" at bounding box center [332, 135] width 135 height 13
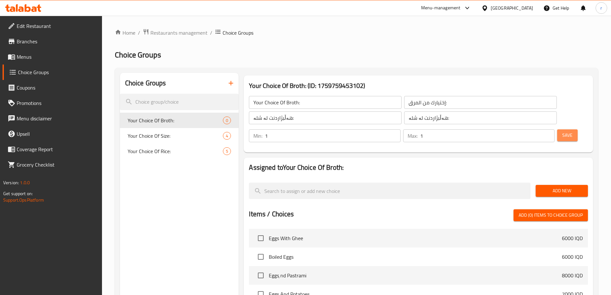
click at [563, 129] on button "Save" at bounding box center [568, 135] width 21 height 12
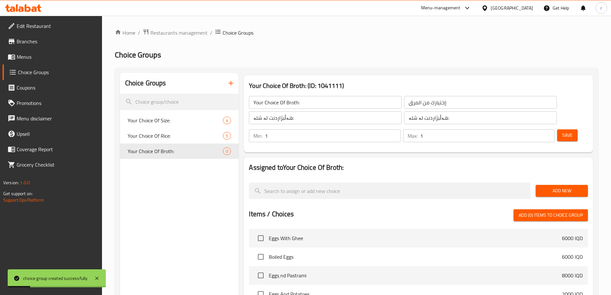
click at [546, 187] on span "Add New" at bounding box center [562, 191] width 42 height 8
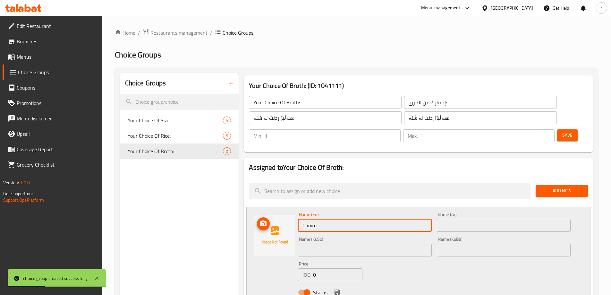
drag, startPoint x: 337, startPoint y: 207, endPoint x: 267, endPoint y: 205, distance: 70.0
click at [267, 207] on div "Name (En) Choice Name (En) Name (Ar) Name (Ar) Name (KuSo) Name (KuSo) Name (Ku…" at bounding box center [419, 255] width 344 height 97
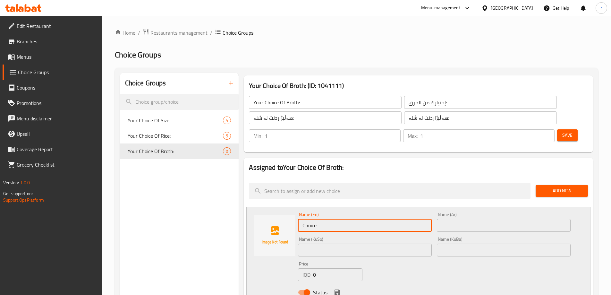
paste input "Tabsi Broth"
type input "Tabsi Broth"
click at [451, 219] on input "text" at bounding box center [504, 225] width 134 height 13
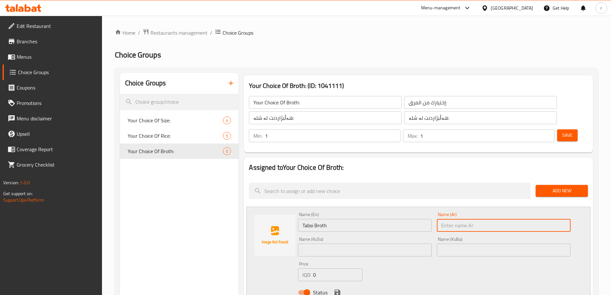
paste input "مرق تبسي"
type input "مرق تبسي"
click at [318, 244] on input "text" at bounding box center [365, 250] width 134 height 13
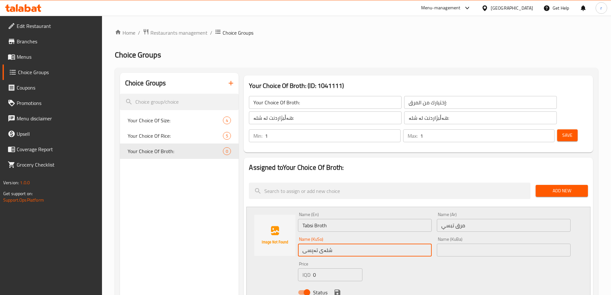
type input "شلەی تەپسی"
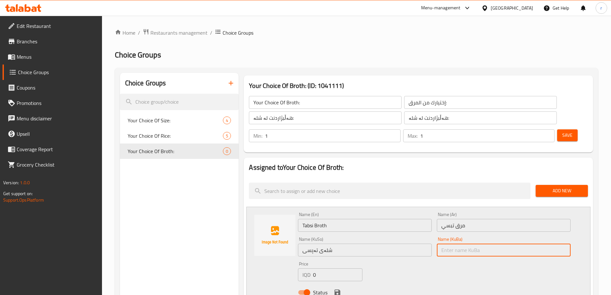
paste input "شلەی تەپسی"
type input "شلەی تەپسی"
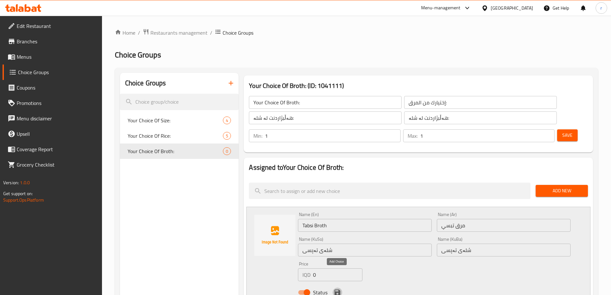
click at [339, 290] on icon "save" at bounding box center [338, 293] width 6 height 6
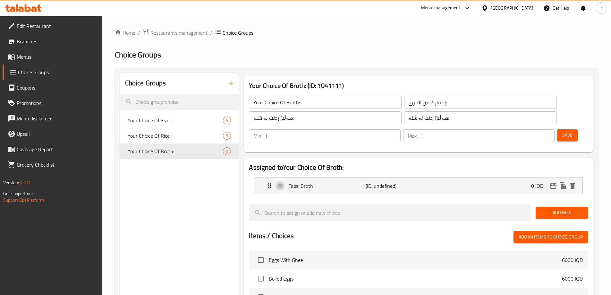
click at [550, 209] on span "Add New" at bounding box center [562, 213] width 42 height 8
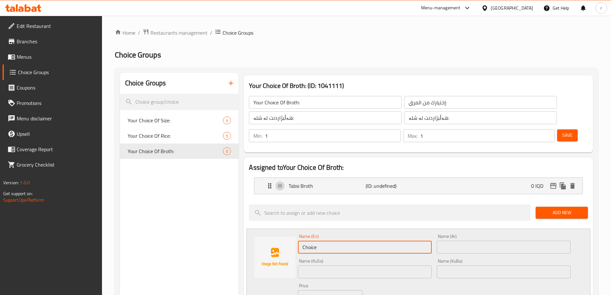
drag, startPoint x: 321, startPoint y: 235, endPoint x: 215, endPoint y: 236, distance: 105.9
paste input "Okra Broth"
type input "Okra Broth"
click at [457, 241] on input "text" at bounding box center [504, 247] width 134 height 13
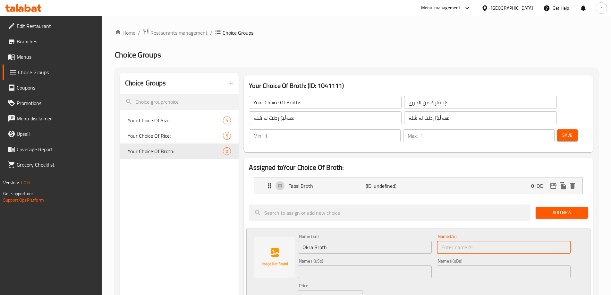
paste input "مرق باميا"
type input "مرق باميا"
click at [331, 265] on input "text" at bounding box center [365, 271] width 134 height 13
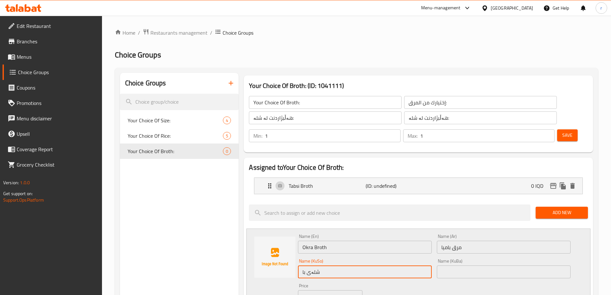
type input "شلەی بامیە"
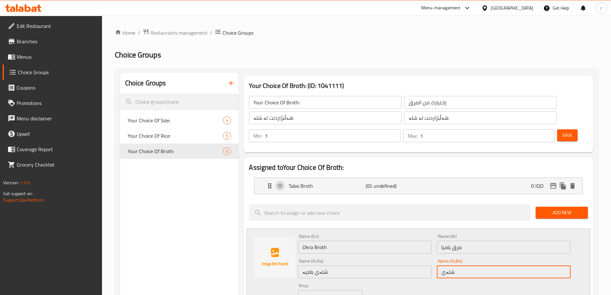
type input "شلەی بامیە"
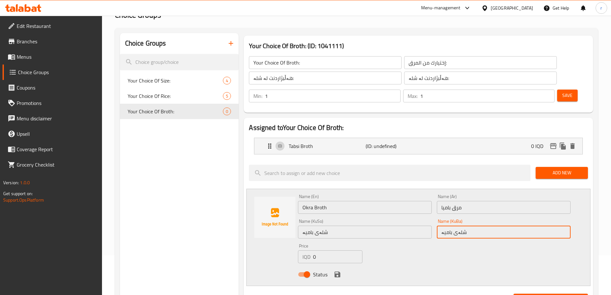
scroll to position [54, 0]
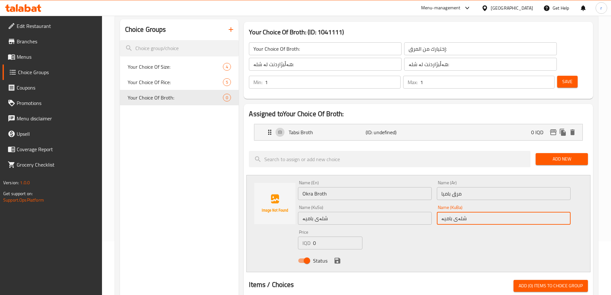
click at [340, 258] on icon "save" at bounding box center [338, 261] width 6 height 6
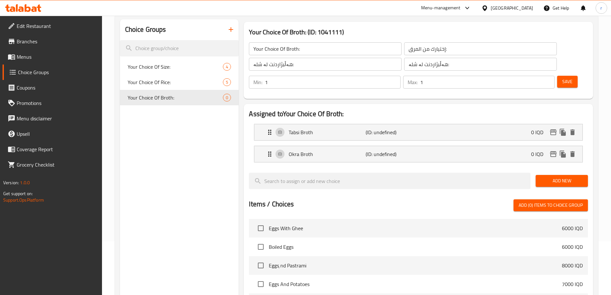
click at [551, 177] on span "Add New" at bounding box center [562, 181] width 42 height 8
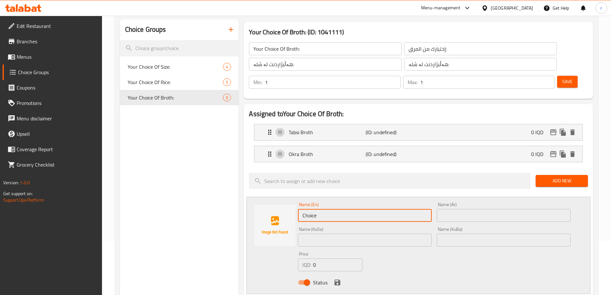
drag, startPoint x: 355, startPoint y: 201, endPoint x: 167, endPoint y: 207, distance: 188.5
click at [167, 207] on div "Choice Groups Your Choice Of Size: 4 Your Choice Of Rice: 5 Your Choice Of Brot…" at bounding box center [358, 283] width 476 height 529
paste input "Beans Broth"
type input "Beans Broth"
click at [475, 209] on input "text" at bounding box center [504, 215] width 134 height 13
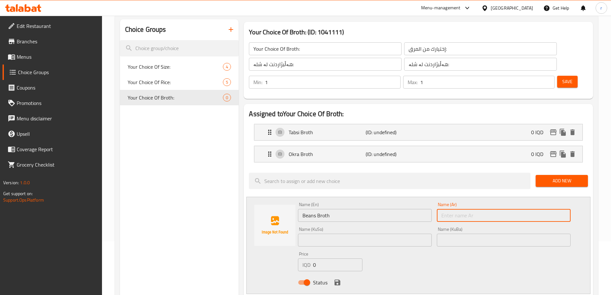
paste input "مرق فاصوليا"
type input "مرق فاصوليا"
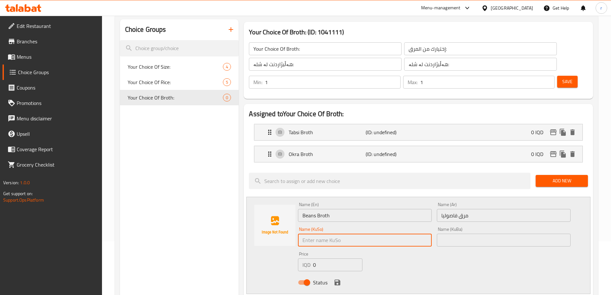
click at [351, 234] on input "text" at bounding box center [365, 240] width 134 height 13
type input "شلەی فاسۆلیا"
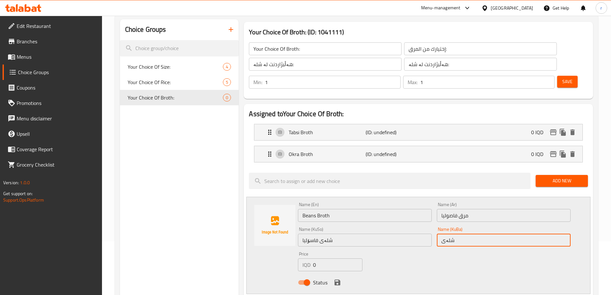
type input "شلەی فاسۆلیا"
click at [338, 278] on button "save" at bounding box center [338, 283] width 10 height 10
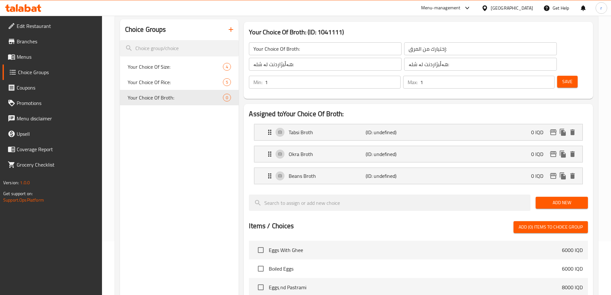
click at [563, 78] on span "Save" at bounding box center [568, 82] width 10 height 8
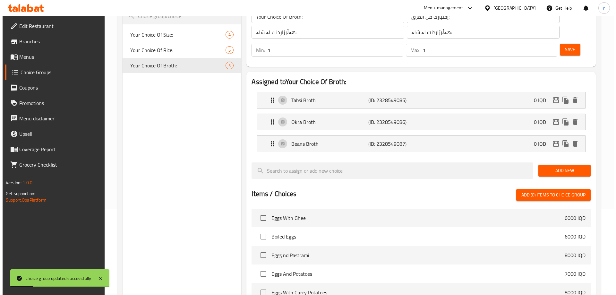
scroll to position [226, 0]
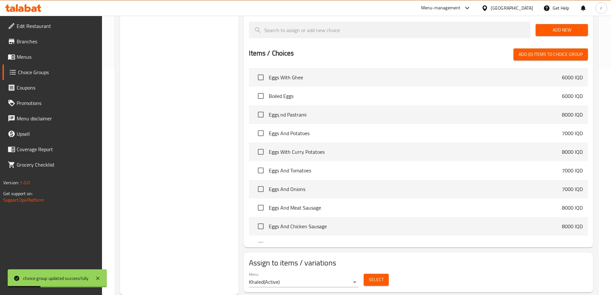
click at [372, 276] on span "Select" at bounding box center [376, 280] width 15 height 8
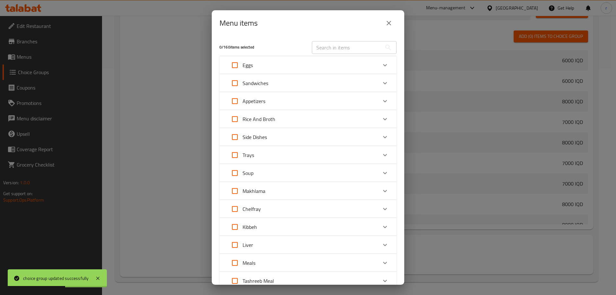
click at [283, 152] on div "Trays" at bounding box center [302, 154] width 150 height 15
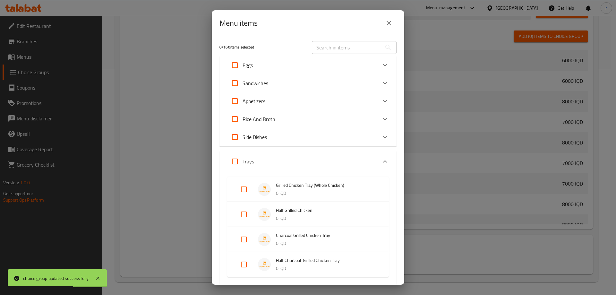
click at [235, 158] on input "Expand" at bounding box center [234, 161] width 15 height 15
checkbox input "true"
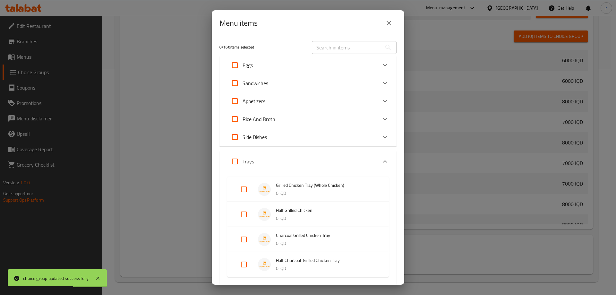
checkbox input "true"
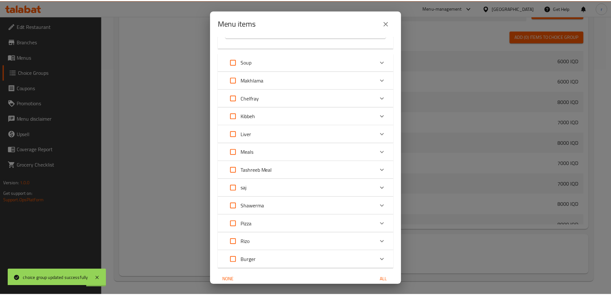
scroll to position [268, 0]
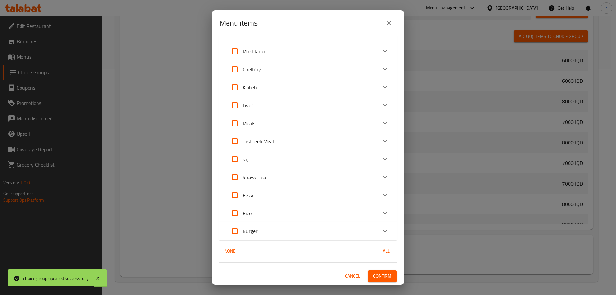
click at [379, 276] on span "Confirm" at bounding box center [382, 276] width 18 height 8
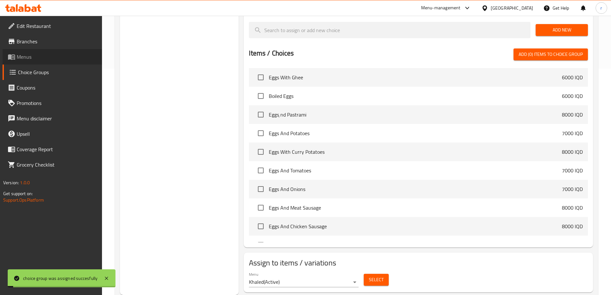
click at [31, 58] on span "Menus" at bounding box center [57, 57] width 80 height 8
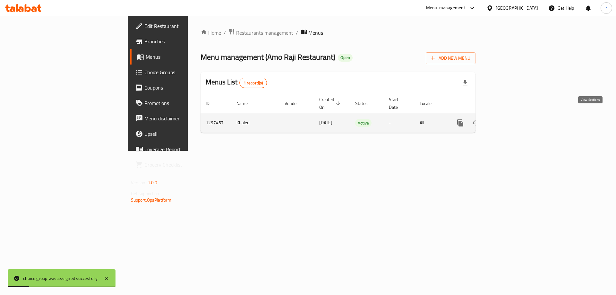
click at [511, 119] on icon "enhanced table" at bounding box center [507, 123] width 8 height 8
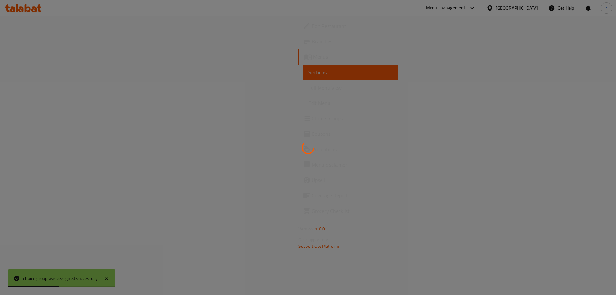
click at [37, 87] on div at bounding box center [308, 147] width 616 height 295
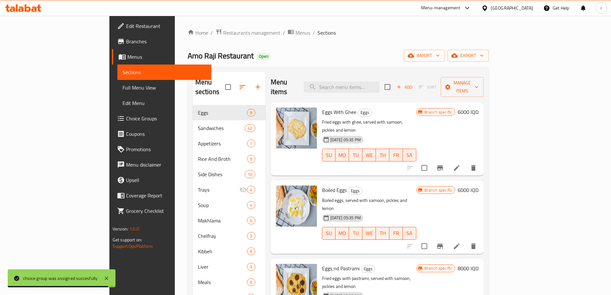
click at [123, 89] on span "Full Menu View" at bounding box center [165, 88] width 84 height 8
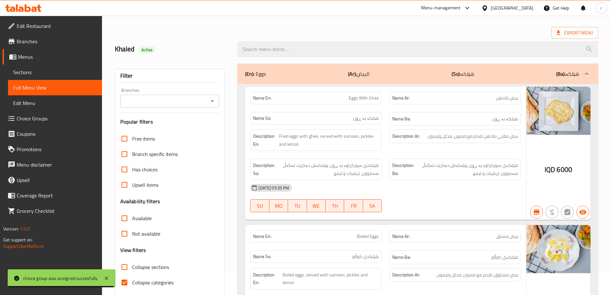
scroll to position [107, 0]
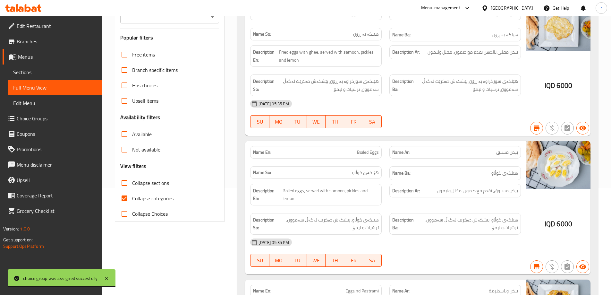
click at [151, 195] on span "Collapse categories" at bounding box center [152, 199] width 41 height 8
click at [132, 195] on input "Collapse categories" at bounding box center [124, 198] width 15 height 15
checkbox input "false"
click at [150, 185] on span "Collapse sections" at bounding box center [150, 183] width 37 height 8
click at [132, 185] on input "Collapse sections" at bounding box center [124, 182] width 15 height 15
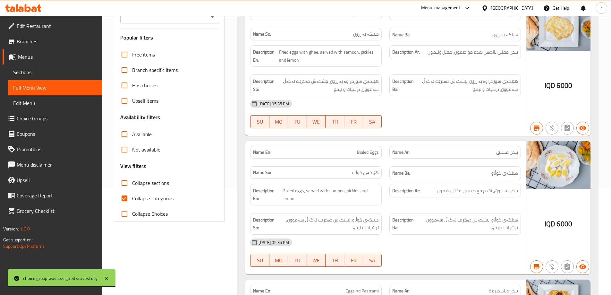
checkbox input "true"
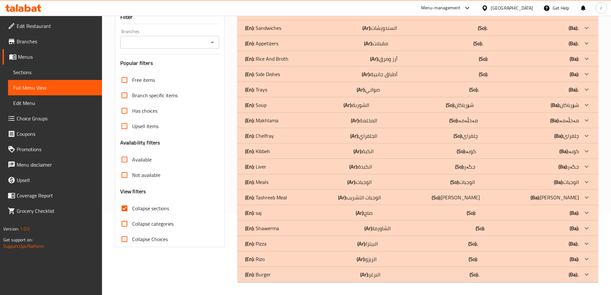
click at [167, 47] on input "Branches" at bounding box center [164, 42] width 85 height 9
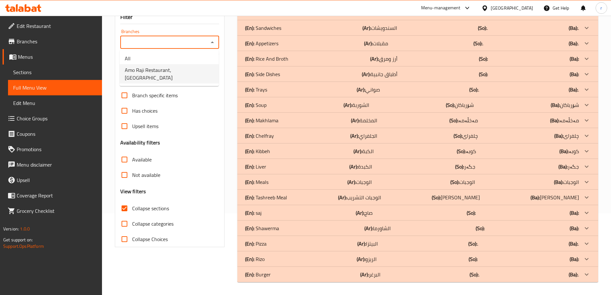
scroll to position [0, 0]
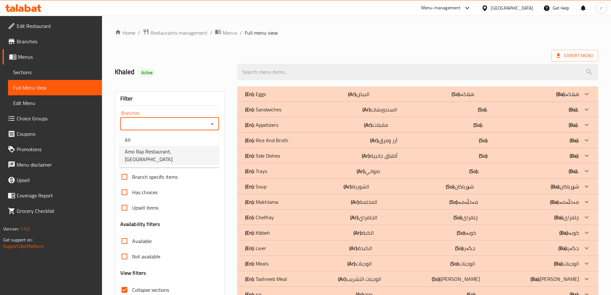
click at [162, 149] on span "Amo Raji Restaurant, Al saydeya" at bounding box center [169, 155] width 89 height 15
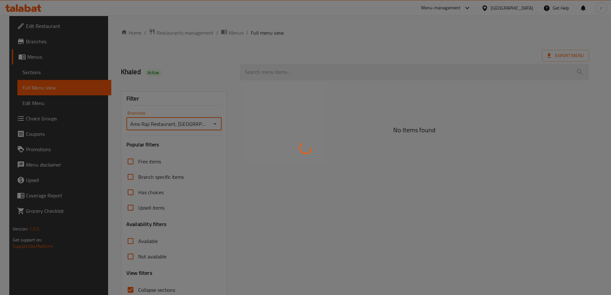
type input "Amo Raji Restaurant, Al saydeya"
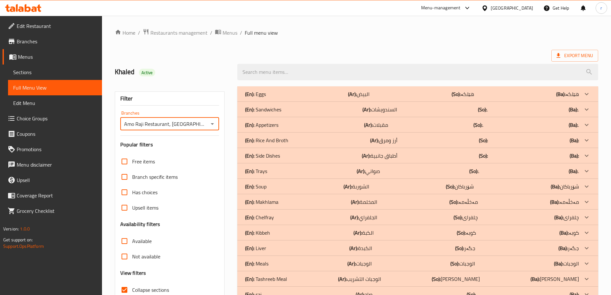
click at [329, 170] on div "(En): Trays (Ar): صواني (So): . (Ba): ." at bounding box center [412, 171] width 334 height 8
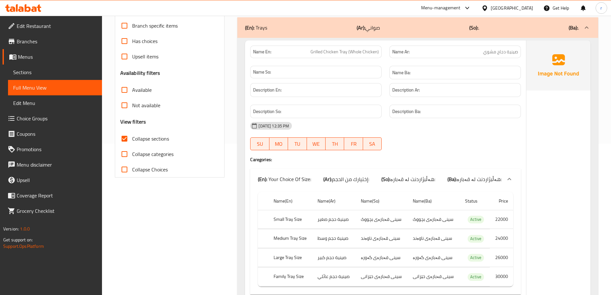
scroll to position [214, 0]
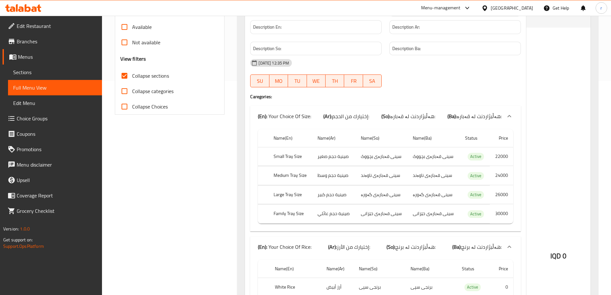
click at [31, 75] on span "Sections" at bounding box center [55, 72] width 84 height 8
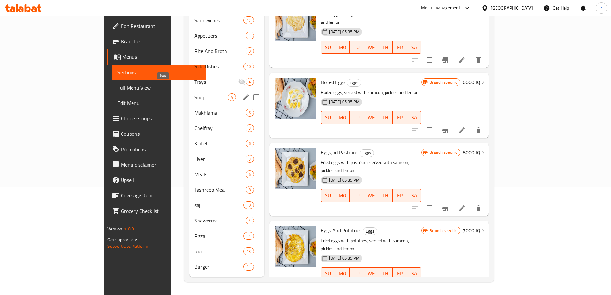
scroll to position [90, 0]
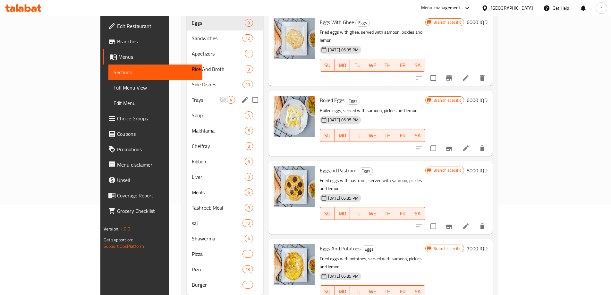
click at [187, 94] on div "Trays 4" at bounding box center [225, 99] width 77 height 15
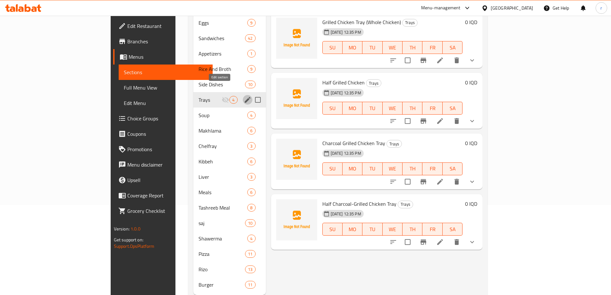
click at [245, 97] on icon "edit" at bounding box center [248, 100] width 6 height 6
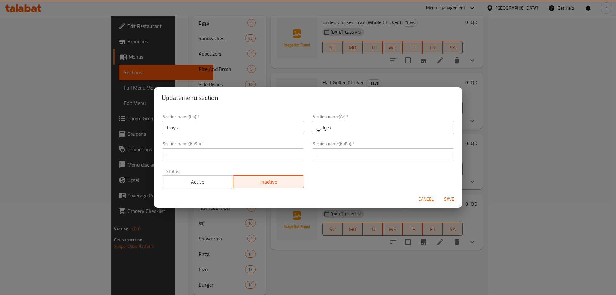
click at [199, 178] on span "Active" at bounding box center [198, 181] width 66 height 9
click at [446, 197] on span "Save" at bounding box center [449, 199] width 15 height 8
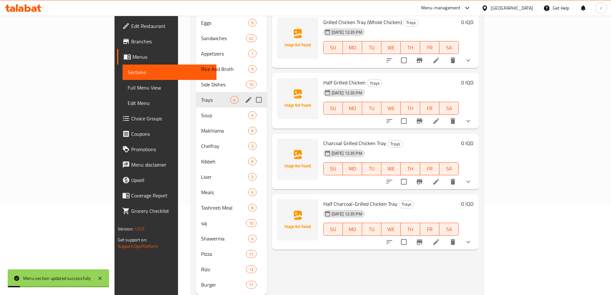
click at [245, 96] on icon "edit" at bounding box center [249, 100] width 8 height 8
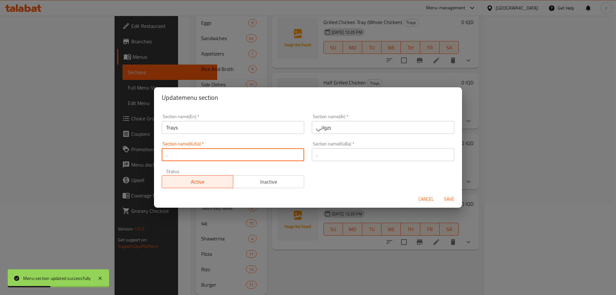
drag, startPoint x: 185, startPoint y: 159, endPoint x: 164, endPoint y: 160, distance: 20.9
click at [164, 160] on input "." at bounding box center [233, 154] width 143 height 13
type input "سینی"
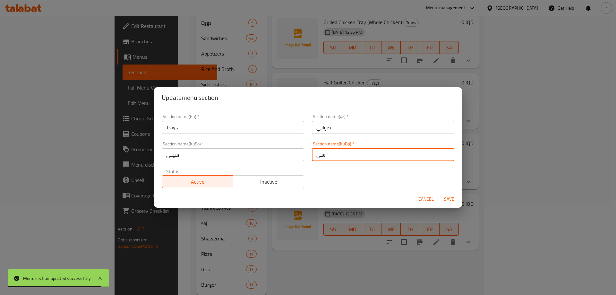
type input "سینی"
click at [439, 193] on button "Save" at bounding box center [449, 199] width 21 height 12
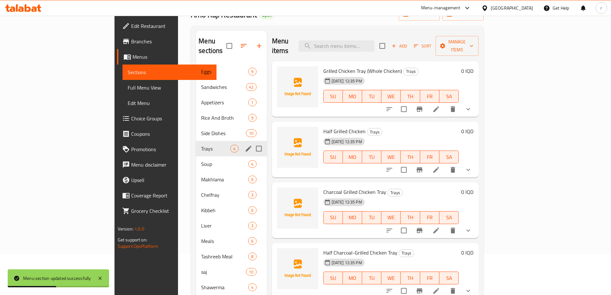
scroll to position [36, 0]
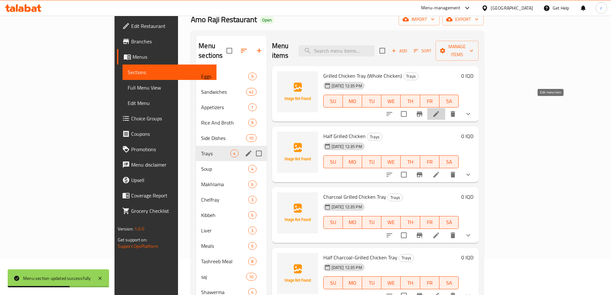
click at [440, 110] on icon at bounding box center [437, 114] width 8 height 8
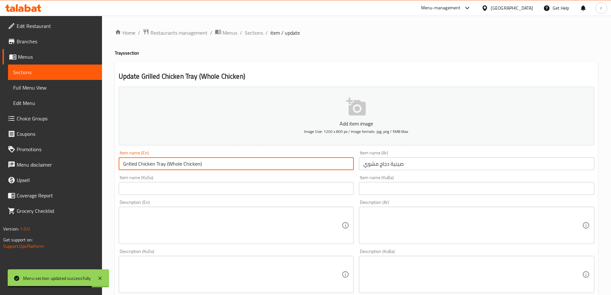
click at [168, 164] on input "Grilled Chicken Tray (Whole Chicken)" at bounding box center [237, 163] width 236 height 13
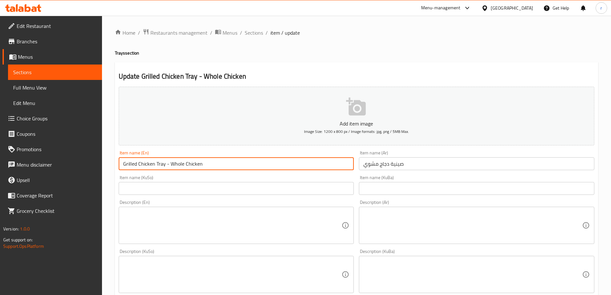
type input "Grilled Chicken Tray - Whole Chicken"
click at [413, 169] on input "صينية دجاج مشوي" at bounding box center [477, 163] width 236 height 13
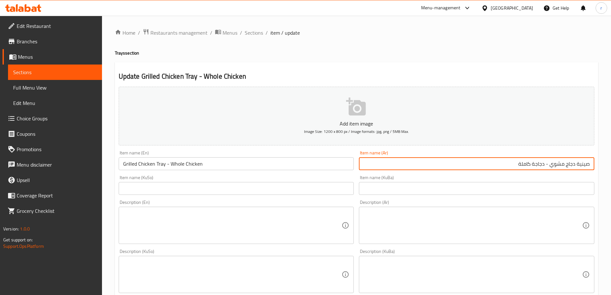
type input "صينية دجاج مشوي - دجاجة كاملة"
click at [298, 193] on input "text" at bounding box center [237, 188] width 236 height 13
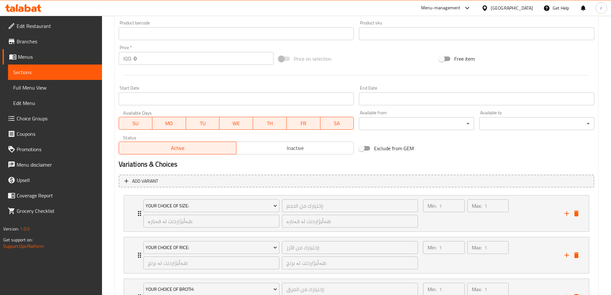
scroll to position [342, 0]
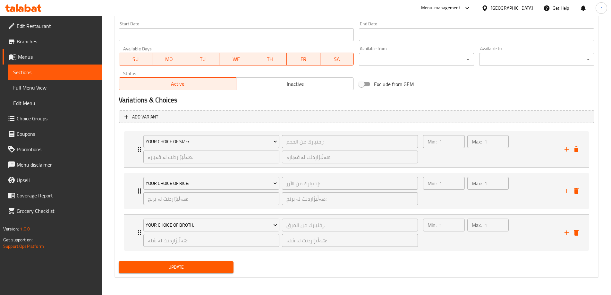
type input "سینی مریشکی برژاو - مریشکی تەواو"
click at [204, 267] on span "Update" at bounding box center [176, 267] width 105 height 8
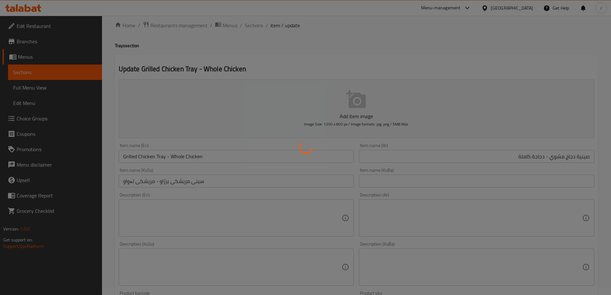
scroll to position [0, 0]
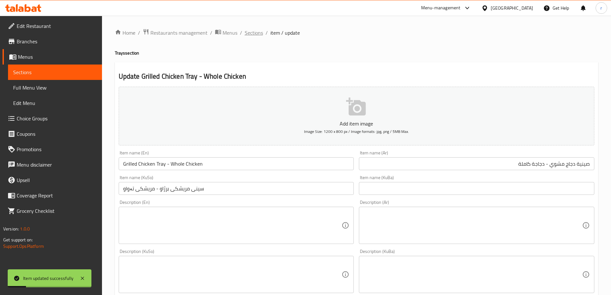
click at [255, 33] on span "Sections" at bounding box center [254, 33] width 18 height 8
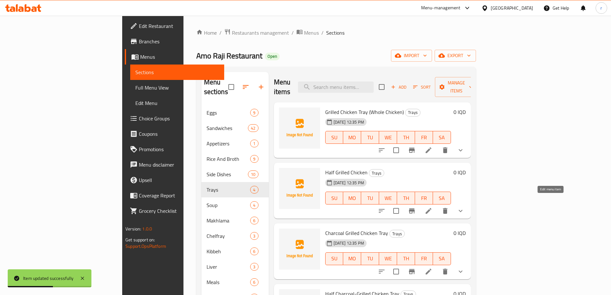
click at [433, 207] on icon at bounding box center [429, 211] width 8 height 8
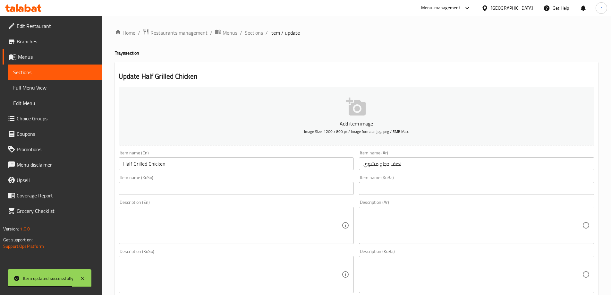
click at [173, 192] on input "text" at bounding box center [237, 188] width 236 height 13
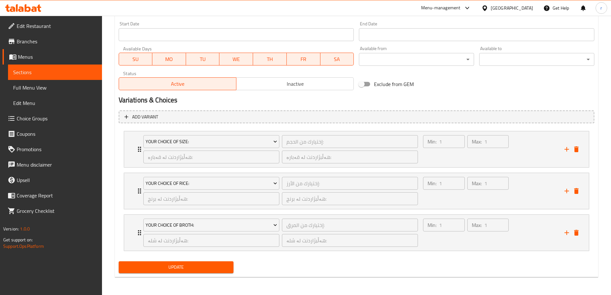
type input "نیو مریشکی برژاو"
click at [191, 269] on span "Update" at bounding box center [176, 267] width 105 height 8
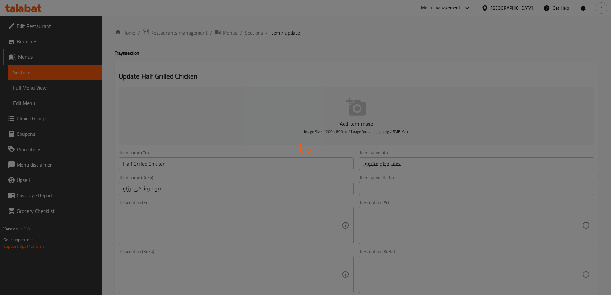
click at [254, 33] on div at bounding box center [305, 147] width 611 height 295
click at [255, 33] on div at bounding box center [305, 147] width 611 height 295
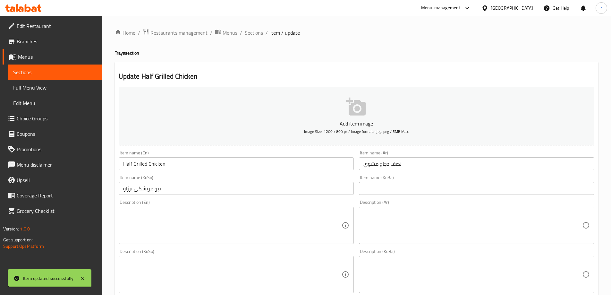
click at [258, 33] on span "Sections" at bounding box center [254, 33] width 18 height 8
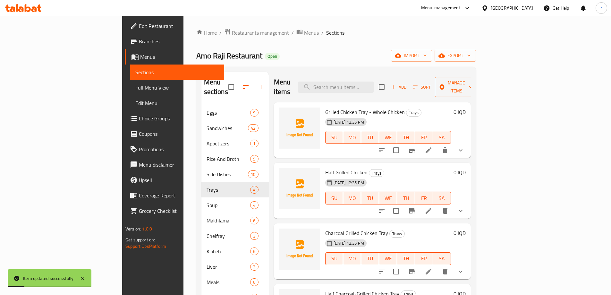
scroll to position [98, 0]
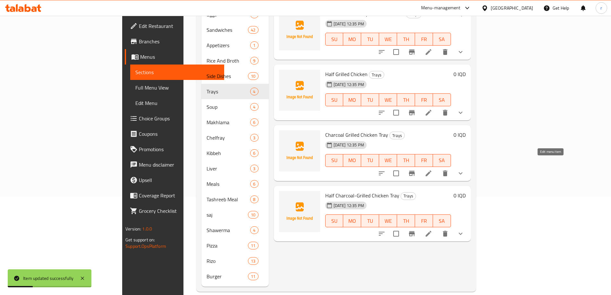
click at [433, 169] on icon at bounding box center [429, 173] width 8 height 8
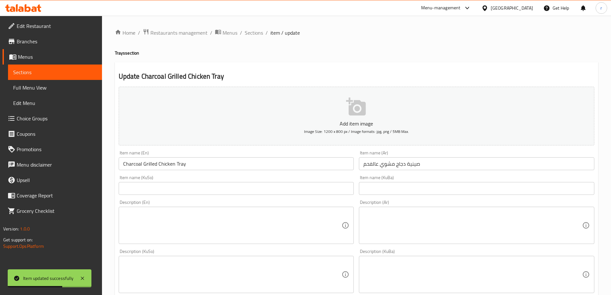
click at [189, 186] on input "text" at bounding box center [237, 188] width 236 height 13
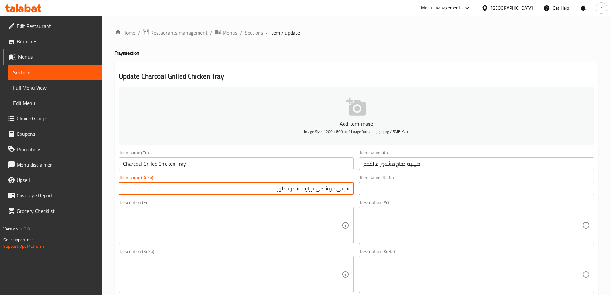
drag, startPoint x: 277, startPoint y: 188, endPoint x: 292, endPoint y: 188, distance: 15.1
click at [292, 188] on input "سینی مریشکی برژاو لەسەر خەڵوز" at bounding box center [237, 188] width 236 height 13
type input "سینی مریشکی برژاو لەسەر خەڵوز"
click at [264, 192] on input "سینی مریشکی برژاو لەسەر خەڵوز" at bounding box center [237, 188] width 236 height 13
drag, startPoint x: 272, startPoint y: 190, endPoint x: 374, endPoint y: 194, distance: 102.8
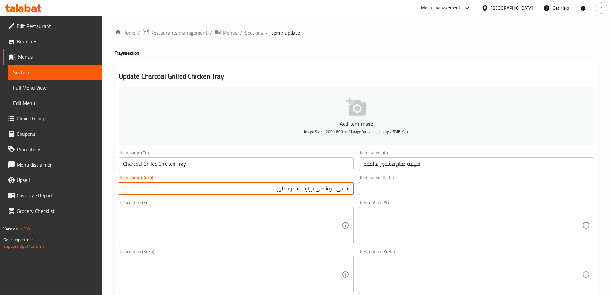
click at [368, 192] on div "Add item image Image Size: 1200 x 800 px / Image formats: jpg, png / 5MB Max. I…" at bounding box center [356, 259] width 481 height 350
click at [377, 194] on input "text" at bounding box center [477, 188] width 236 height 13
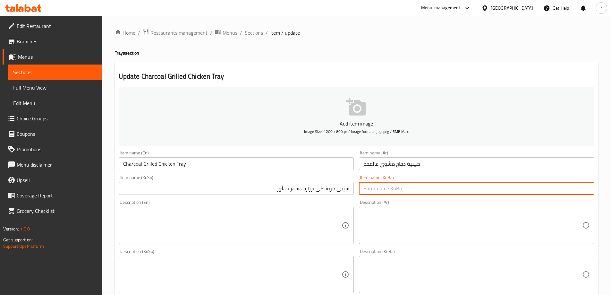
paste input "سینی مریشکی برژاو لەسەر خەڵوز"
type input "ی"
drag, startPoint x: 451, startPoint y: 192, endPoint x: 383, endPoint y: 187, distance: 68.2
click at [383, 187] on input "text" at bounding box center [477, 188] width 236 height 13
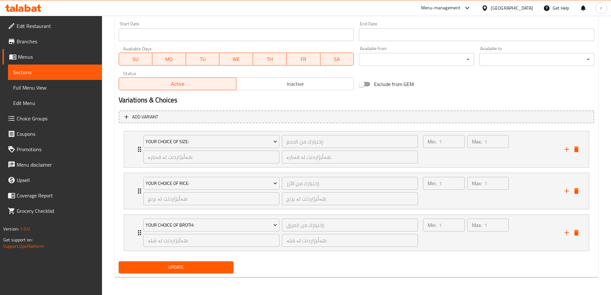
click at [204, 263] on button "Update" at bounding box center [176, 267] width 115 height 12
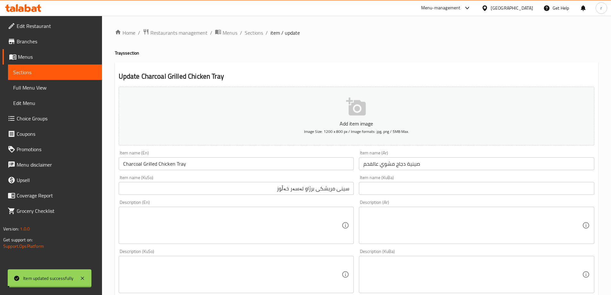
click at [252, 32] on span "Sections" at bounding box center [254, 33] width 18 height 8
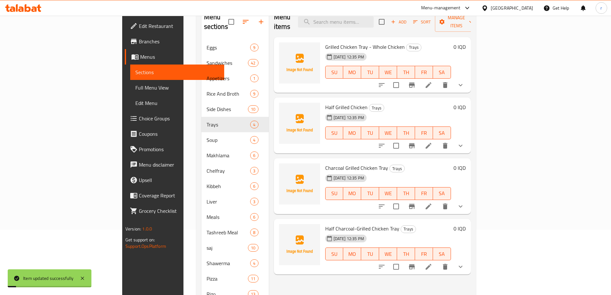
scroll to position [98, 0]
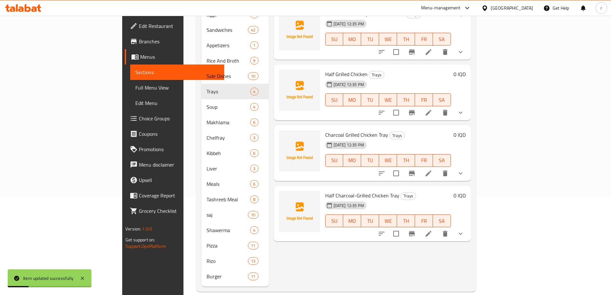
click at [432, 231] on icon at bounding box center [429, 234] width 6 height 6
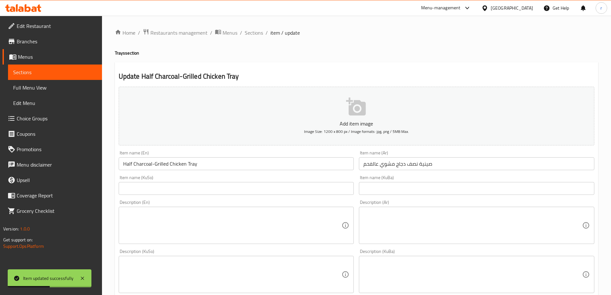
click at [153, 166] on input "Half Charcoal-Grilled Chicken Tray" at bounding box center [237, 163] width 236 height 13
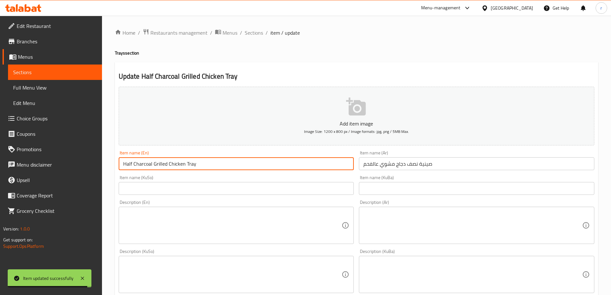
type input "Half Charcoal Grilled Chicken Tray"
click at [220, 189] on input "text" at bounding box center [237, 188] width 236 height 13
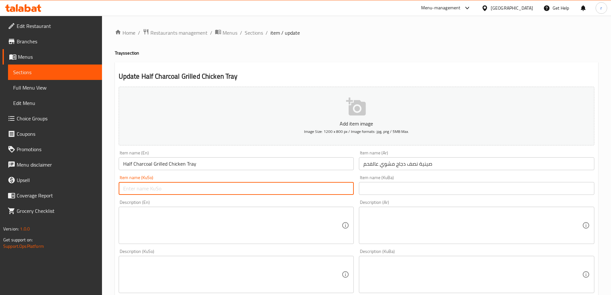
paste input "سینی مریشکی برژاو لەسەر خەڵوز"
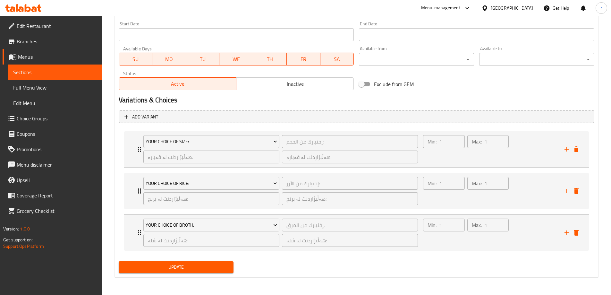
type input "سینی نیو مریشکی برژاو لەسەر خەڵوز"
click at [202, 263] on button "Update" at bounding box center [176, 267] width 115 height 12
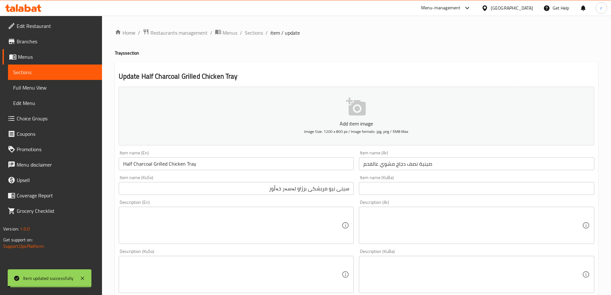
click at [33, 87] on span "Full Menu View" at bounding box center [55, 88] width 84 height 8
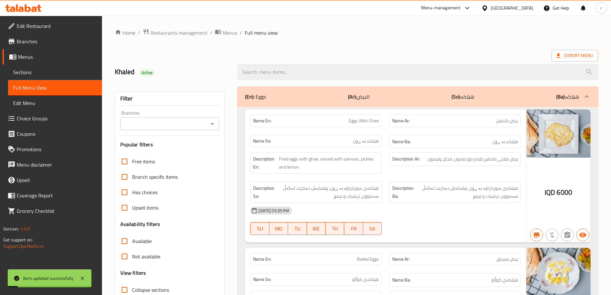
scroll to position [214, 0]
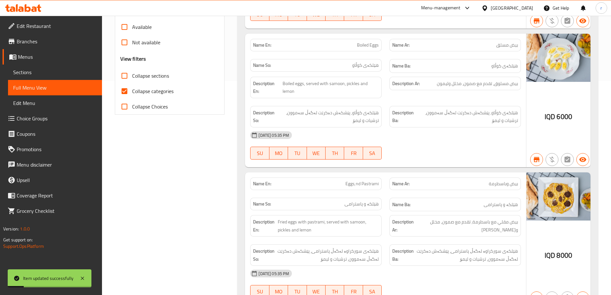
click at [158, 92] on span "Collapse categories" at bounding box center [152, 91] width 41 height 8
click at [132, 92] on input "Collapse categories" at bounding box center [124, 90] width 15 height 15
checkbox input "false"
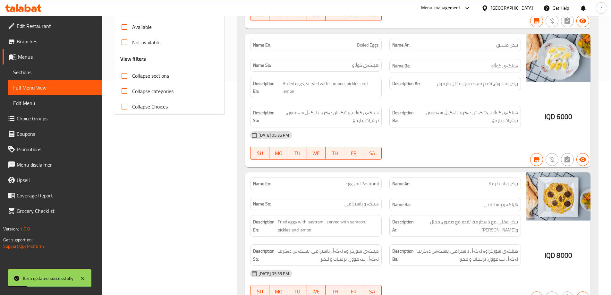
scroll to position [54, 0]
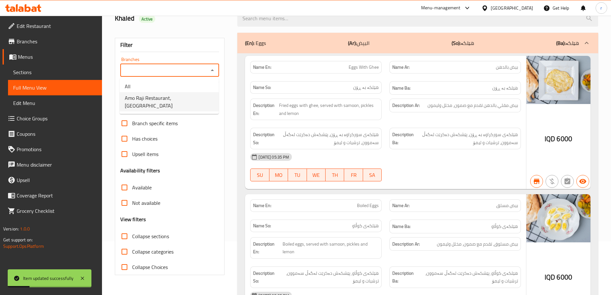
click at [170, 96] on span "Amo Raji Restaurant, Al saydeya" at bounding box center [169, 101] width 89 height 15
type input "Amo Raji Restaurant, Al saydeya"
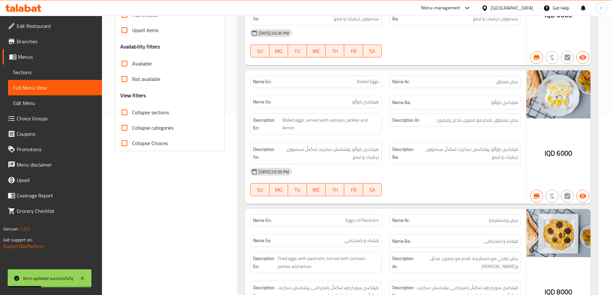
scroll to position [214, 0]
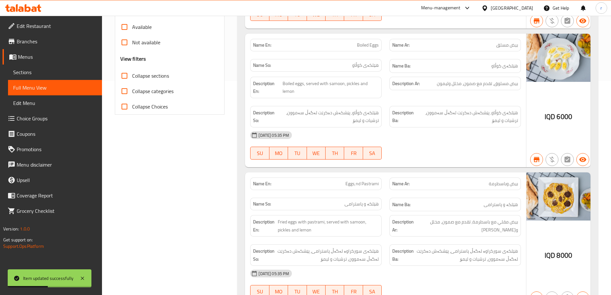
click at [151, 74] on span "Collapse sections" at bounding box center [150, 76] width 37 height 8
click at [132, 74] on input "Collapse sections" at bounding box center [124, 75] width 15 height 15
checkbox input "true"
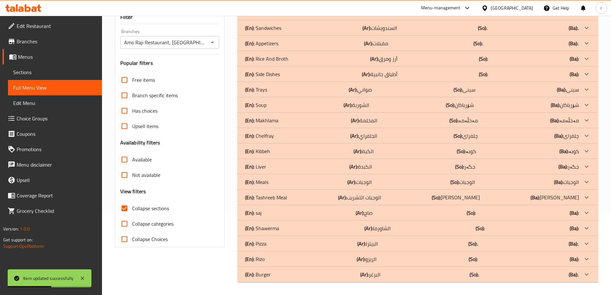
scroll to position [0, 0]
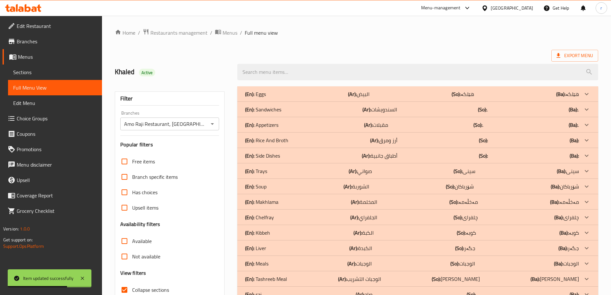
click at [307, 167] on div "(En): Trays (Ar): صواني (So): سینی (Ba): سینی" at bounding box center [412, 171] width 334 height 8
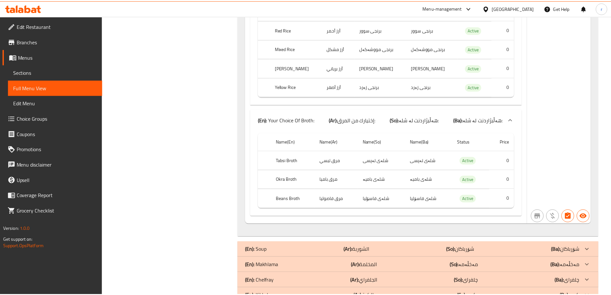
scroll to position [2219, 0]
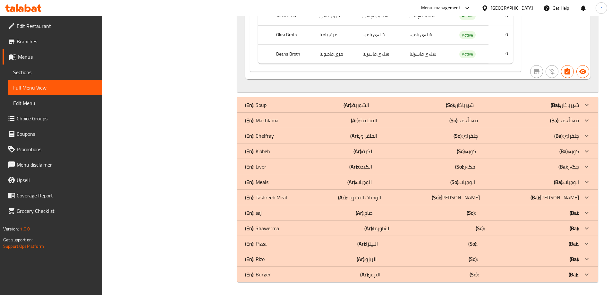
click at [31, 10] on icon at bounding box center [23, 8] width 36 height 8
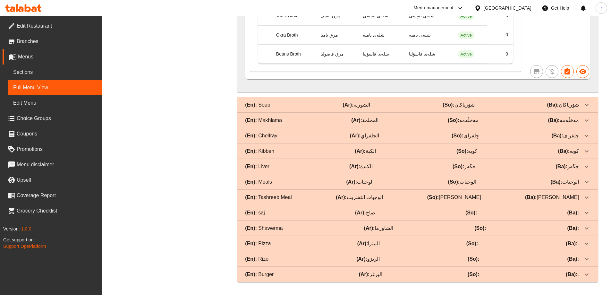
scroll to position [2217, 0]
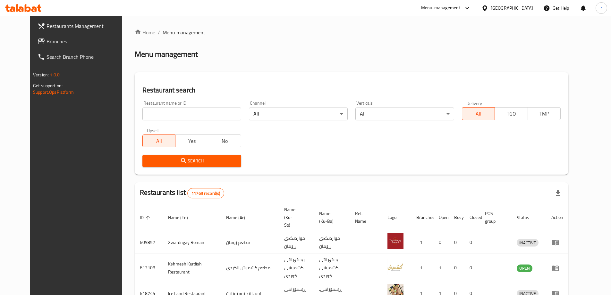
click at [143, 111] on input "search" at bounding box center [192, 114] width 99 height 13
paste input "703710"
type input "703710"
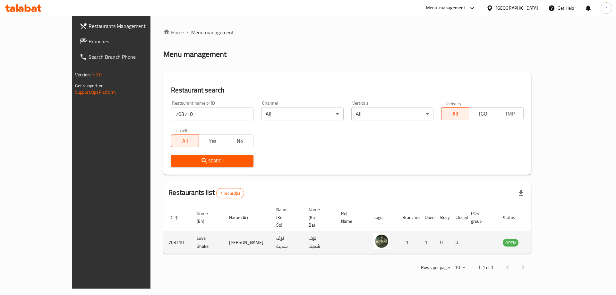
click at [554, 231] on td "enhanced table" at bounding box center [543, 242] width 22 height 23
click at [544, 240] on icon "enhanced table" at bounding box center [540, 242] width 7 height 5
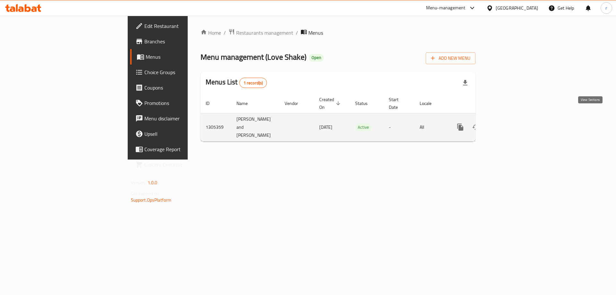
click at [511, 123] on icon "enhanced table" at bounding box center [507, 127] width 8 height 8
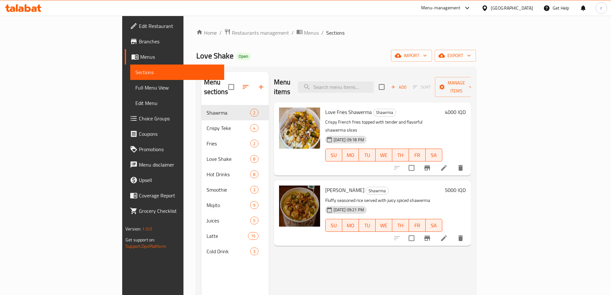
click at [433, 54] on div "Love Shake Open import export" at bounding box center [336, 56] width 280 height 12
click at [427, 58] on span "import" at bounding box center [411, 56] width 31 height 8
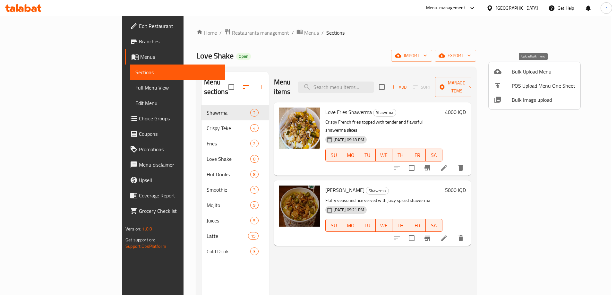
click at [510, 75] on div at bounding box center [503, 72] width 18 height 8
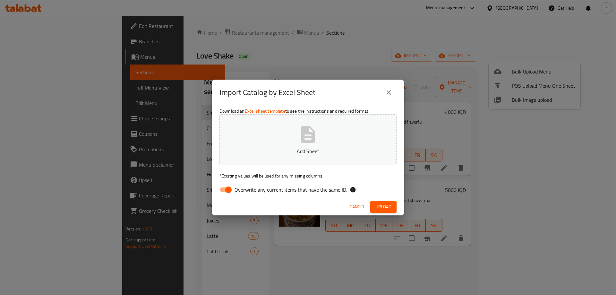
click at [228, 187] on input "Overwrite any current items that have the same ID." at bounding box center [228, 190] width 37 height 12
checkbox input "false"
click at [257, 149] on p "Add Sheet" at bounding box center [307, 151] width 157 height 8
click at [384, 205] on span "Upload" at bounding box center [384, 207] width 16 height 8
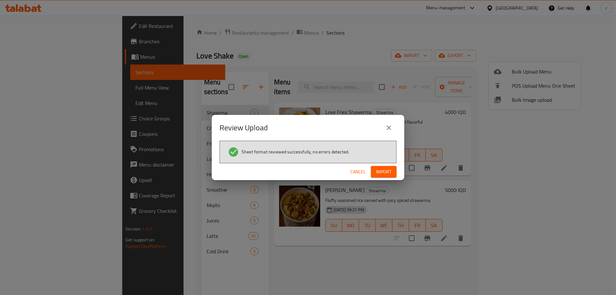
click at [376, 176] on button "Import" at bounding box center [384, 172] width 26 height 12
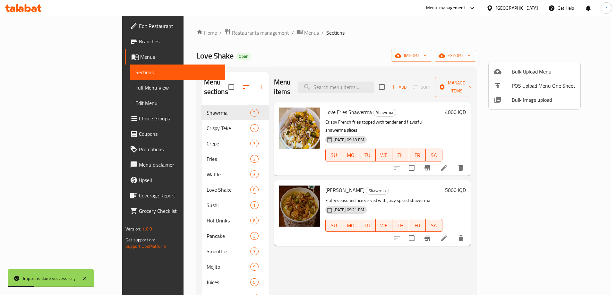
click at [320, 91] on div at bounding box center [308, 147] width 616 height 295
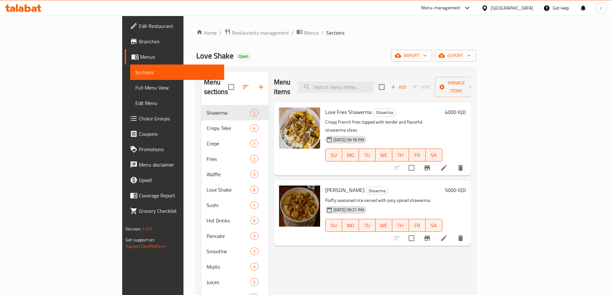
click at [135, 88] on span "Full Menu View" at bounding box center [177, 88] width 84 height 8
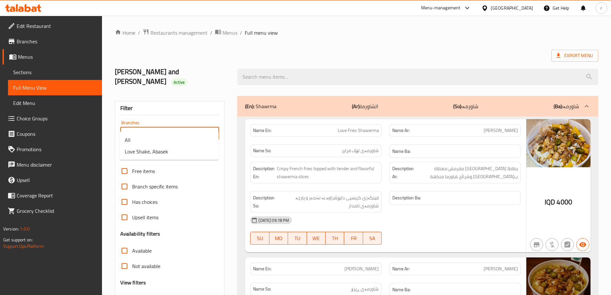
click at [135, 129] on input "Branches" at bounding box center [164, 133] width 85 height 9
click at [154, 151] on span "Love Shake, Abasek" at bounding box center [146, 152] width 43 height 8
type input "Love Shake, Abasek"
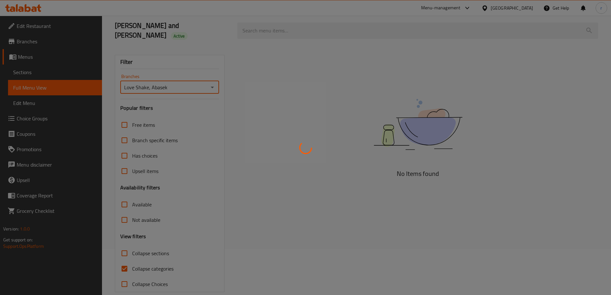
scroll to position [47, 0]
click at [144, 259] on div at bounding box center [305, 147] width 611 height 295
click at [147, 258] on div at bounding box center [305, 147] width 611 height 295
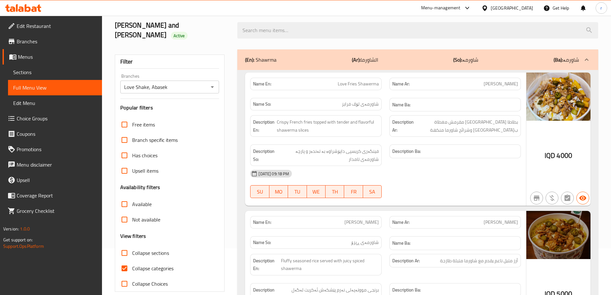
click at [151, 264] on span "Collapse categories" at bounding box center [152, 268] width 41 height 8
click at [132, 261] on input "Collapse categories" at bounding box center [124, 268] width 15 height 15
checkbox input "false"
click at [150, 249] on span "Collapse sections" at bounding box center [150, 253] width 37 height 8
click at [132, 245] on input "Collapse sections" at bounding box center [124, 252] width 15 height 15
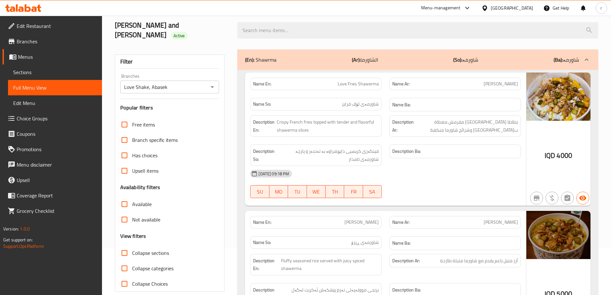
checkbox input "true"
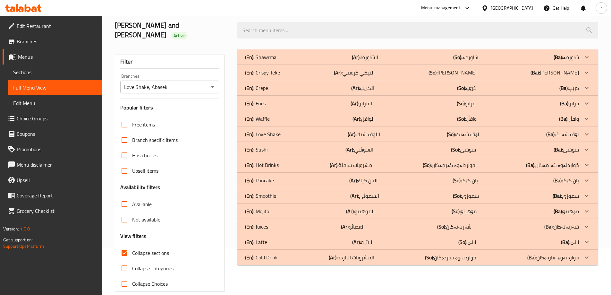
click at [282, 177] on div "(En): Pancake (Ar): البان كيك (So): پان کێک (Ba): پان کێک" at bounding box center [412, 181] width 334 height 8
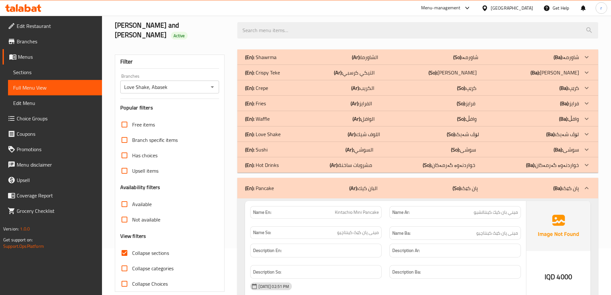
click at [286, 146] on div "(En): [PERSON_NAME] (Ar): السوشي (So): سوشی (Ba): سوشی" at bounding box center [412, 150] width 334 height 8
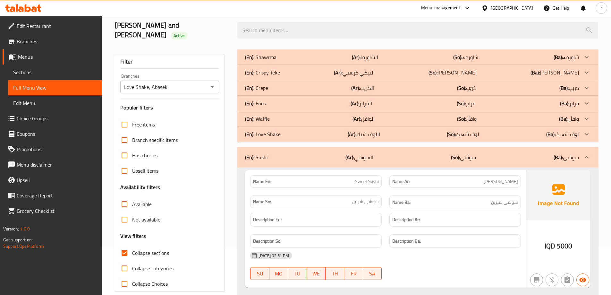
click at [285, 115] on div "(En): Waffle (Ar): الوافل (So): وافڵ (Ba): وافڵ" at bounding box center [412, 119] width 334 height 8
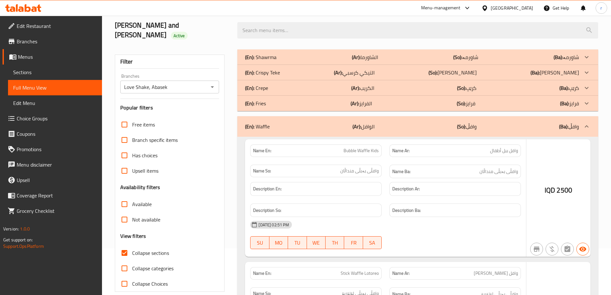
click at [278, 84] on div "(En): Crepe (Ar): الكريب (So): کرێپ (Ba): کرێپ" at bounding box center [412, 88] width 334 height 8
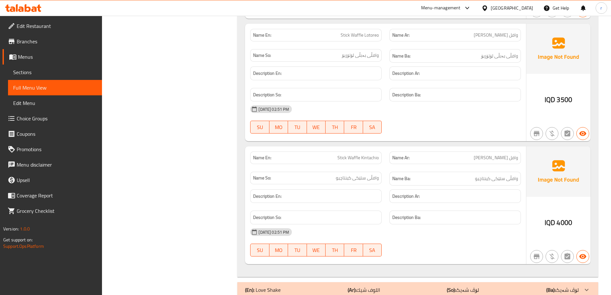
scroll to position [1224, 0]
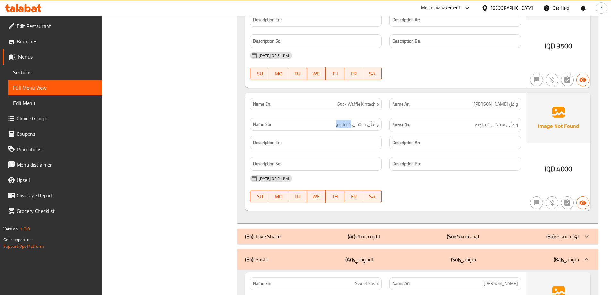
drag, startPoint x: 329, startPoint y: 118, endPoint x: 352, endPoint y: 118, distance: 23.1
click at [352, 121] on p "Name So: وافڵی [PERSON_NAME] کینتاچیو" at bounding box center [316, 124] width 126 height 7
copy span "کینتاچیو"
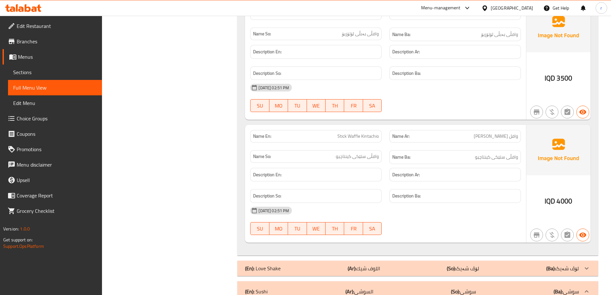
scroll to position [275, 0]
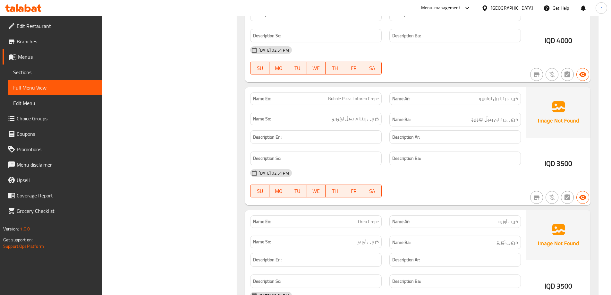
click at [380, 151] on div "Description So:" at bounding box center [316, 158] width 132 height 14
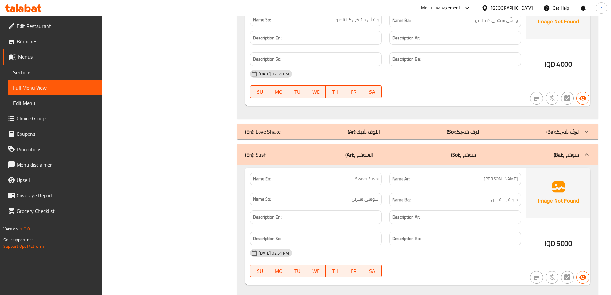
scroll to position [0, 0]
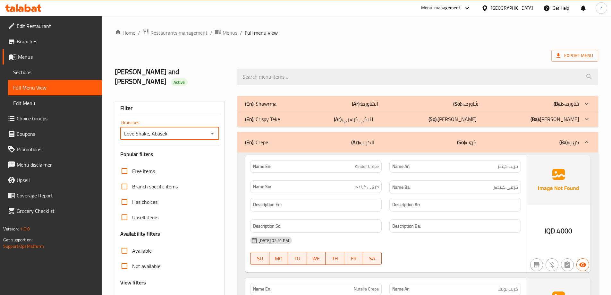
drag, startPoint x: 124, startPoint y: 125, endPoint x: 147, endPoint y: 124, distance: 23.8
click at [147, 129] on input "Love Shake, Abasek" at bounding box center [164, 133] width 85 height 9
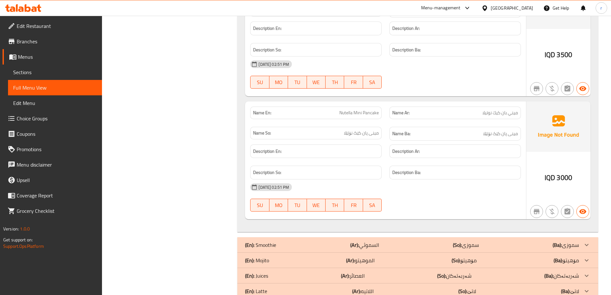
scroll to position [1841, 0]
